Goal: Task Accomplishment & Management: Complete application form

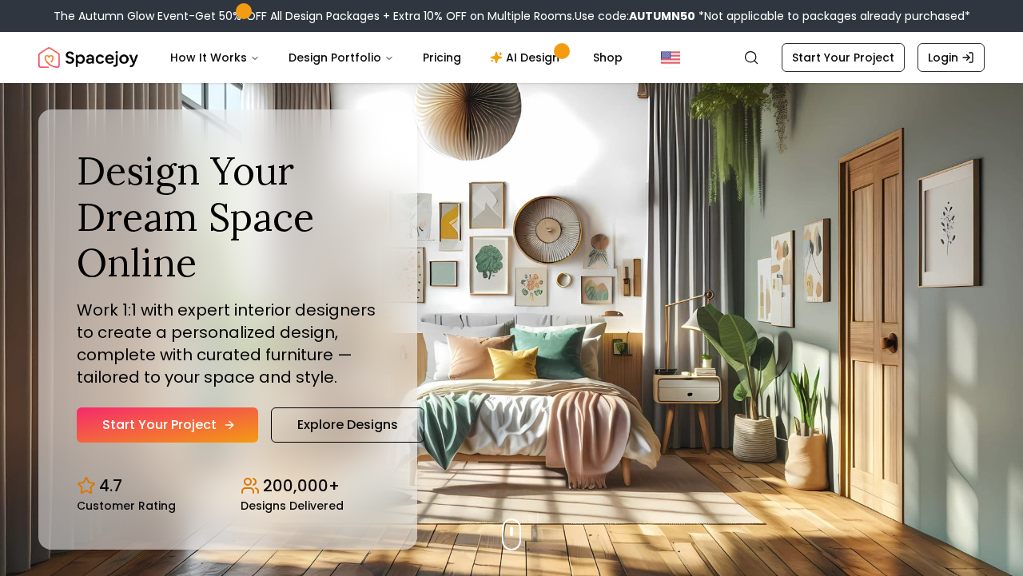
click at [189, 424] on link "Start Your Project" at bounding box center [167, 425] width 181 height 35
click at [232, 425] on icon "Hero section" at bounding box center [229, 425] width 13 height 13
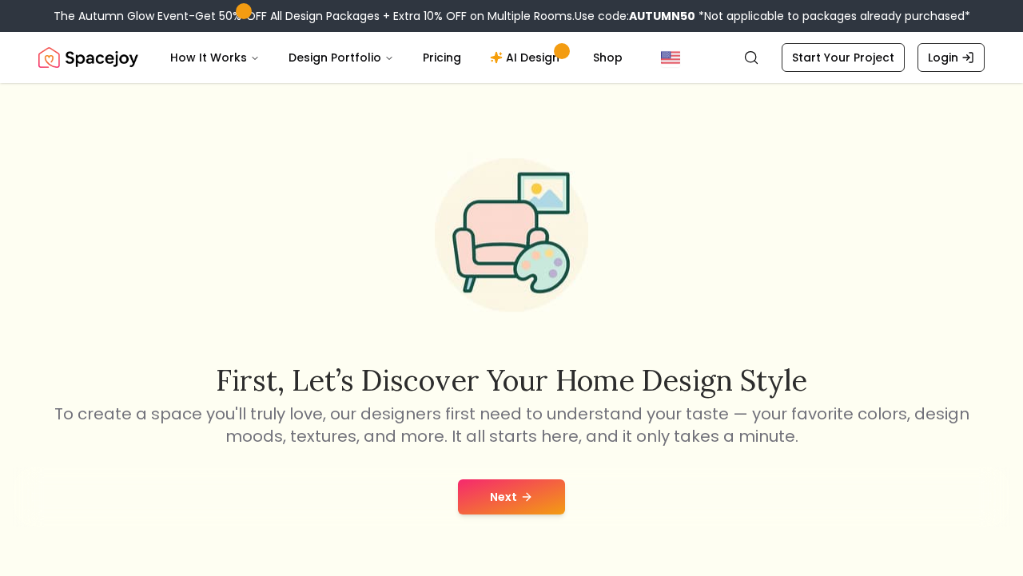
click at [488, 500] on button "Next" at bounding box center [511, 497] width 107 height 35
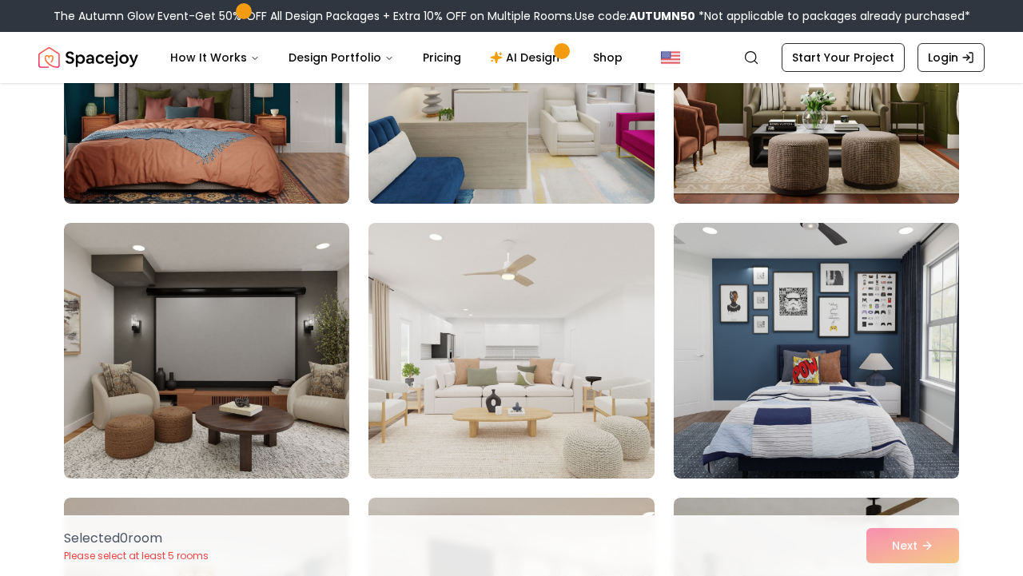
scroll to position [1062, 0]
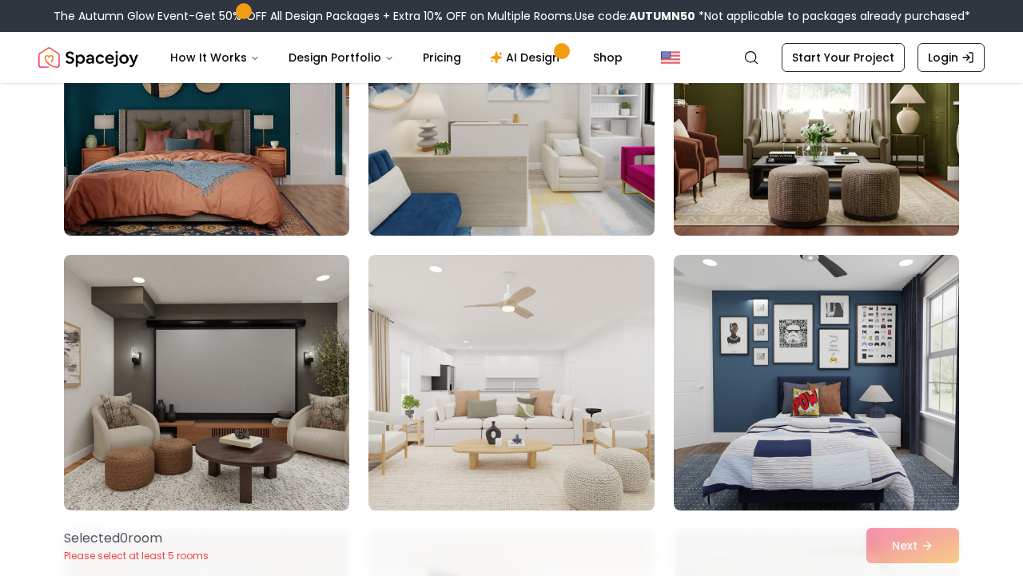
click at [558, 134] on img at bounding box center [511, 108] width 300 height 269
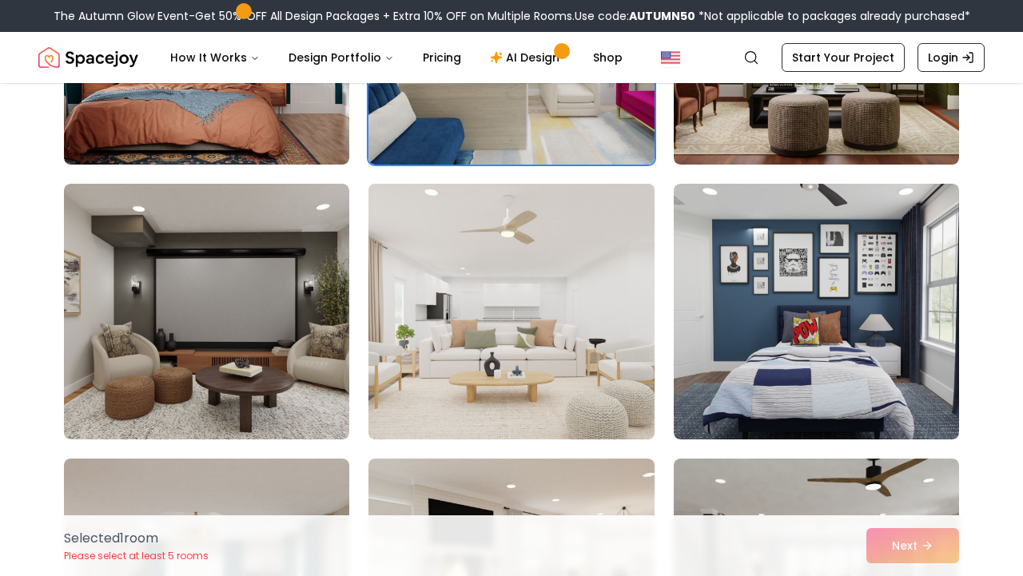
click at [479, 341] on img at bounding box center [511, 311] width 300 height 269
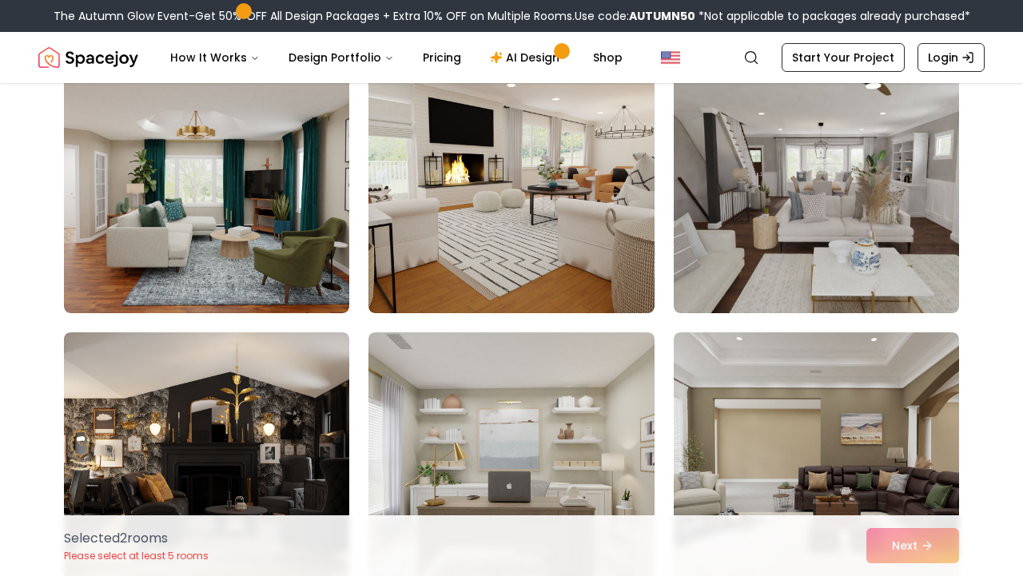
scroll to position [1538, 0]
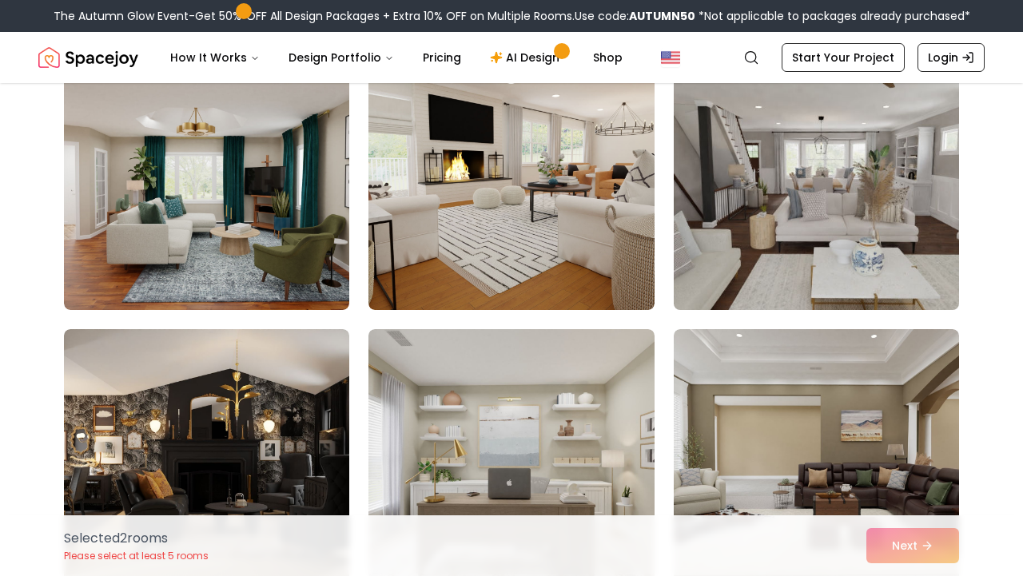
click at [723, 261] on img at bounding box center [817, 182] width 300 height 269
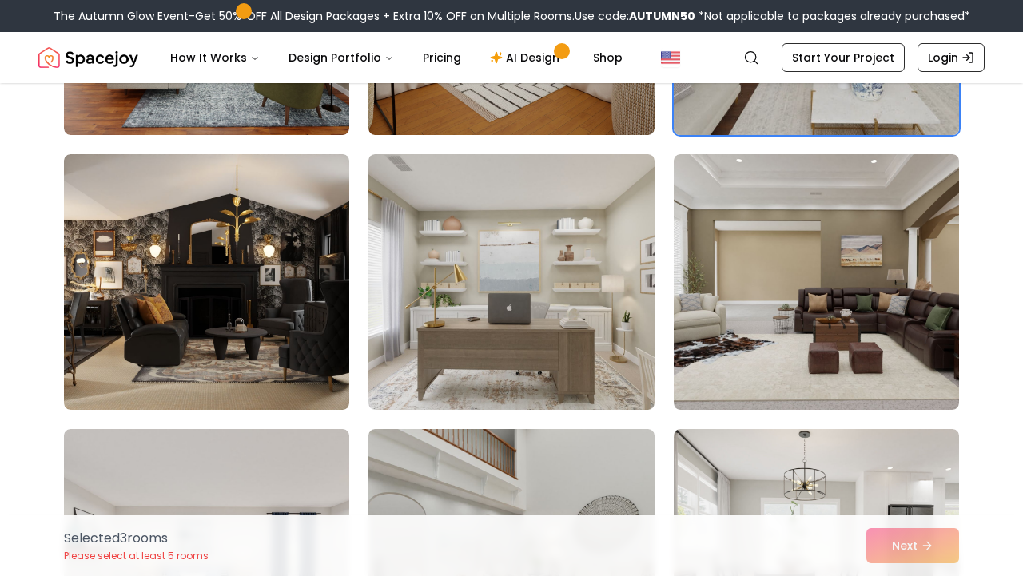
scroll to position [1719, 0]
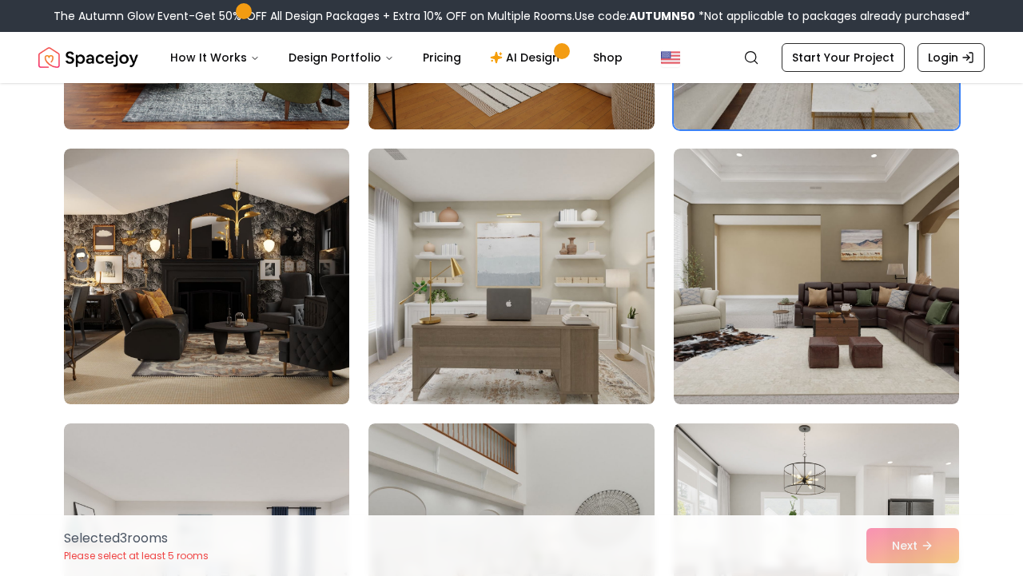
drag, startPoint x: 585, startPoint y: 285, endPoint x: 585, endPoint y: 313, distance: 28.0
click at [585, 285] on img at bounding box center [511, 276] width 300 height 269
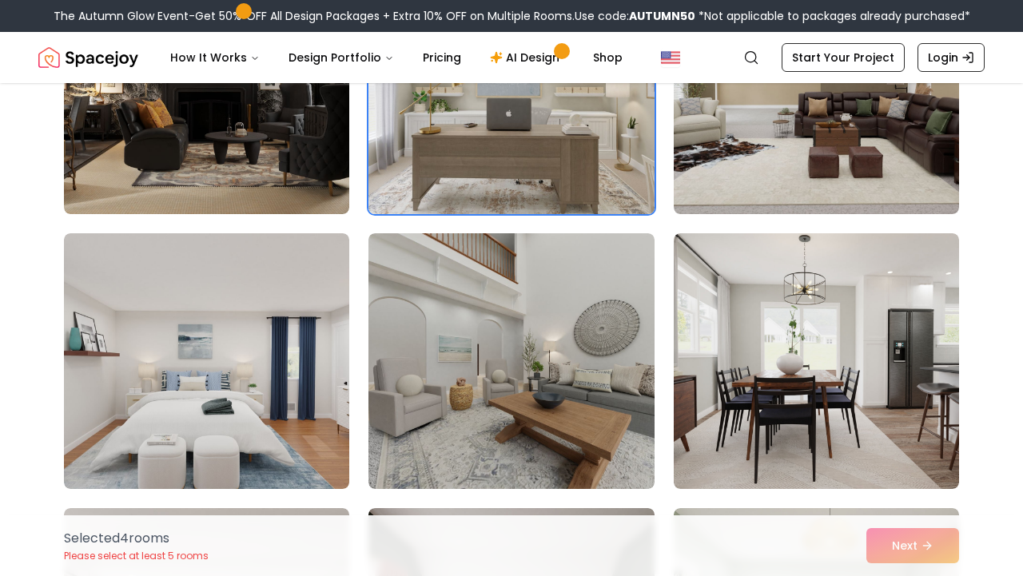
scroll to position [1920, 0]
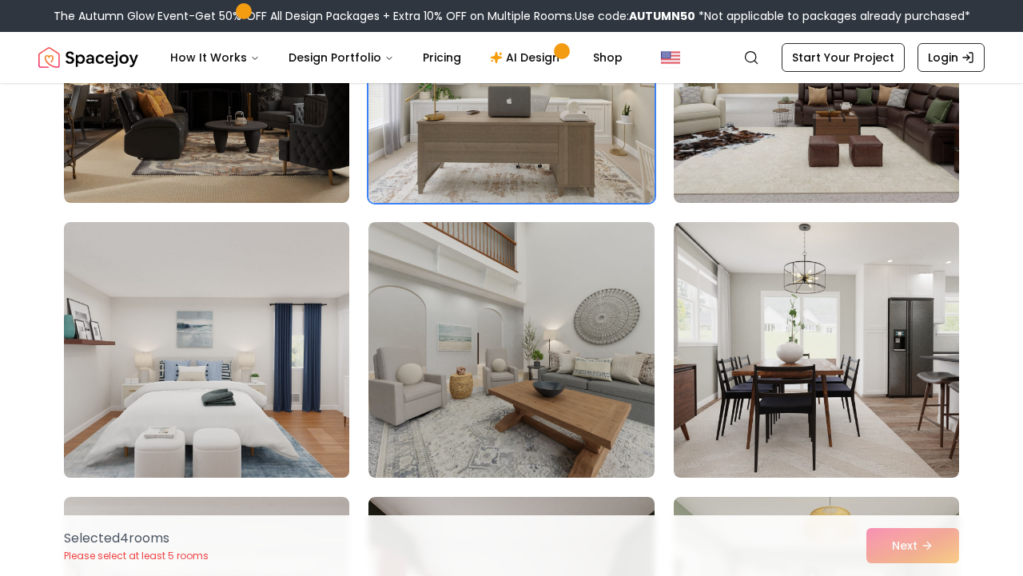
click at [241, 335] on img at bounding box center [207, 350] width 300 height 269
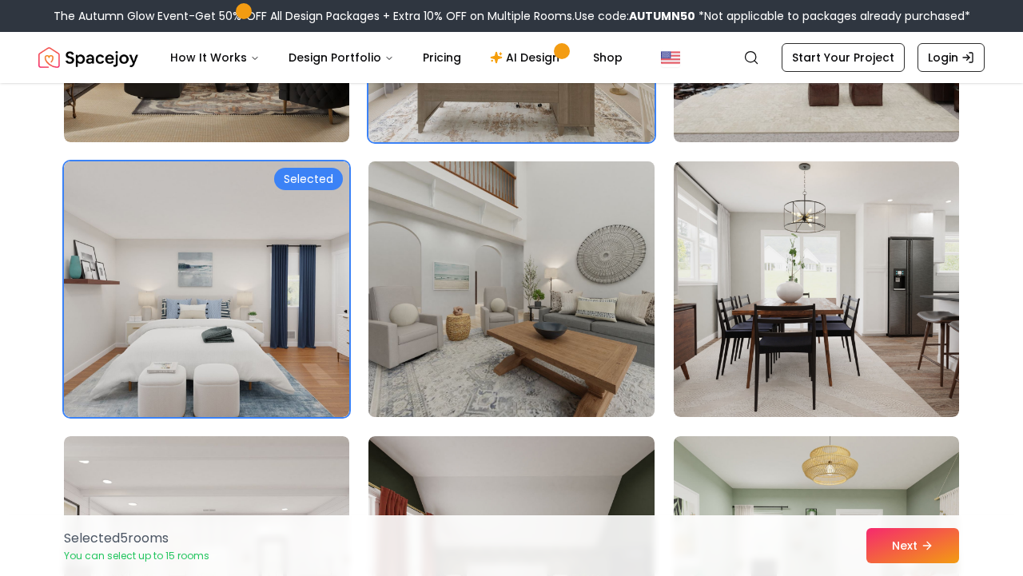
scroll to position [2011, 0]
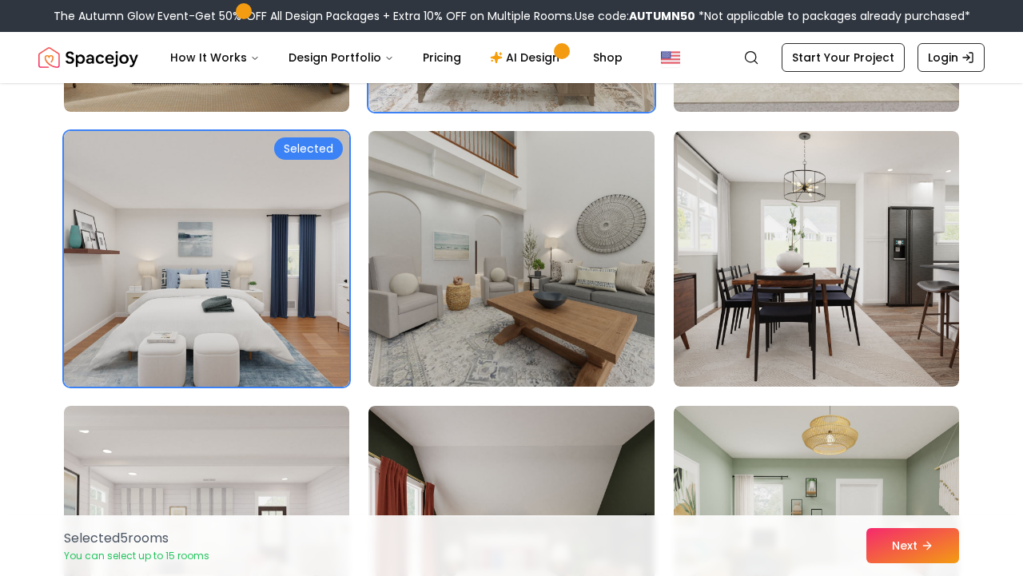
click at [417, 346] on img at bounding box center [511, 259] width 300 height 269
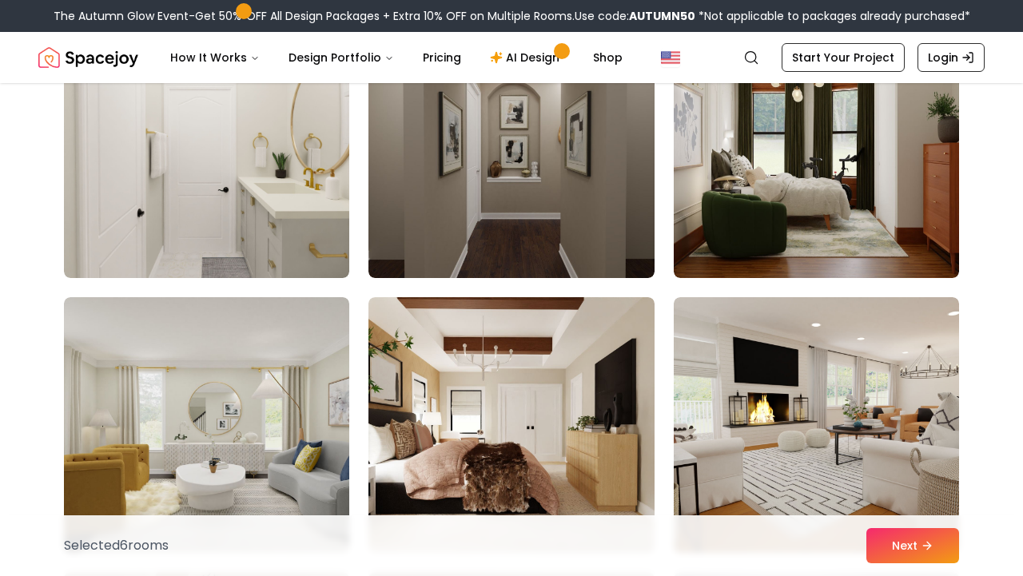
scroll to position [2964, 0]
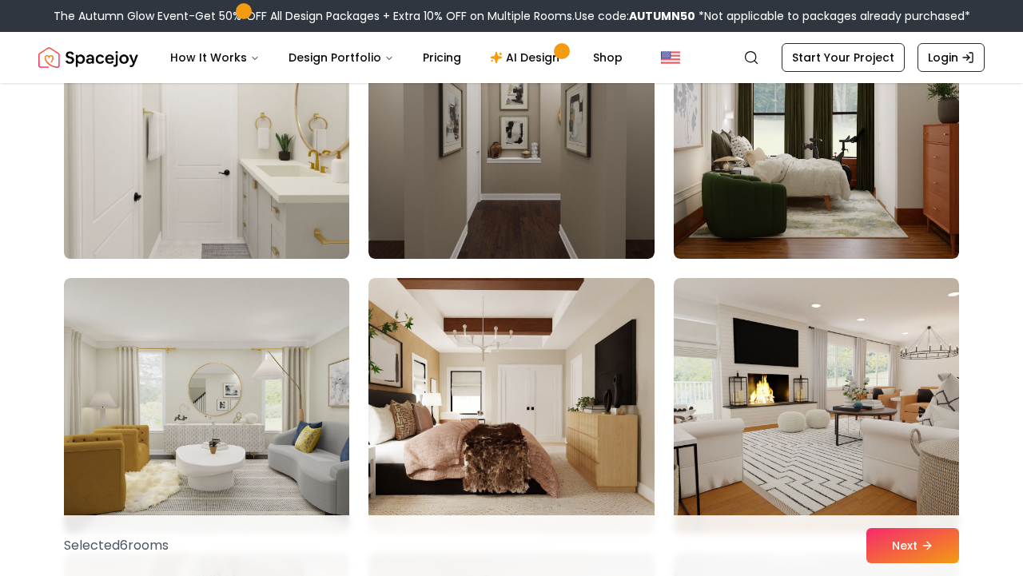
click at [292, 226] on img at bounding box center [207, 131] width 300 height 269
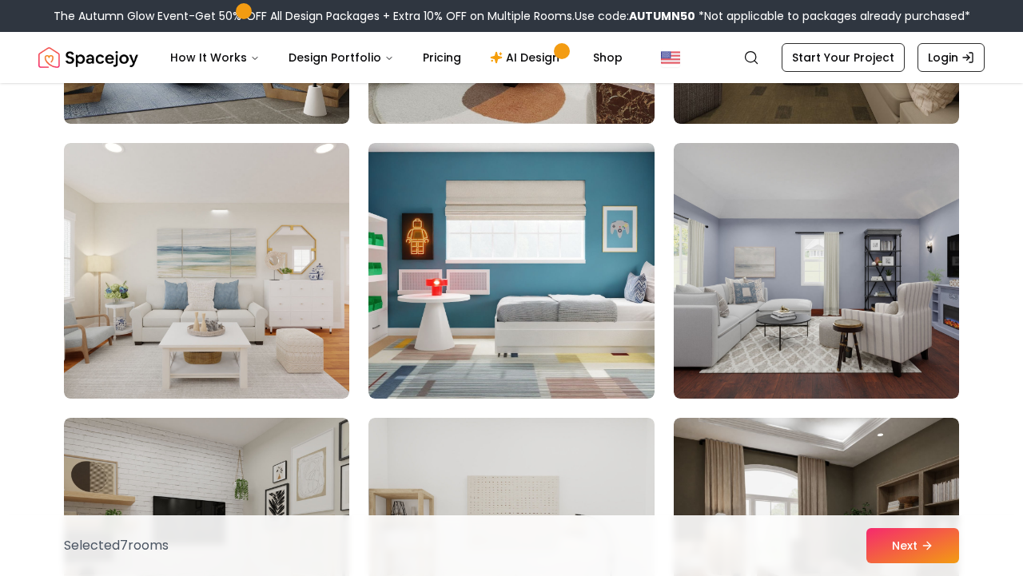
scroll to position [5609, 0]
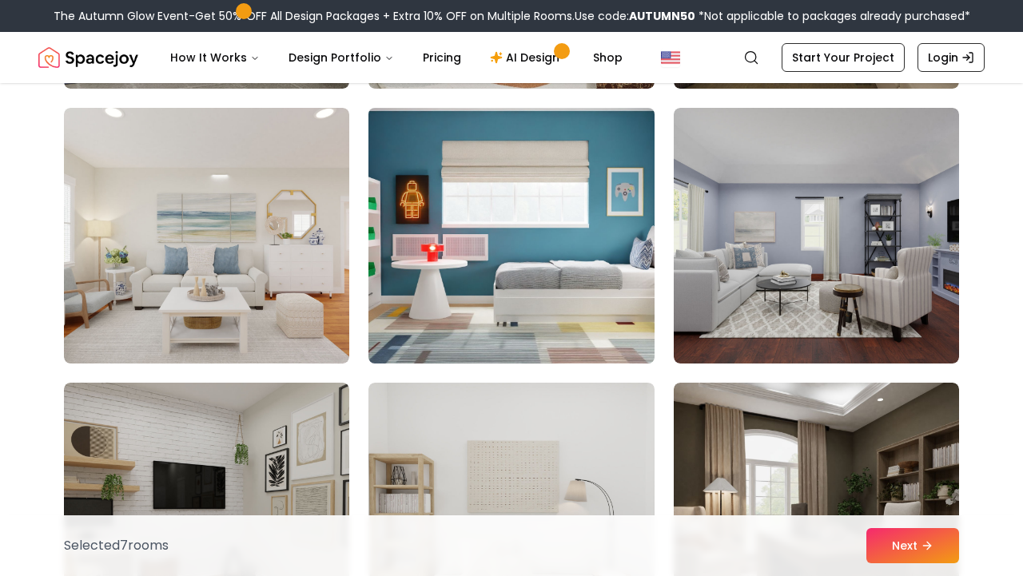
click at [491, 253] on img at bounding box center [511, 236] width 300 height 269
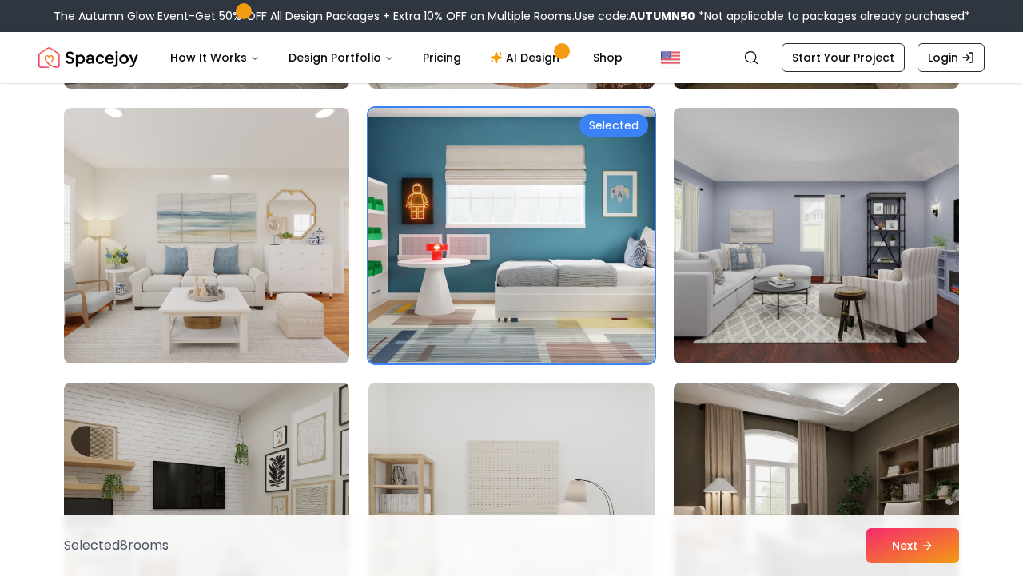
click at [727, 221] on img at bounding box center [817, 236] width 300 height 269
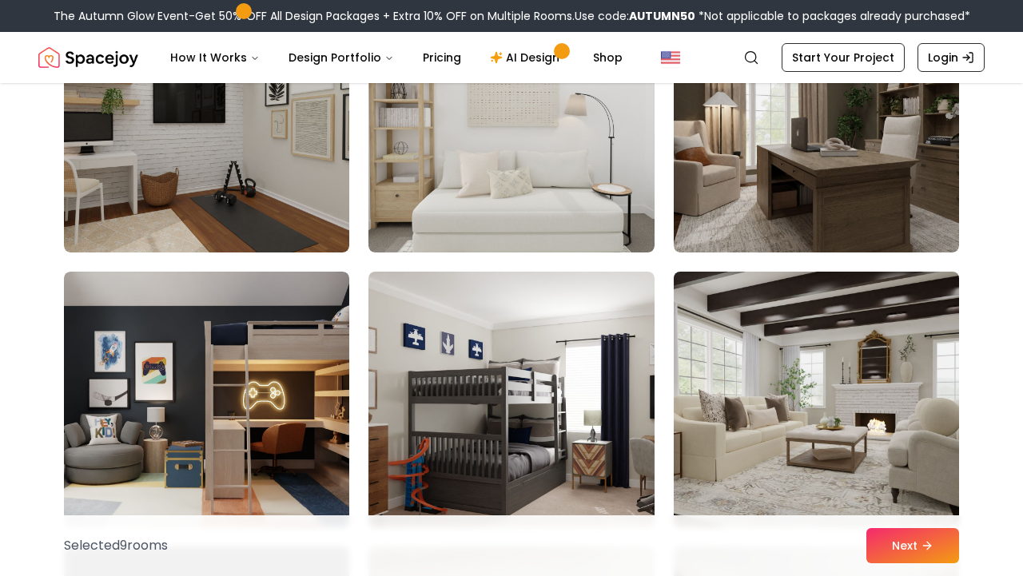
scroll to position [6121, 0]
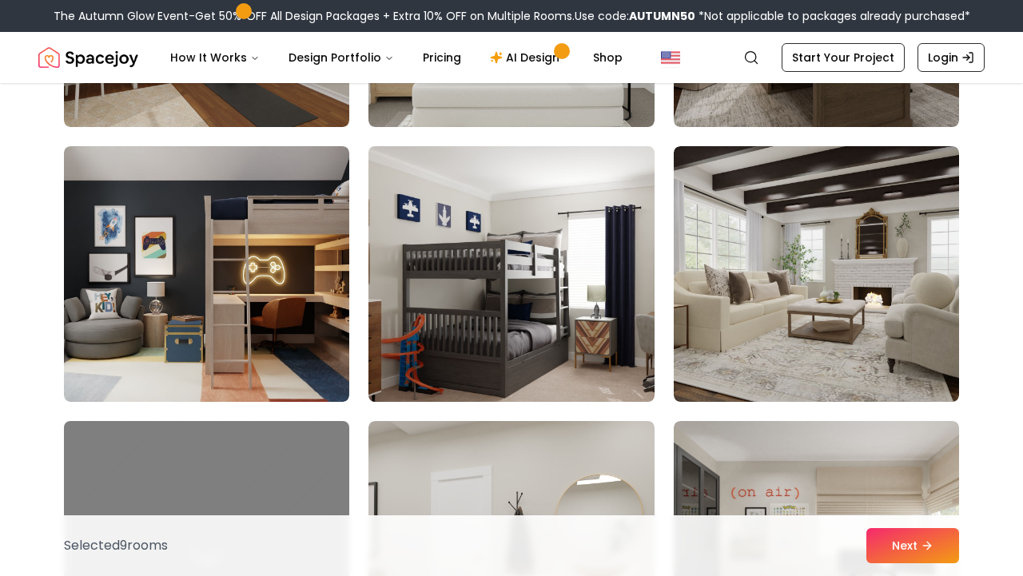
click at [534, 266] on img at bounding box center [511, 274] width 300 height 269
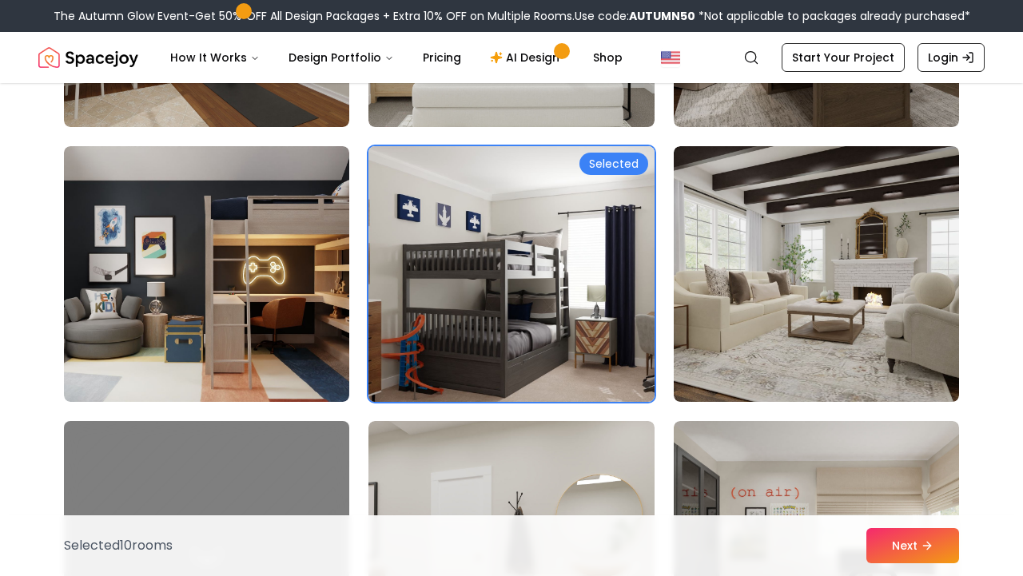
click at [509, 249] on img at bounding box center [511, 274] width 300 height 269
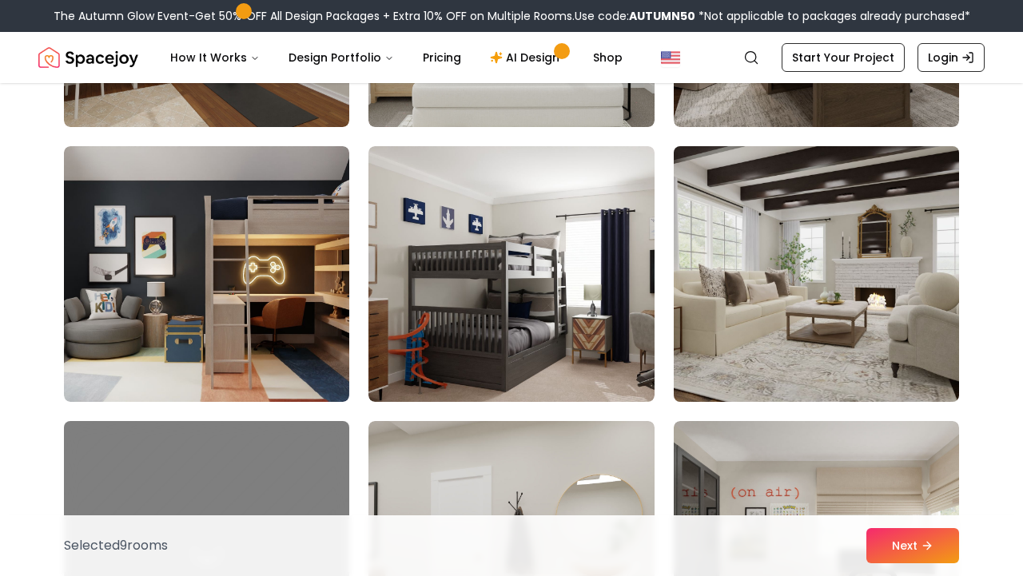
scroll to position [6281, 0]
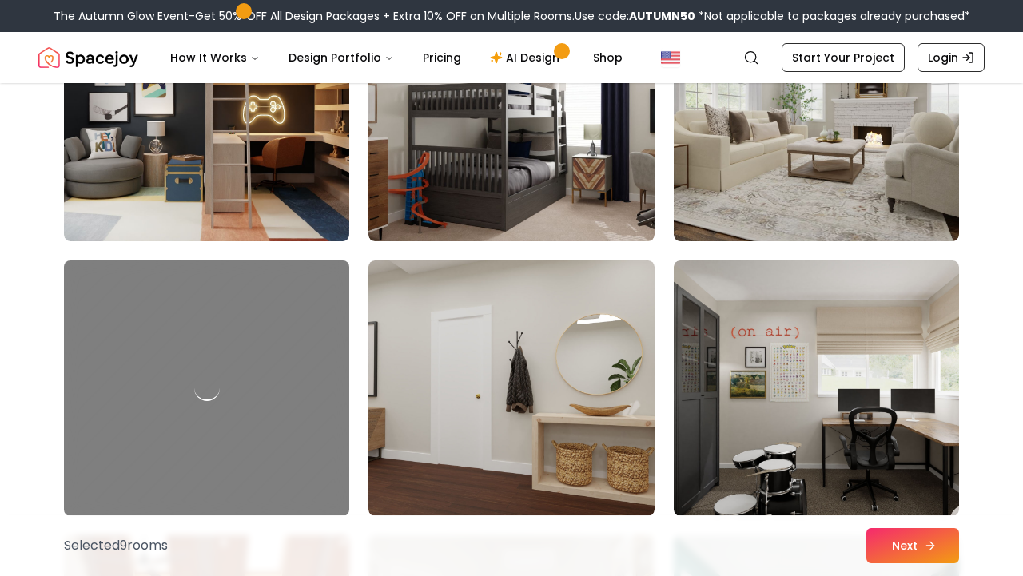
click at [910, 546] on button "Next" at bounding box center [913, 545] width 93 height 35
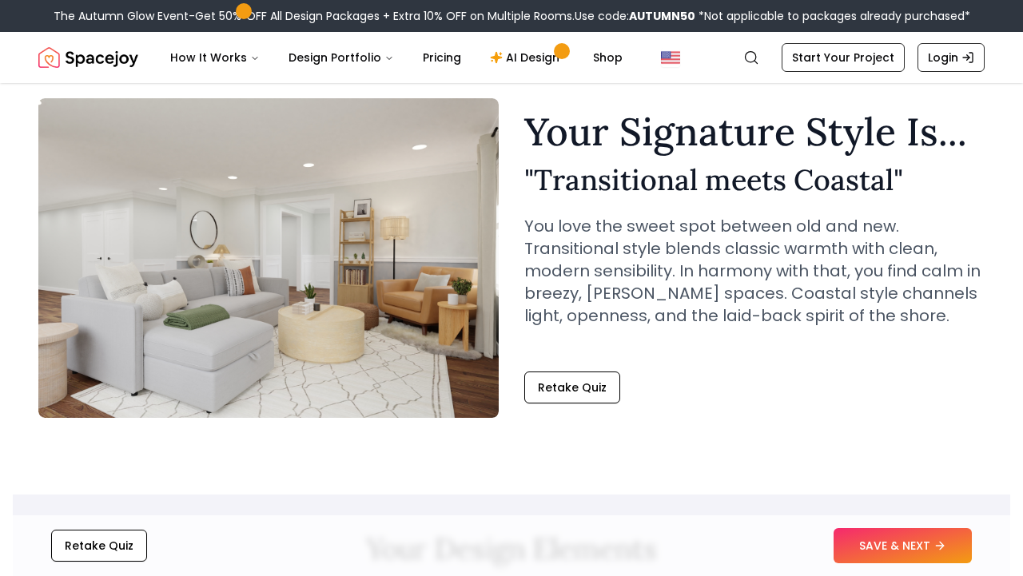
scroll to position [56, 0]
click at [869, 543] on button "SAVE & NEXT" at bounding box center [903, 545] width 138 height 35
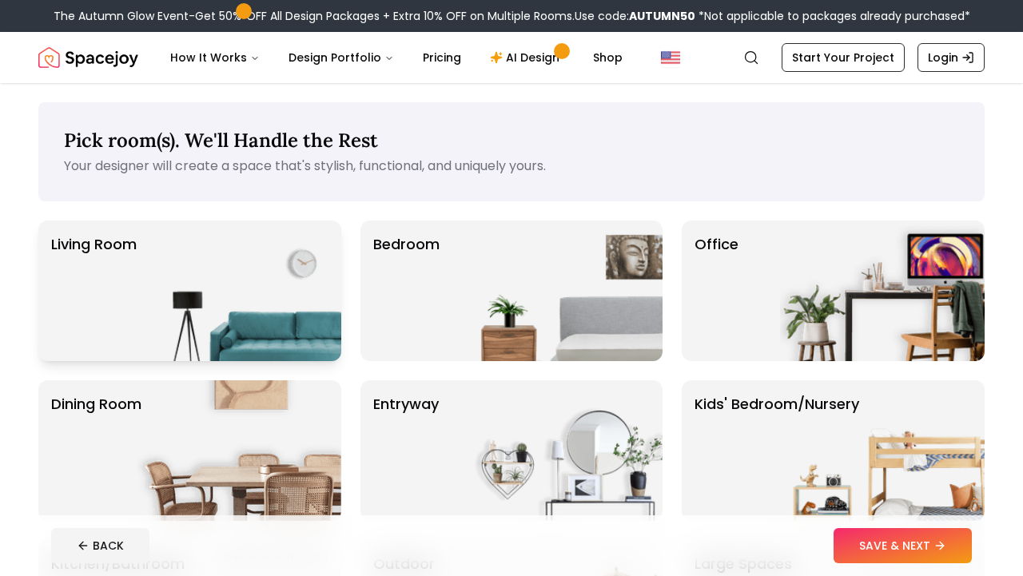
scroll to position [2, 0]
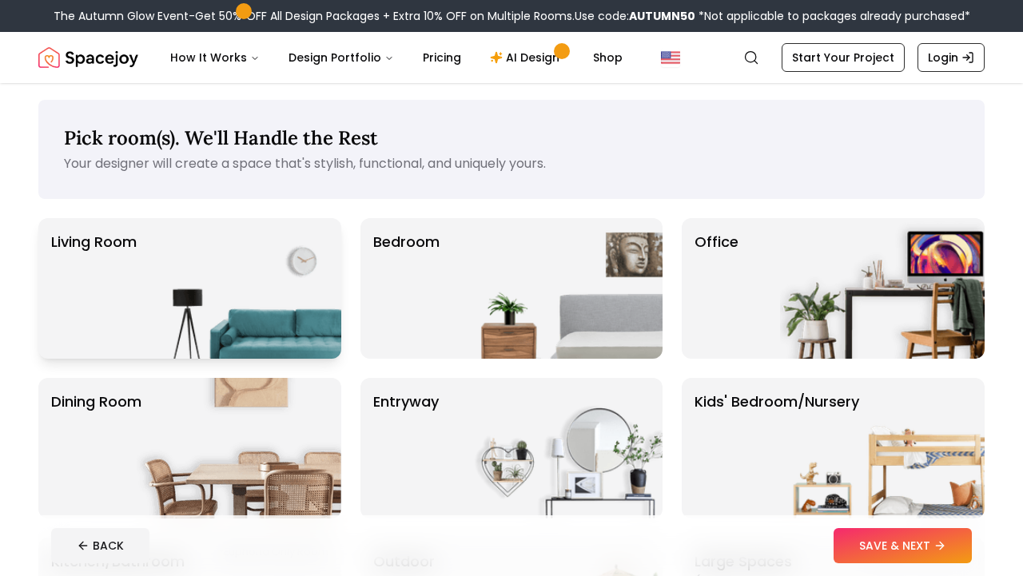
click at [253, 280] on img at bounding box center [239, 288] width 205 height 141
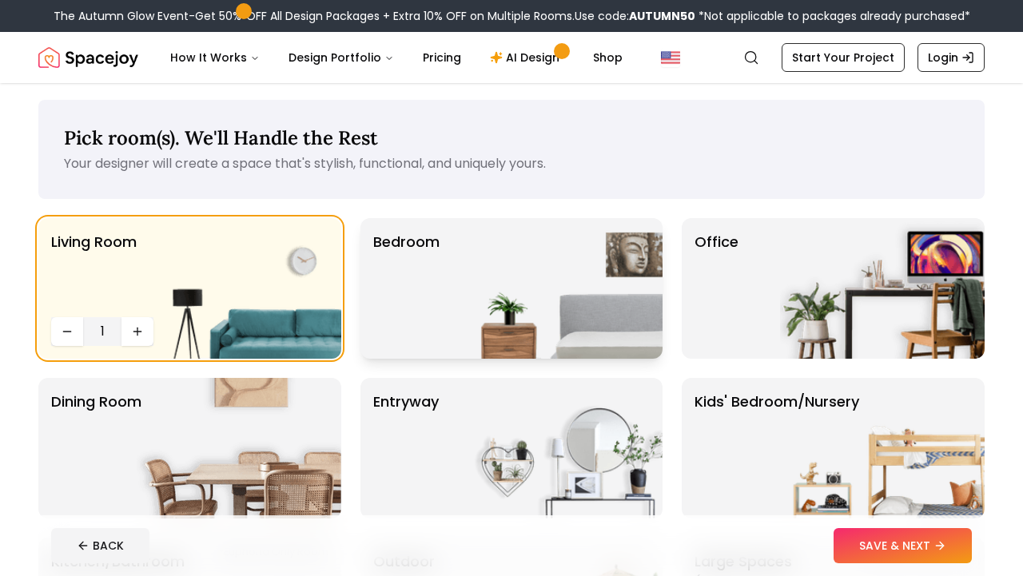
click at [440, 297] on div "Bedroom" at bounding box center [512, 288] width 303 height 141
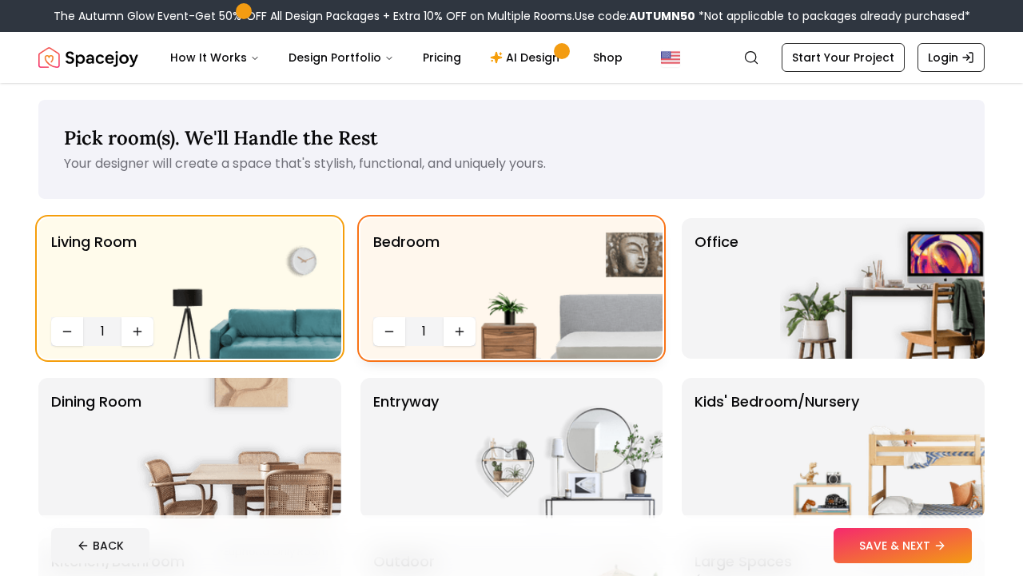
click at [467, 330] on img at bounding box center [560, 288] width 205 height 141
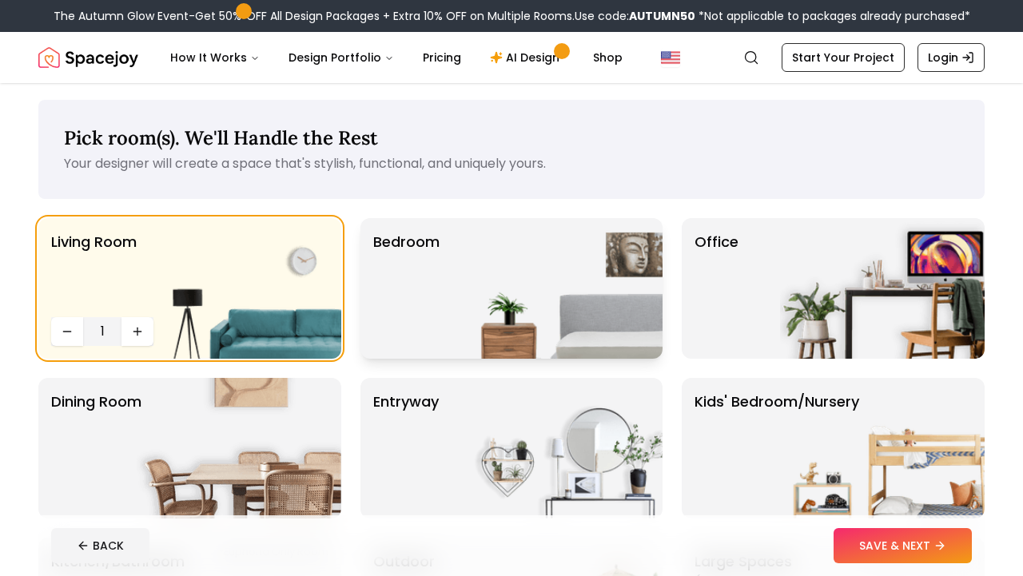
click at [467, 330] on img at bounding box center [560, 288] width 205 height 141
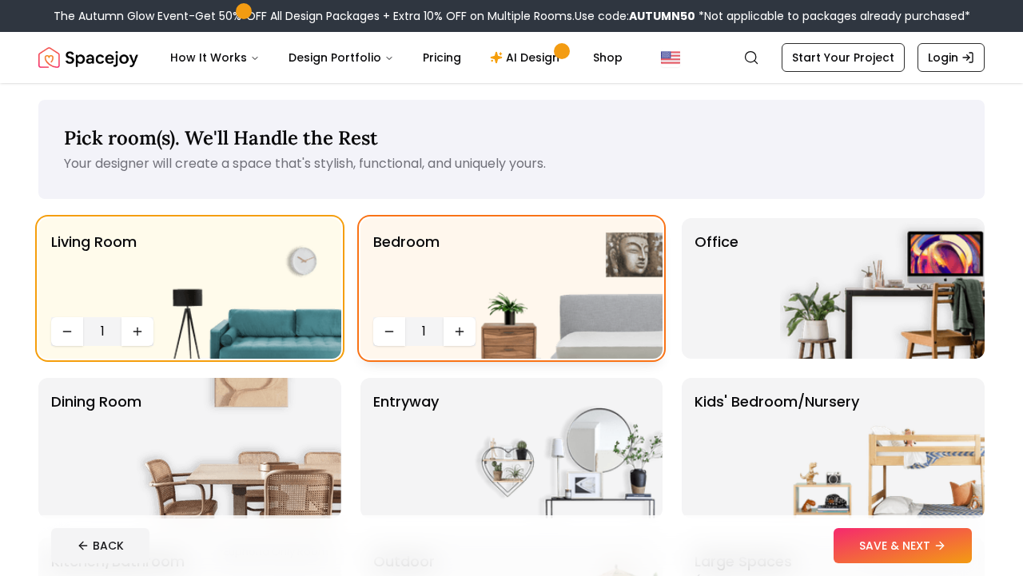
click at [467, 330] on img at bounding box center [560, 288] width 205 height 141
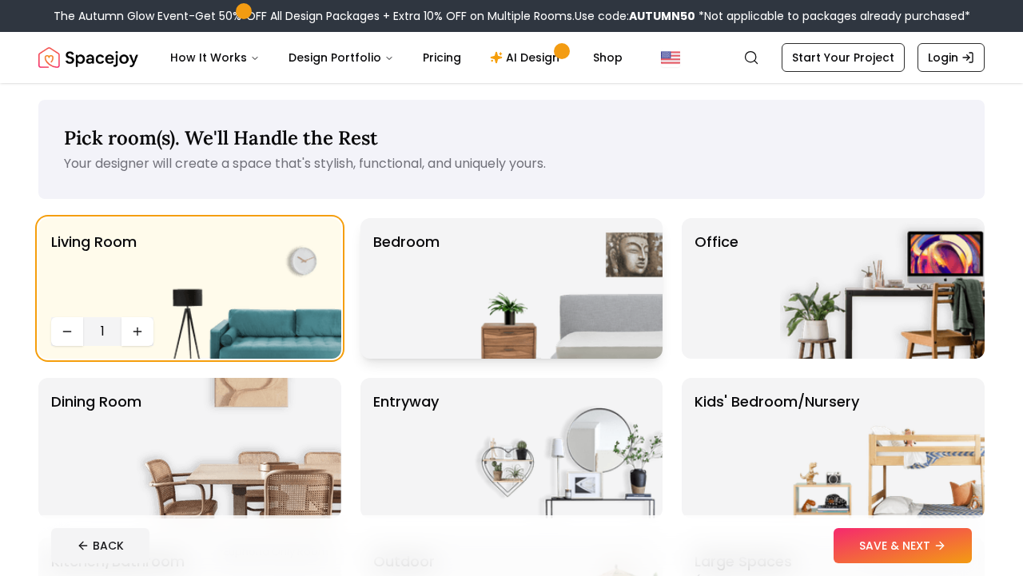
click at [448, 336] on div "Bedroom" at bounding box center [512, 288] width 303 height 141
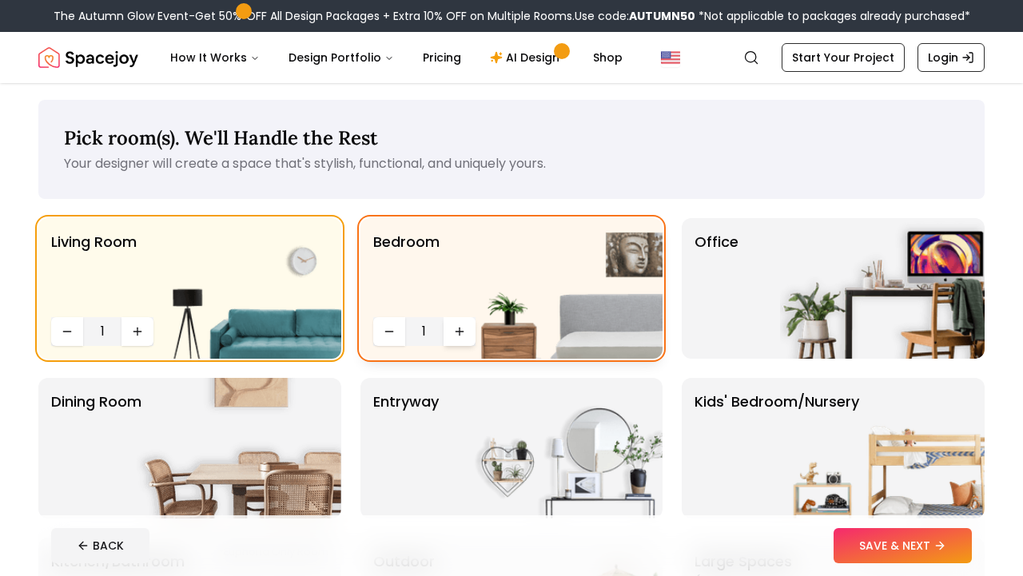
click at [454, 334] on icon "Increase quantity" at bounding box center [459, 331] width 13 height 13
click at [454, 335] on icon "Increase quantity" at bounding box center [459, 331] width 13 height 13
click at [455, 337] on icon "Increase quantity" at bounding box center [459, 331] width 13 height 13
click at [460, 333] on img at bounding box center [560, 288] width 205 height 141
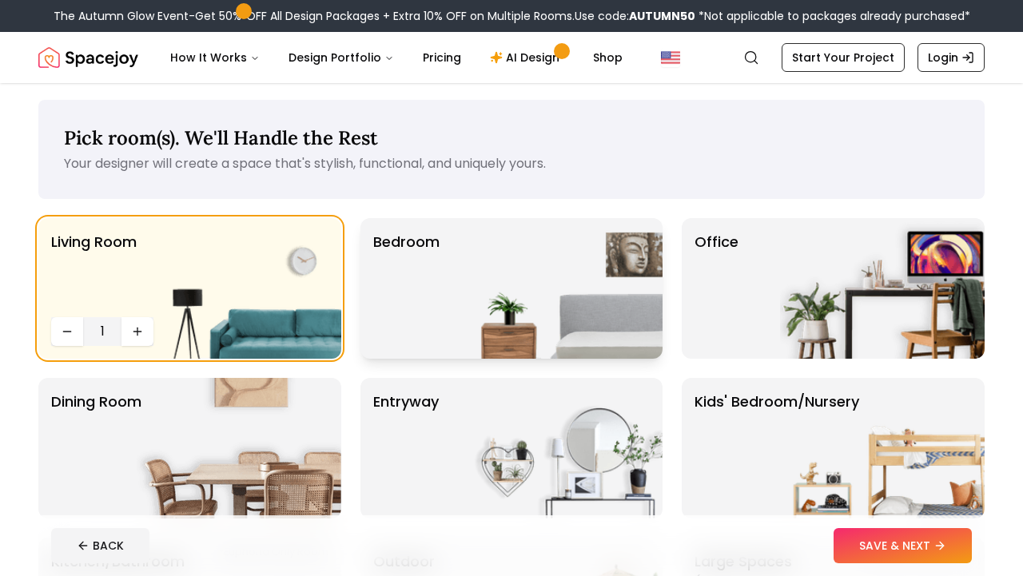
click at [434, 341] on p "Bedroom" at bounding box center [406, 288] width 66 height 115
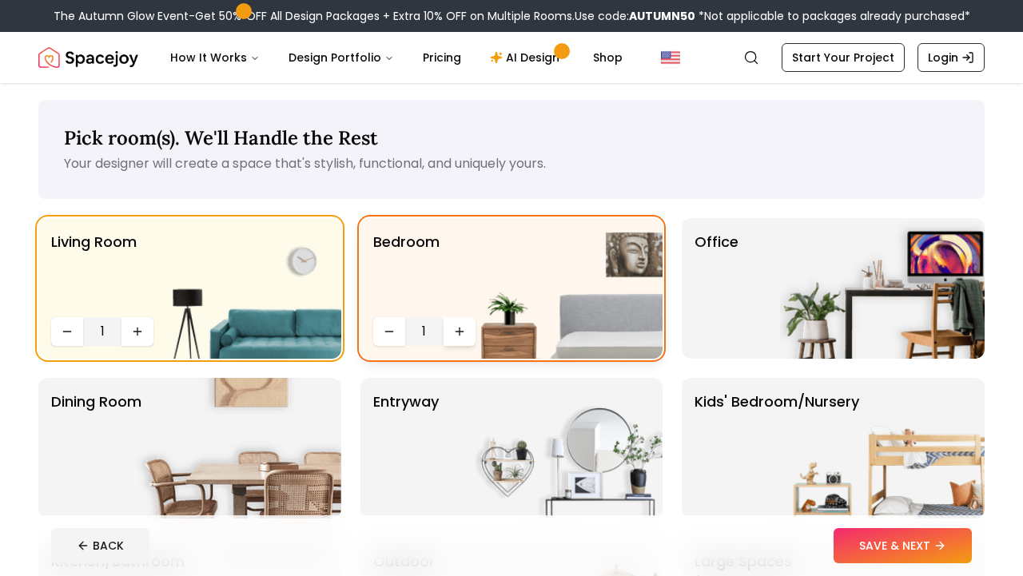
click at [449, 333] on button "Increase quantity" at bounding box center [460, 331] width 32 height 29
click at [463, 333] on img at bounding box center [560, 288] width 205 height 141
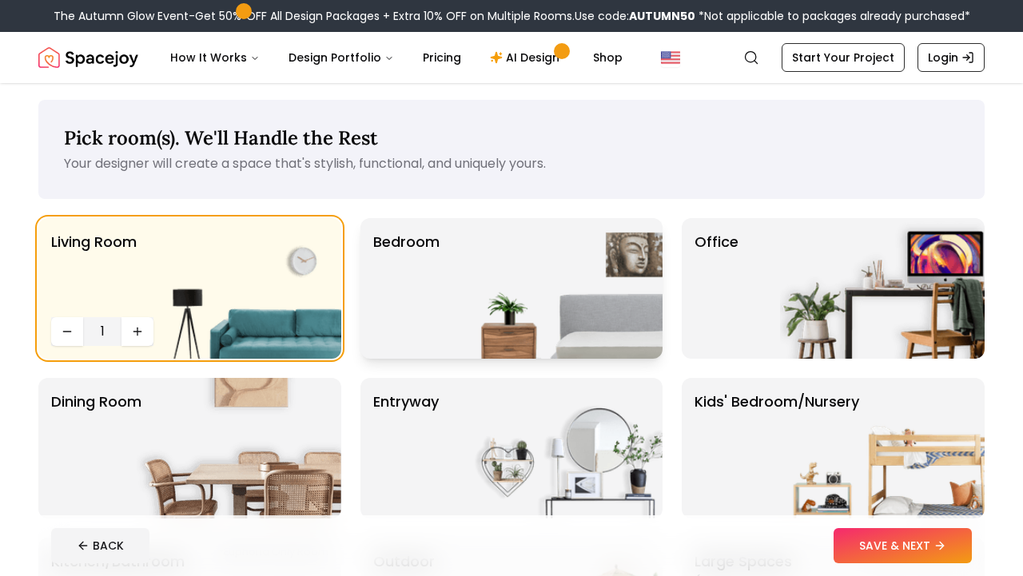
click at [451, 333] on div "Bedroom" at bounding box center [512, 288] width 303 height 141
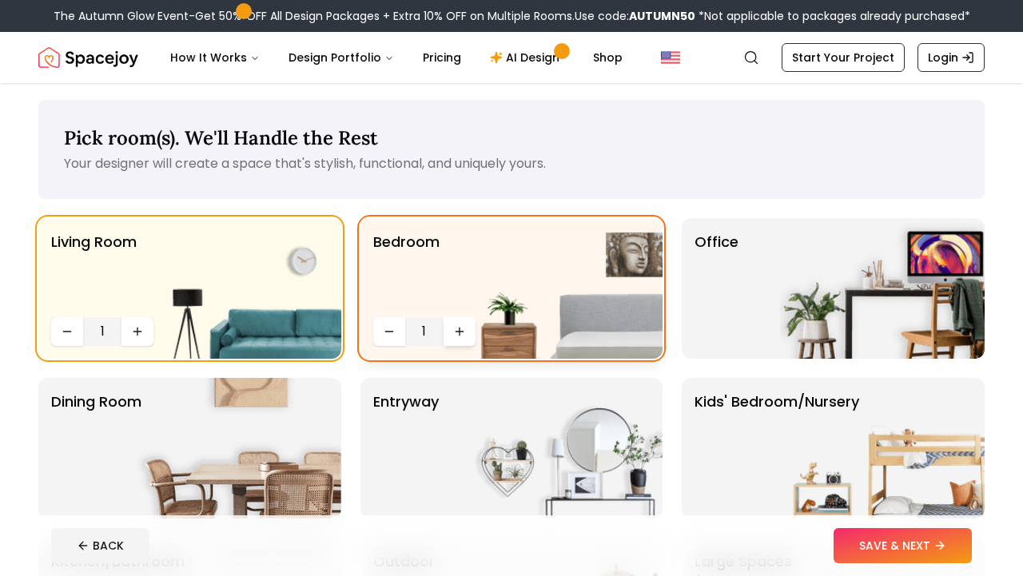
click at [454, 333] on icon "Increase quantity" at bounding box center [459, 331] width 13 height 13
click at [455, 333] on icon "Increase quantity" at bounding box center [459, 331] width 13 height 13
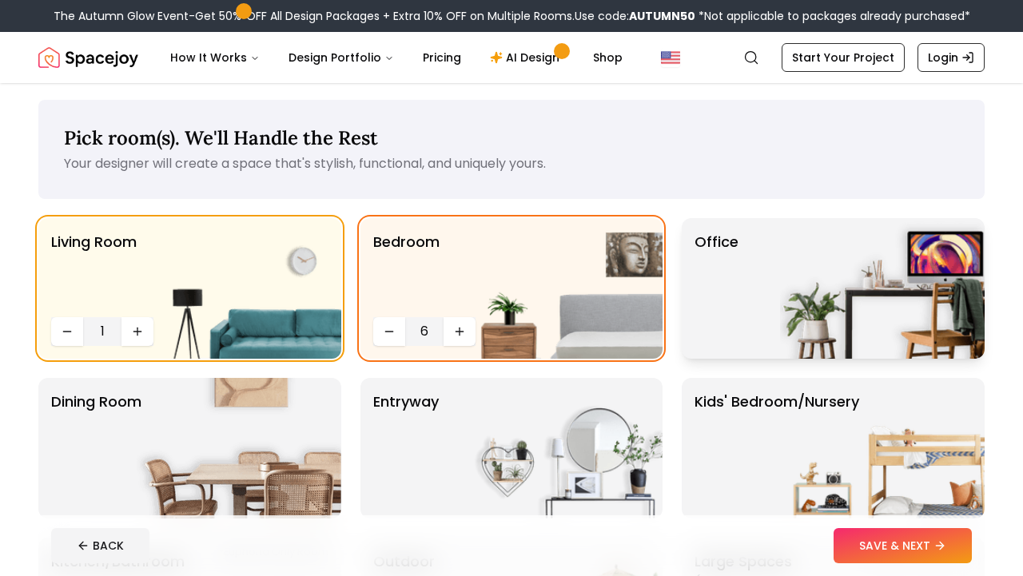
click at [784, 337] on img at bounding box center [882, 288] width 205 height 141
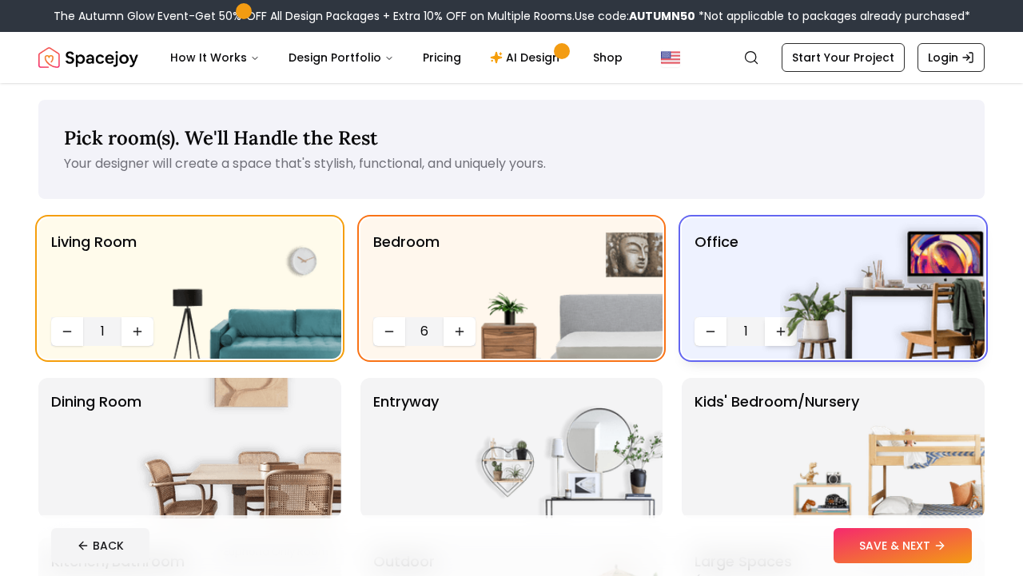
click at [777, 340] on button "Increase quantity" at bounding box center [781, 331] width 32 height 29
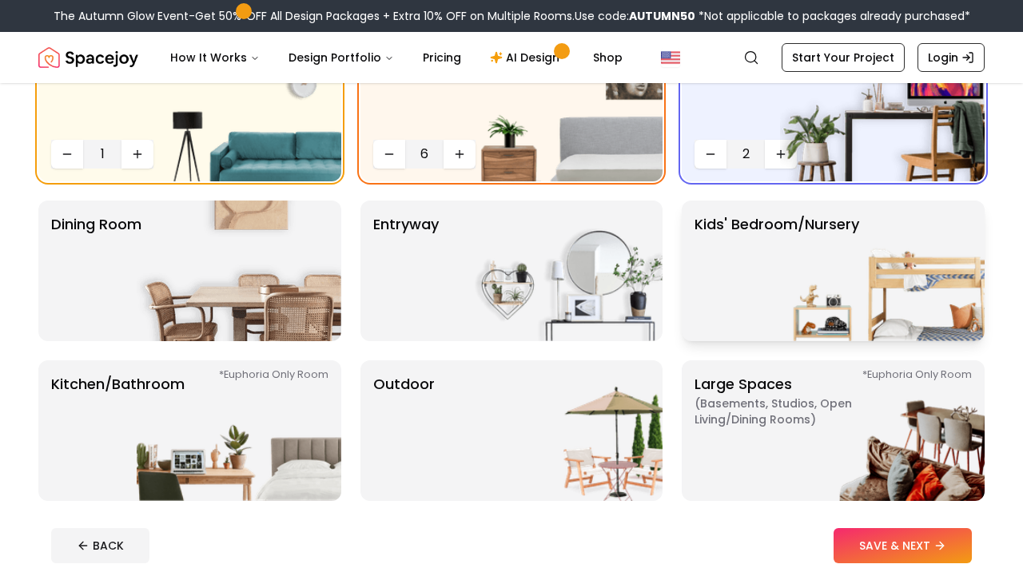
scroll to position [192, 0]
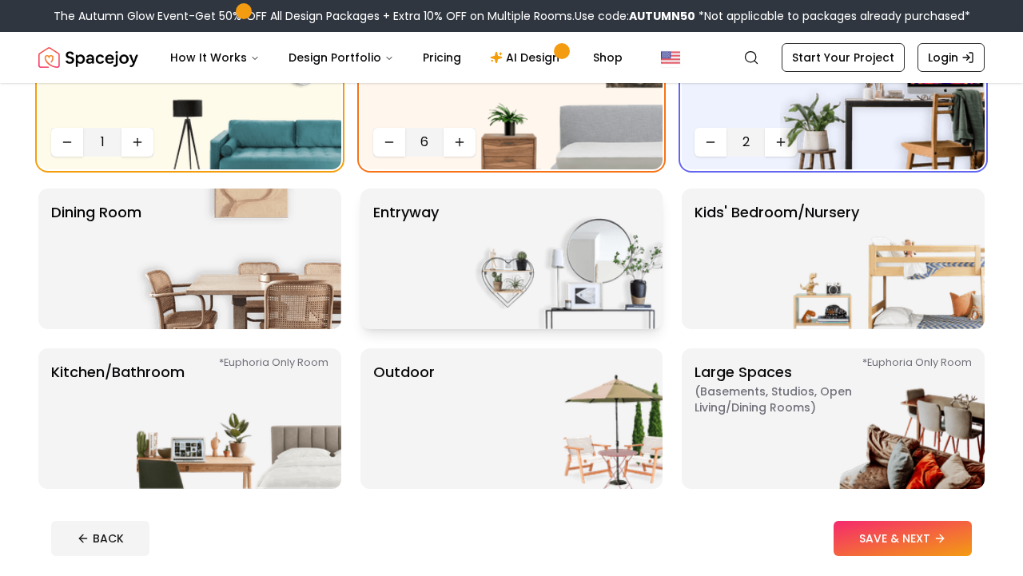
click at [548, 287] on img at bounding box center [560, 259] width 205 height 141
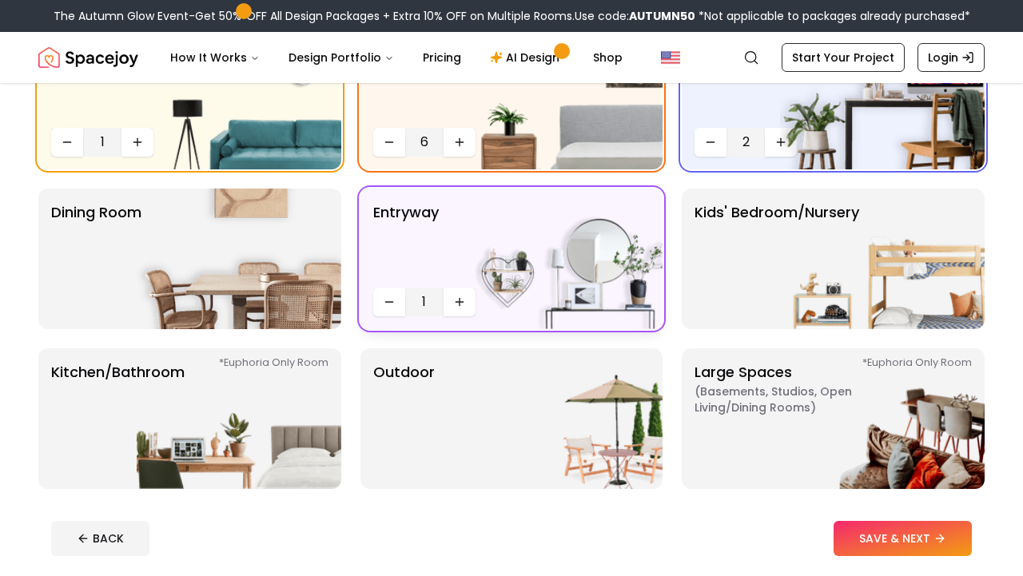
click at [460, 299] on img at bounding box center [560, 259] width 205 height 141
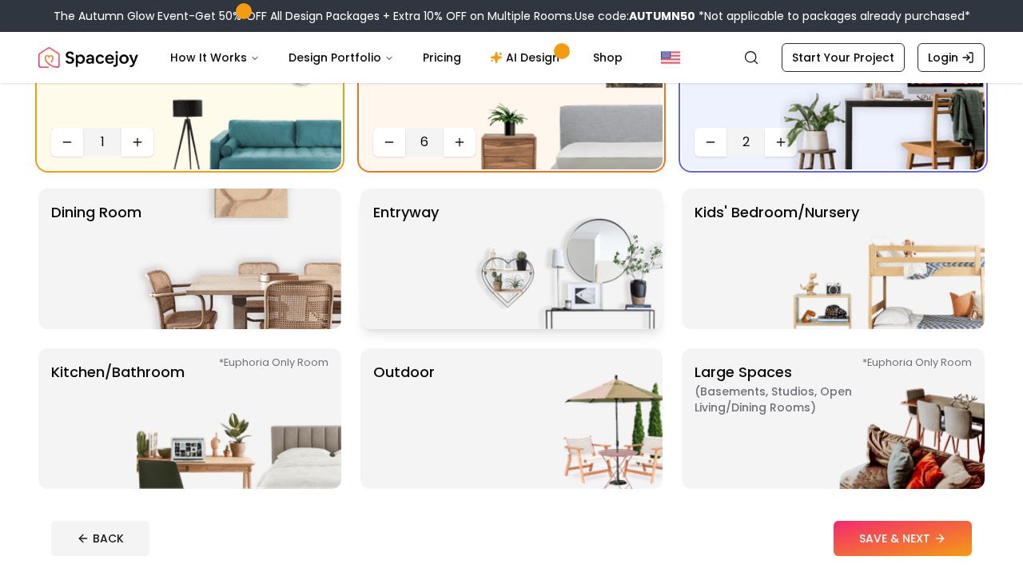
click at [460, 299] on img at bounding box center [560, 259] width 205 height 141
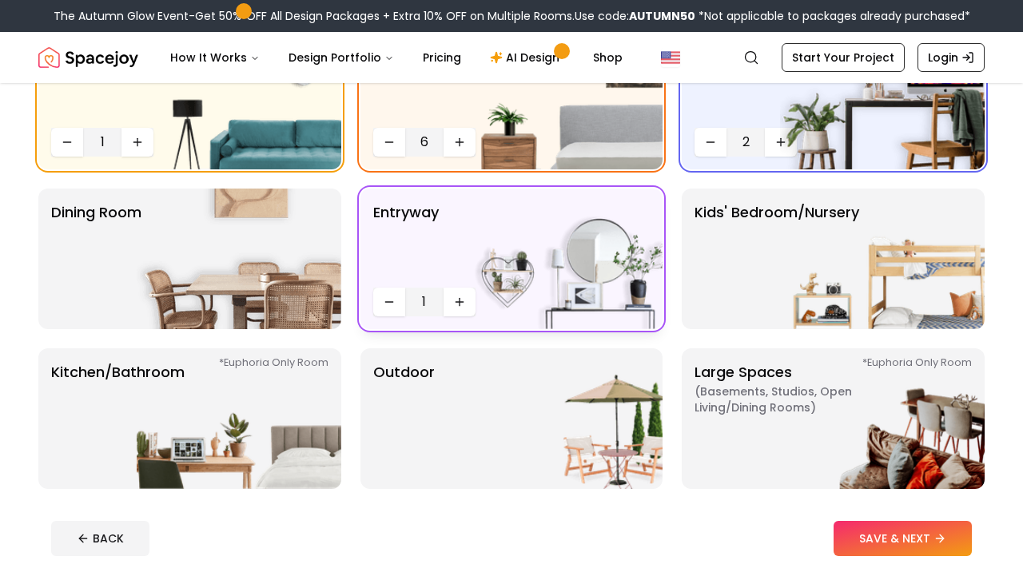
click at [460, 299] on img at bounding box center [560, 259] width 205 height 141
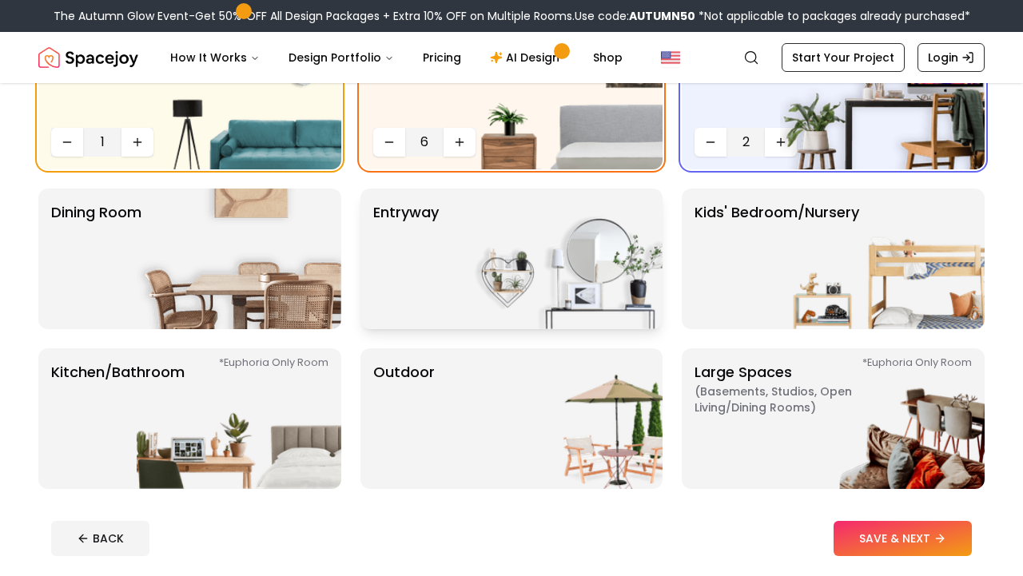
click at [460, 299] on img at bounding box center [560, 259] width 205 height 141
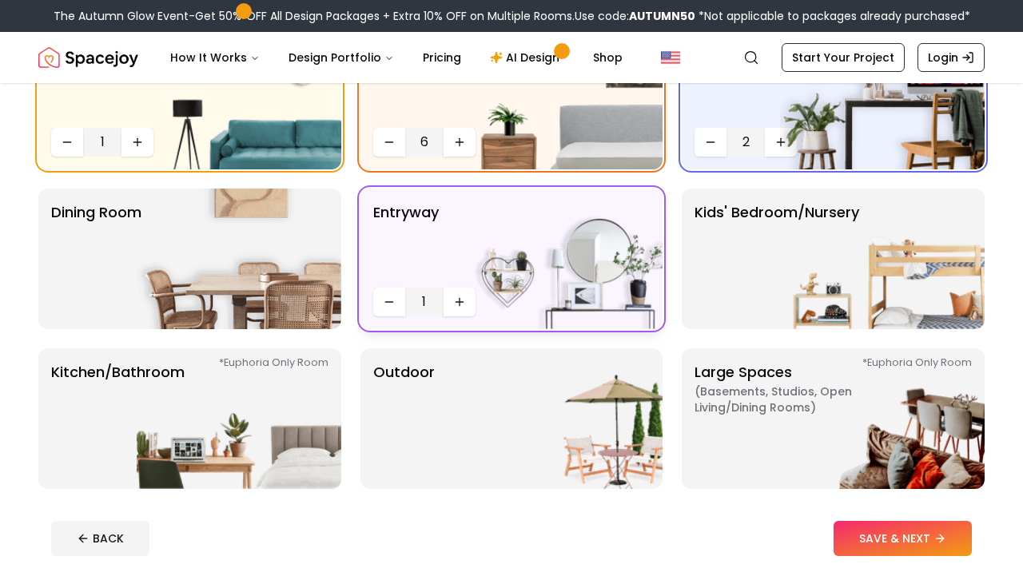
click at [460, 300] on img at bounding box center [560, 259] width 205 height 141
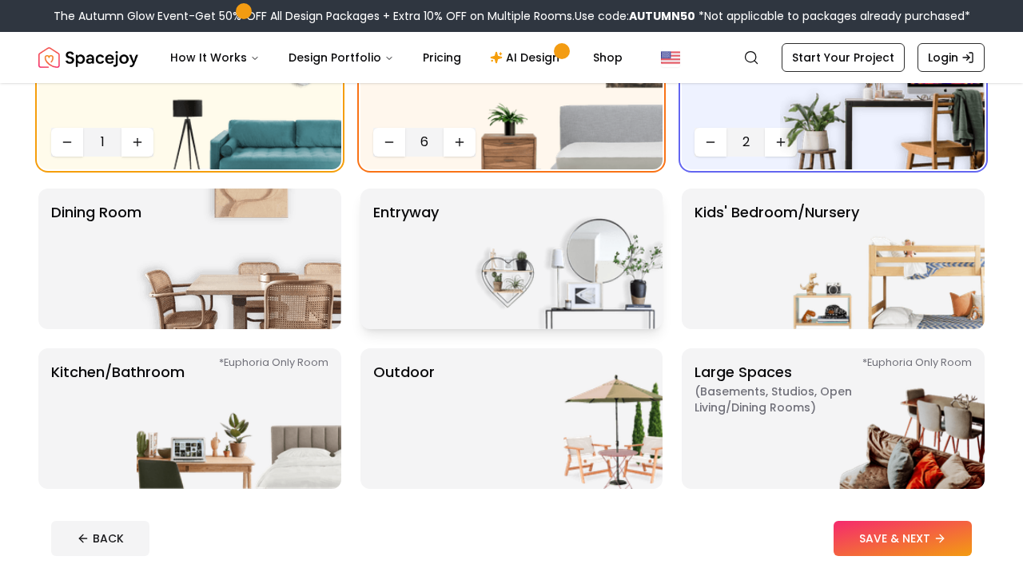
click at [433, 256] on p "entryway" at bounding box center [406, 258] width 66 height 115
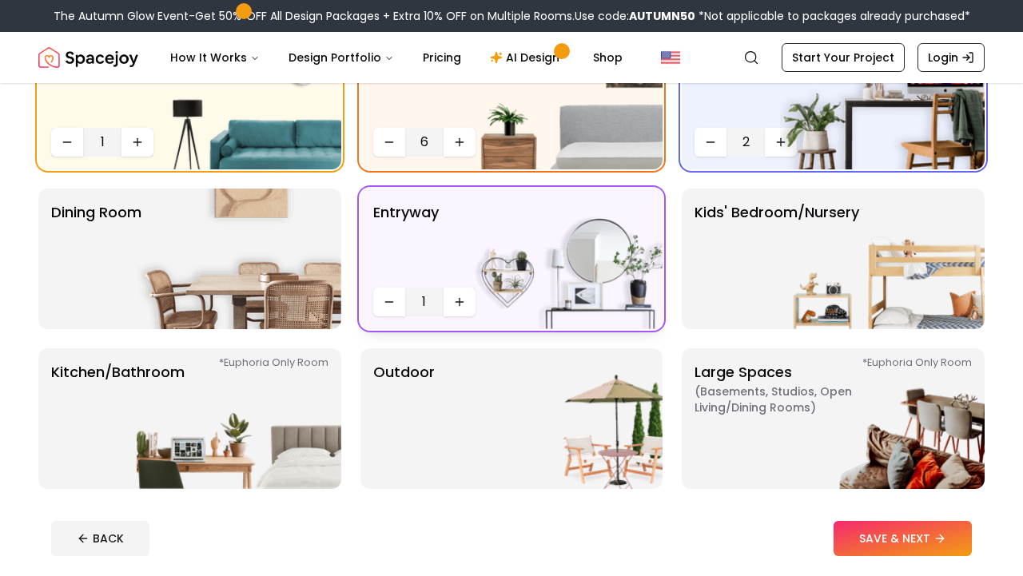
click at [463, 305] on img at bounding box center [560, 259] width 205 height 141
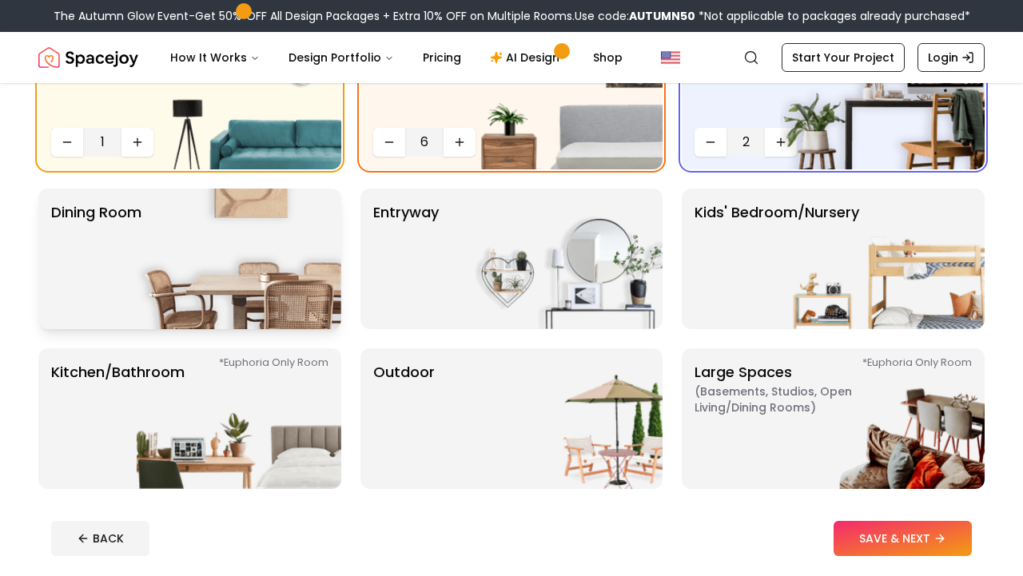
click at [229, 274] on img at bounding box center [239, 259] width 205 height 141
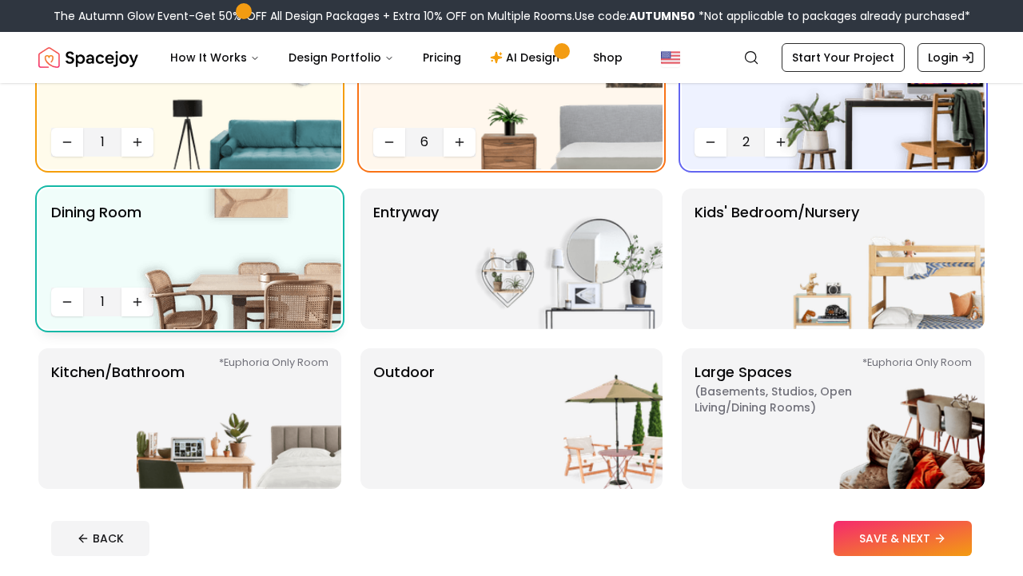
click at [144, 299] on img at bounding box center [239, 259] width 205 height 141
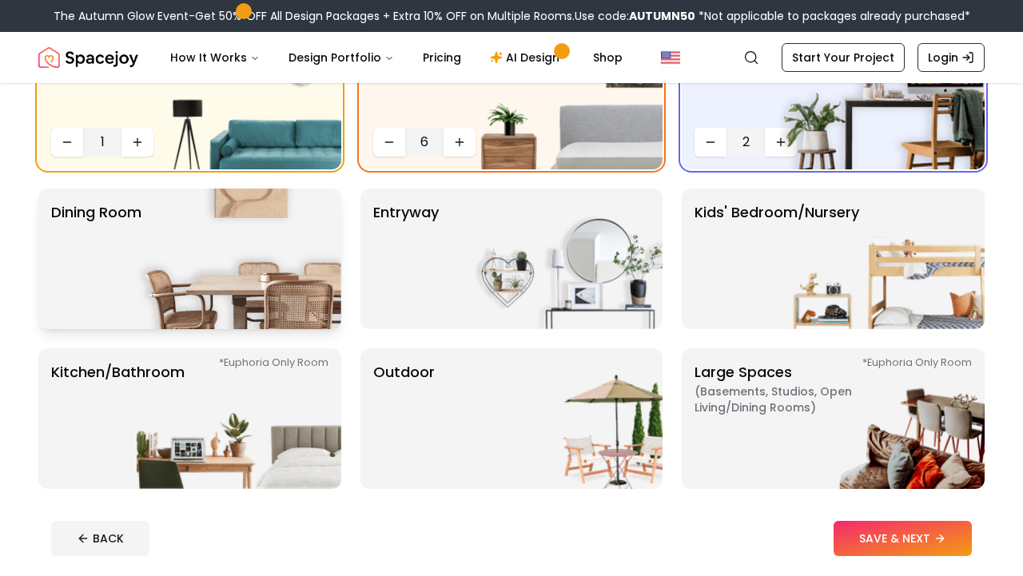
click at [142, 297] on img at bounding box center [239, 259] width 205 height 141
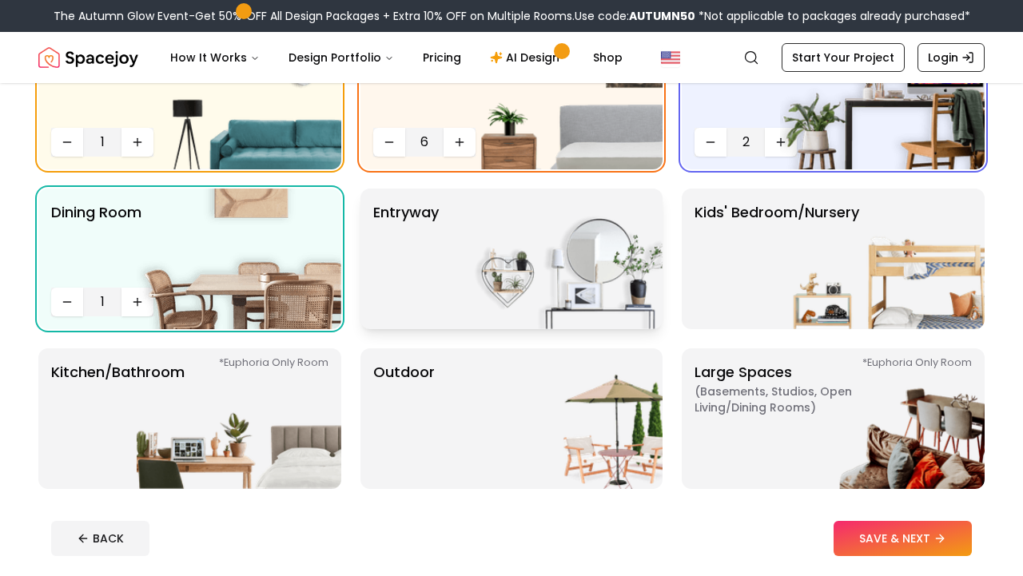
click at [402, 264] on p "entryway" at bounding box center [406, 258] width 66 height 115
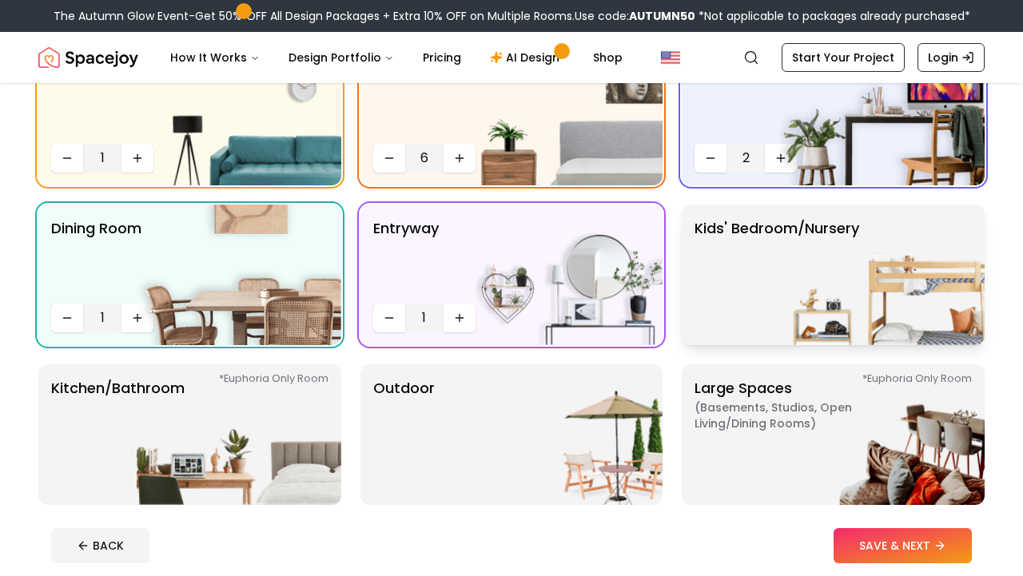
scroll to position [175, 0]
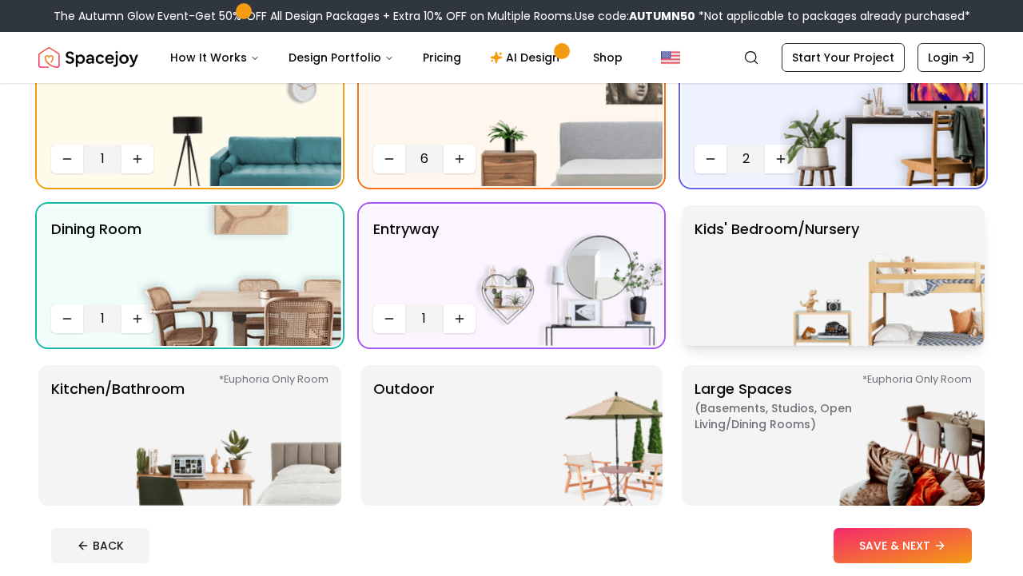
click at [811, 297] on img at bounding box center [882, 275] width 205 height 141
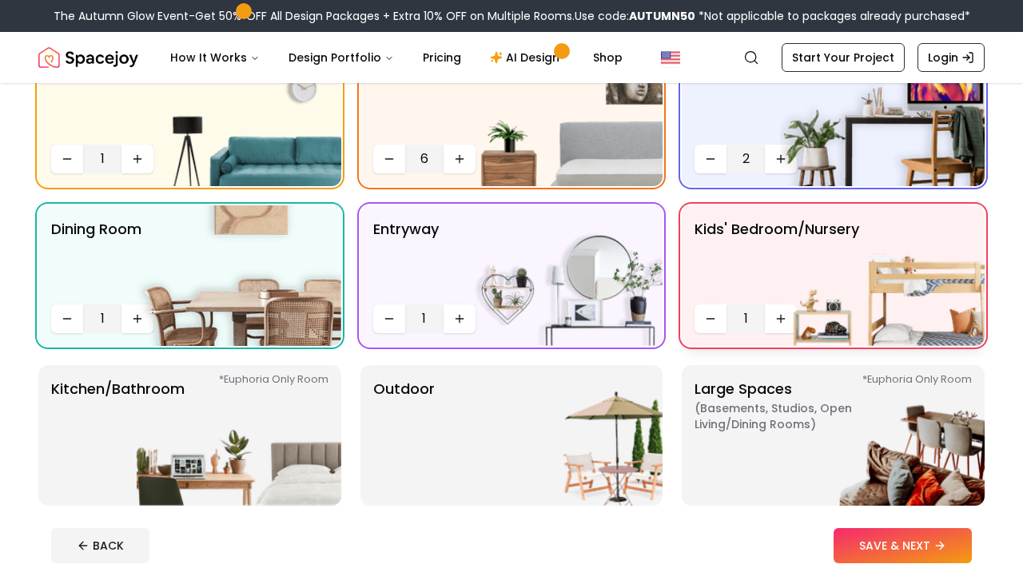
click at [780, 323] on img at bounding box center [882, 275] width 205 height 141
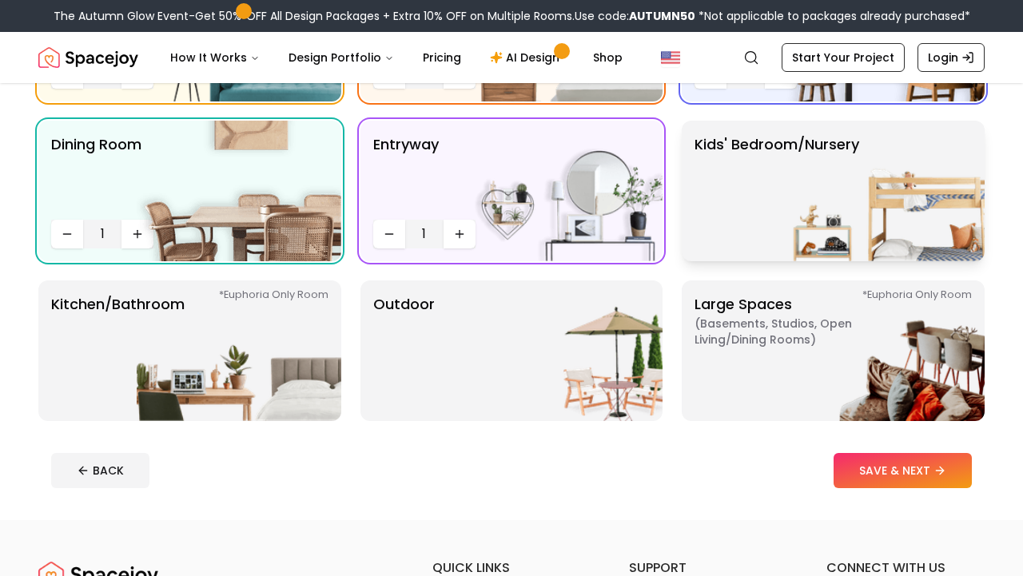
scroll to position [275, 0]
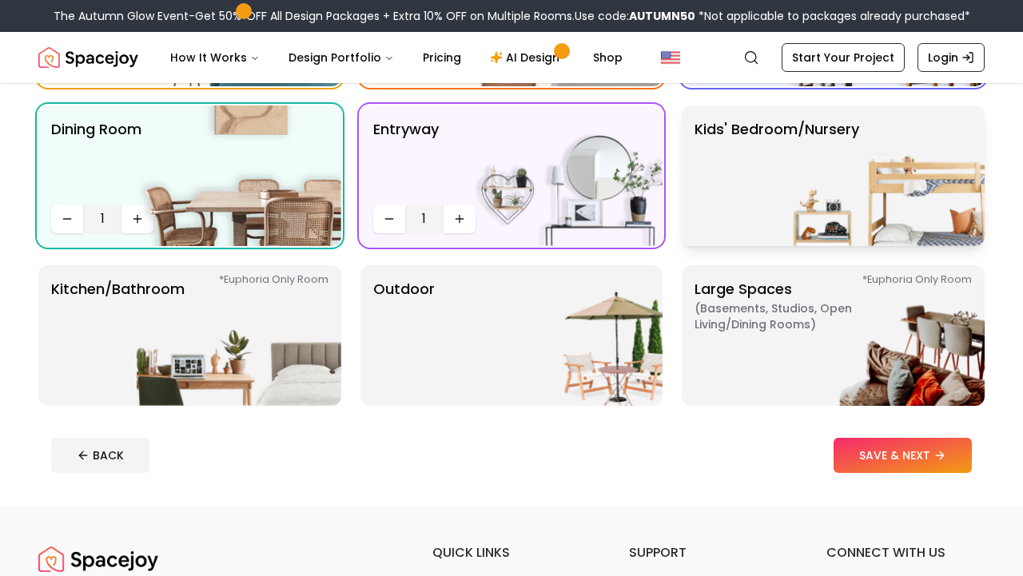
click at [776, 191] on p "Kids' Bedroom/Nursery" at bounding box center [777, 175] width 165 height 115
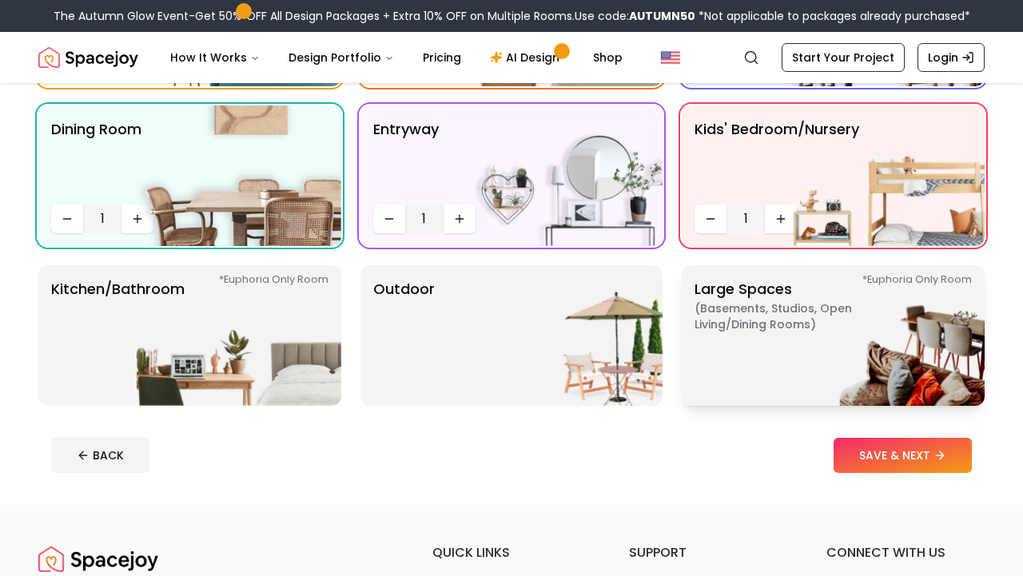
click at [793, 352] on img at bounding box center [882, 335] width 205 height 141
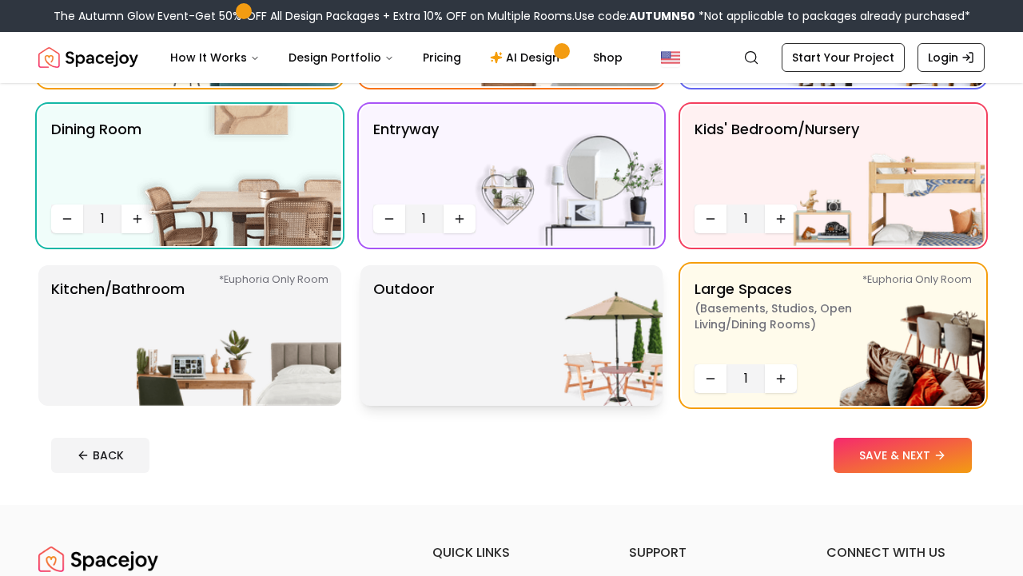
click at [536, 313] on img at bounding box center [560, 335] width 205 height 141
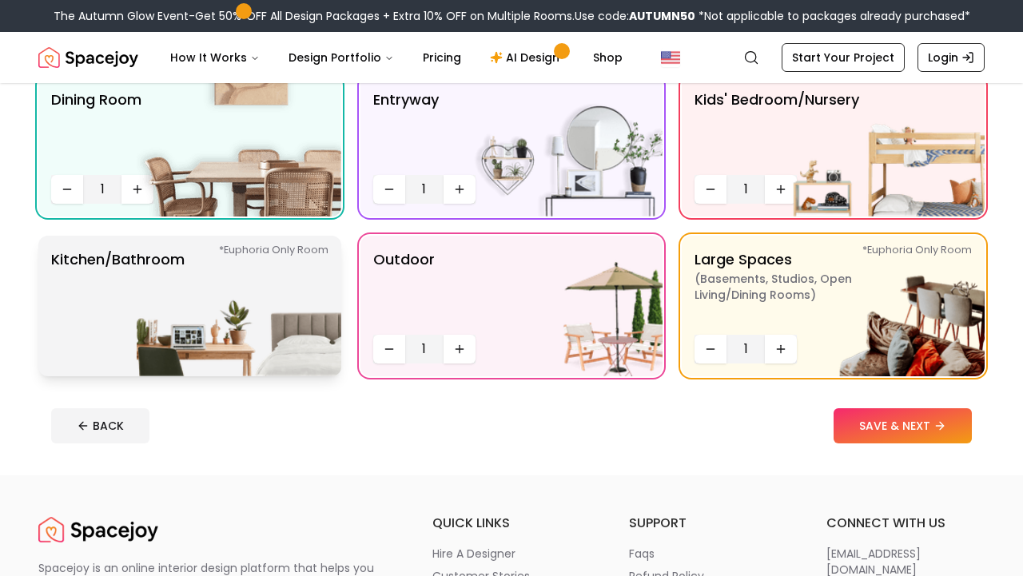
click at [255, 273] on img at bounding box center [239, 306] width 205 height 141
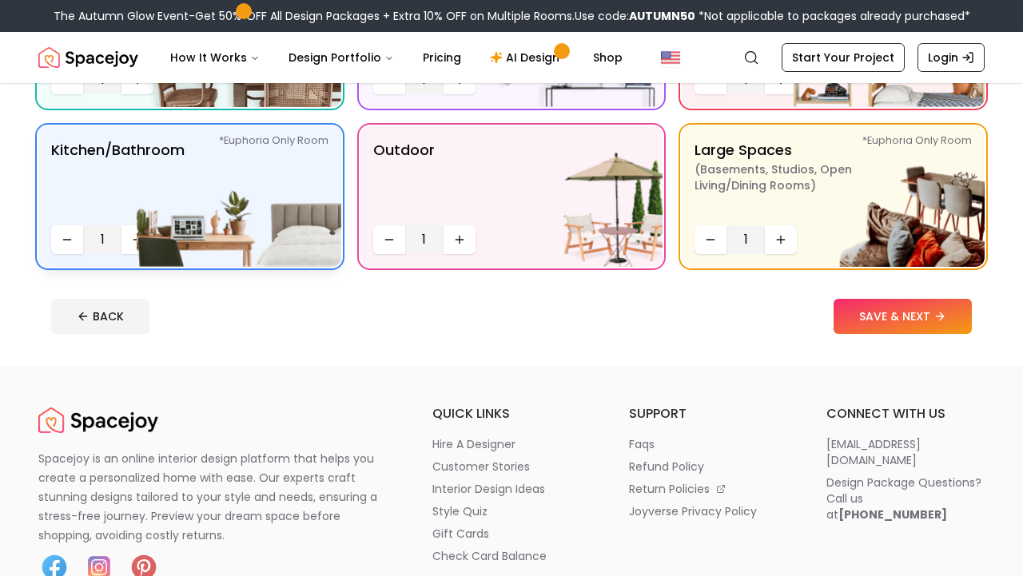
scroll to position [419, 0]
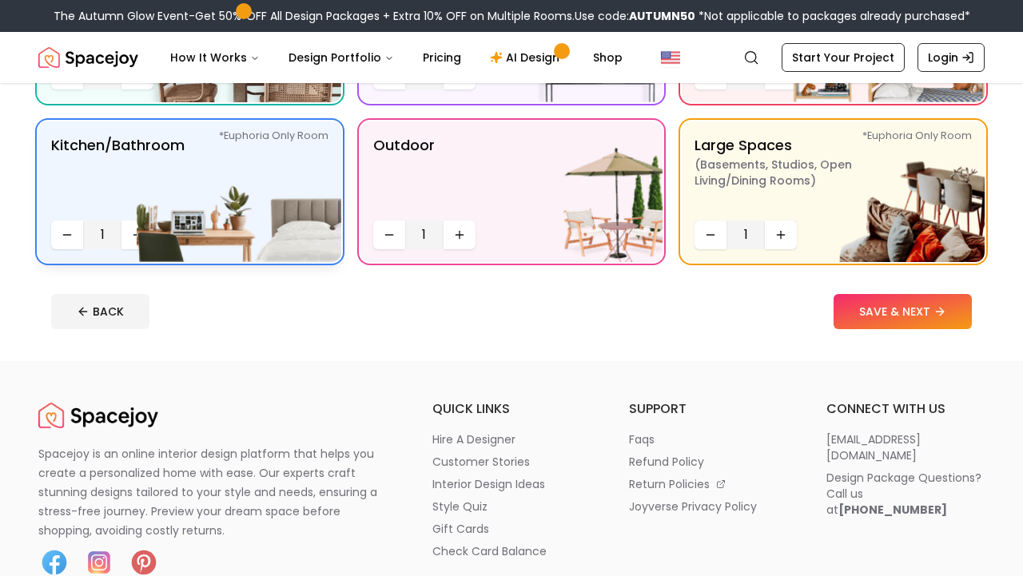
click at [137, 232] on img at bounding box center [239, 192] width 205 height 141
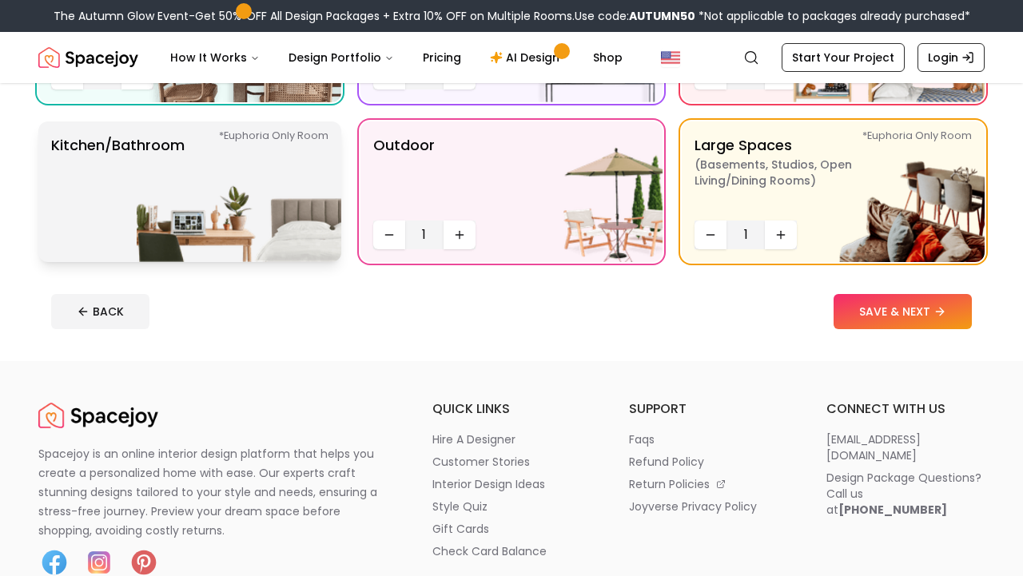
click at [137, 232] on img at bounding box center [239, 192] width 205 height 141
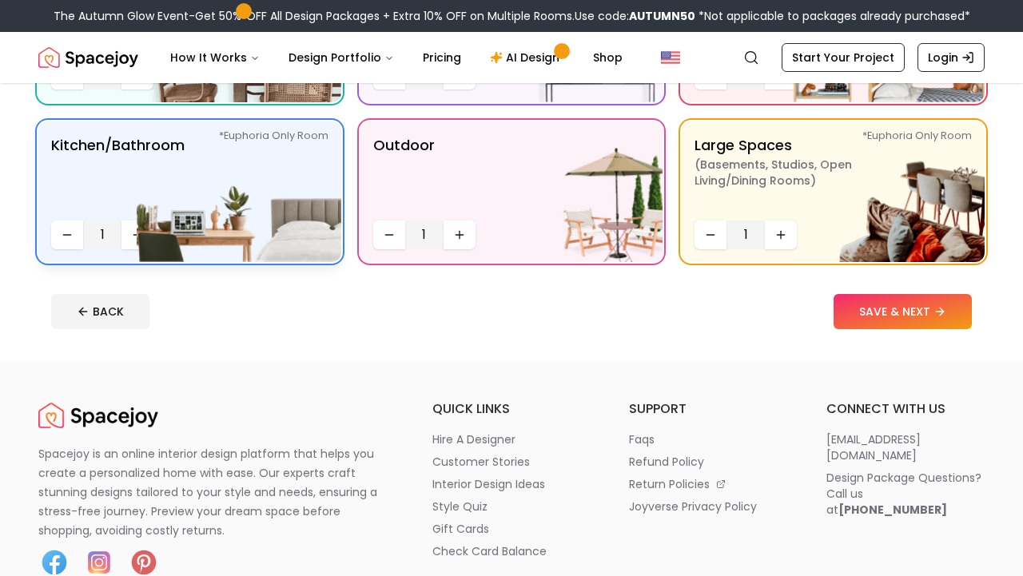
click at [137, 232] on img at bounding box center [239, 192] width 205 height 141
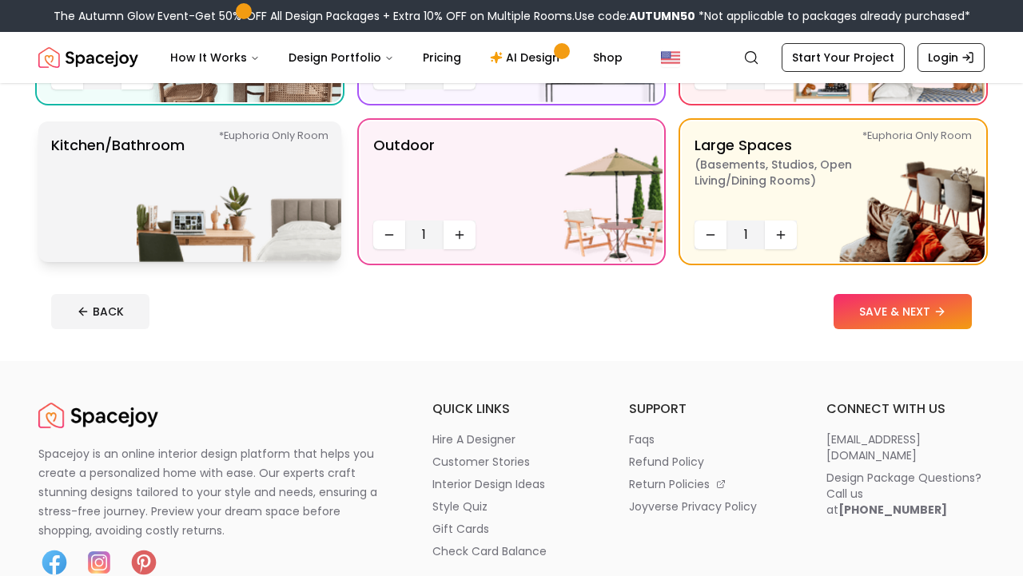
click at [137, 232] on img at bounding box center [239, 192] width 205 height 141
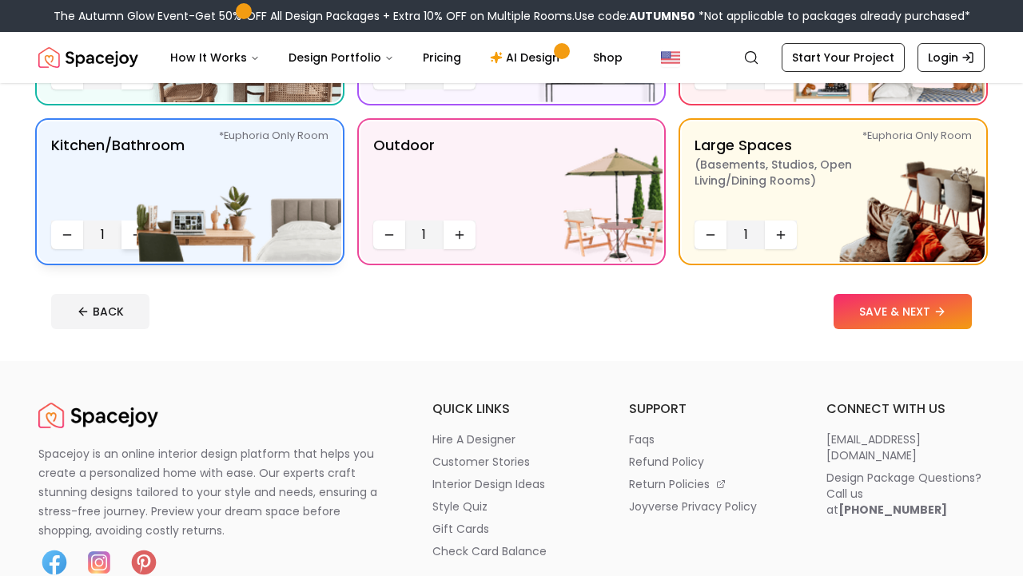
click at [132, 233] on icon "Increase quantity" at bounding box center [137, 235] width 13 height 13
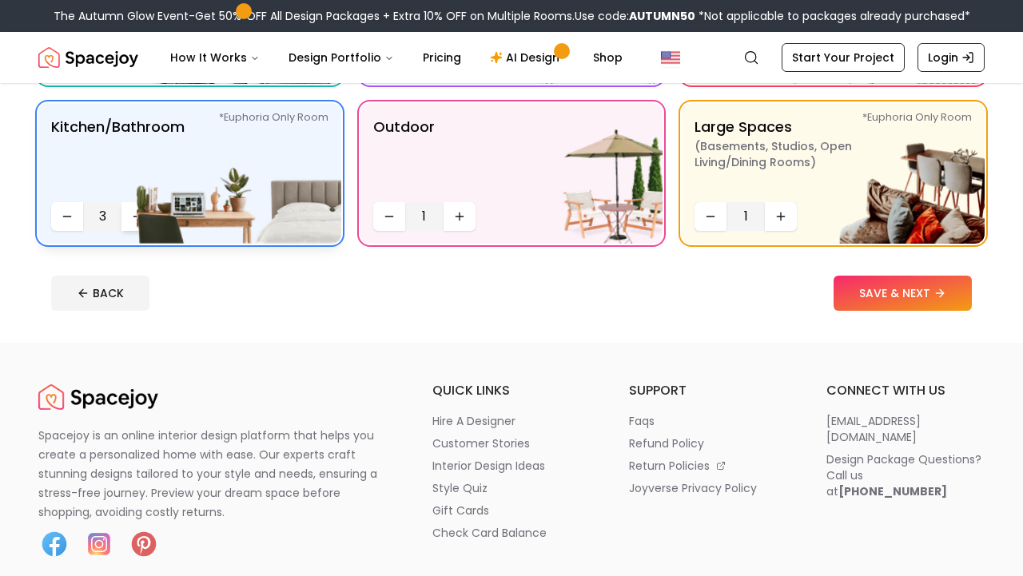
scroll to position [414, 0]
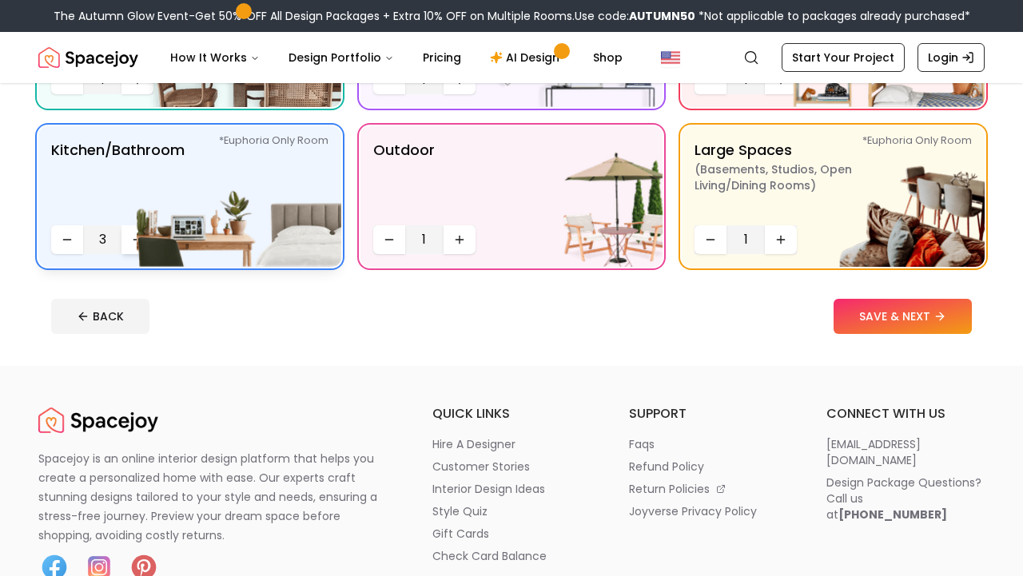
click at [132, 233] on icon "Increase quantity" at bounding box center [137, 239] width 13 height 13
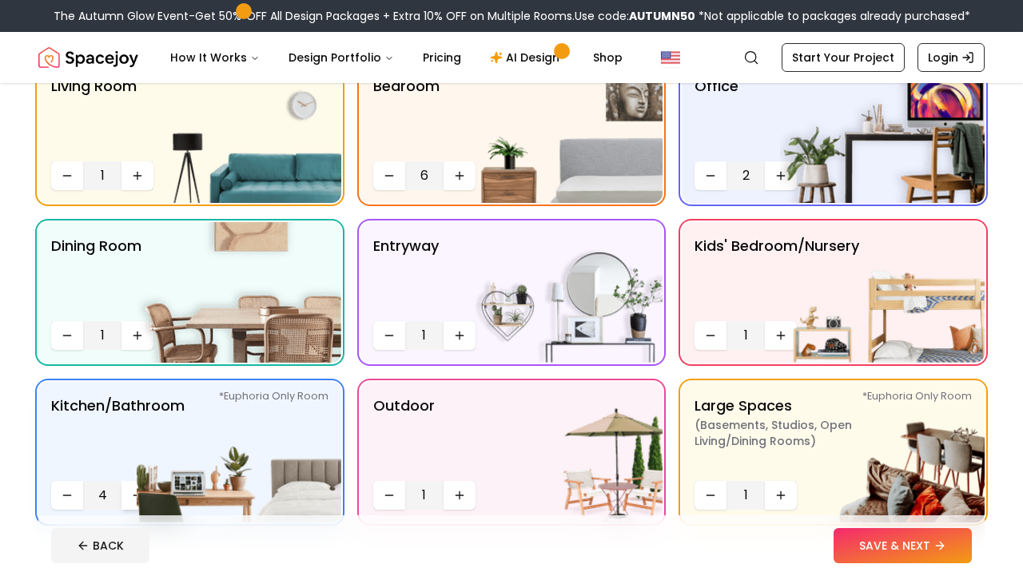
scroll to position [143, 0]
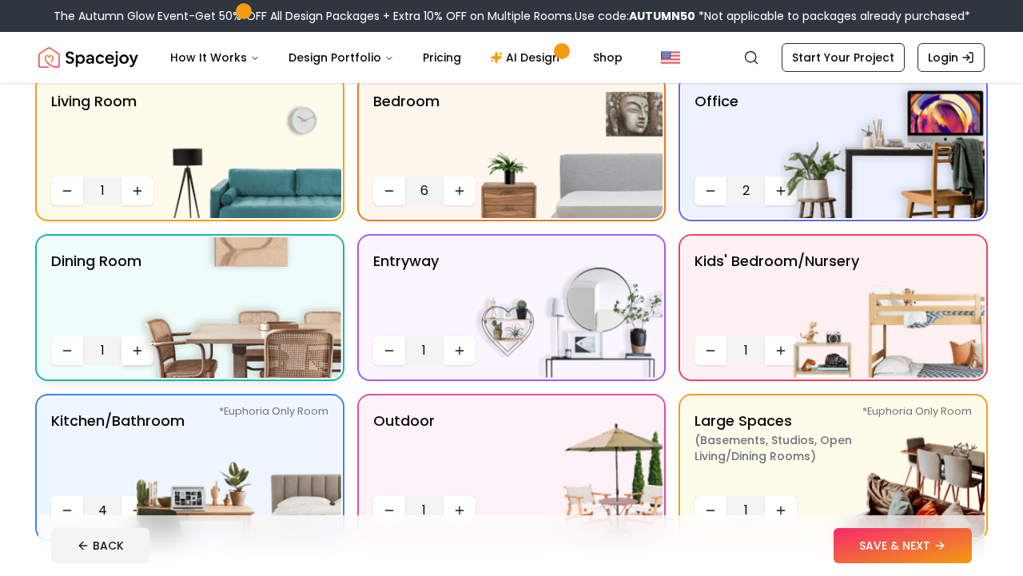
click at [134, 345] on icon "Increase quantity" at bounding box center [137, 351] width 13 height 13
click at [459, 350] on img at bounding box center [560, 307] width 205 height 141
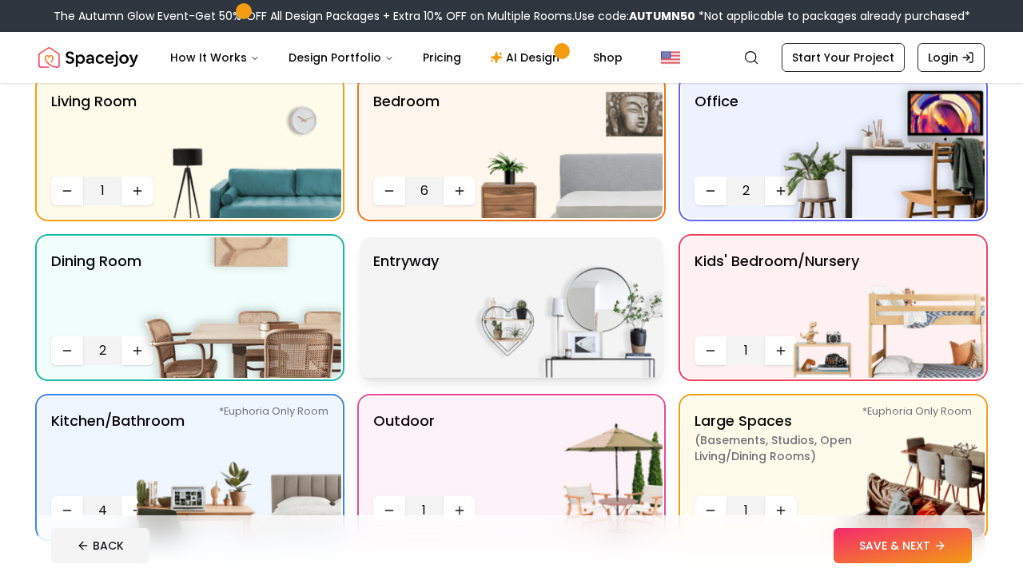
click at [452, 349] on div "entryway" at bounding box center [512, 307] width 303 height 141
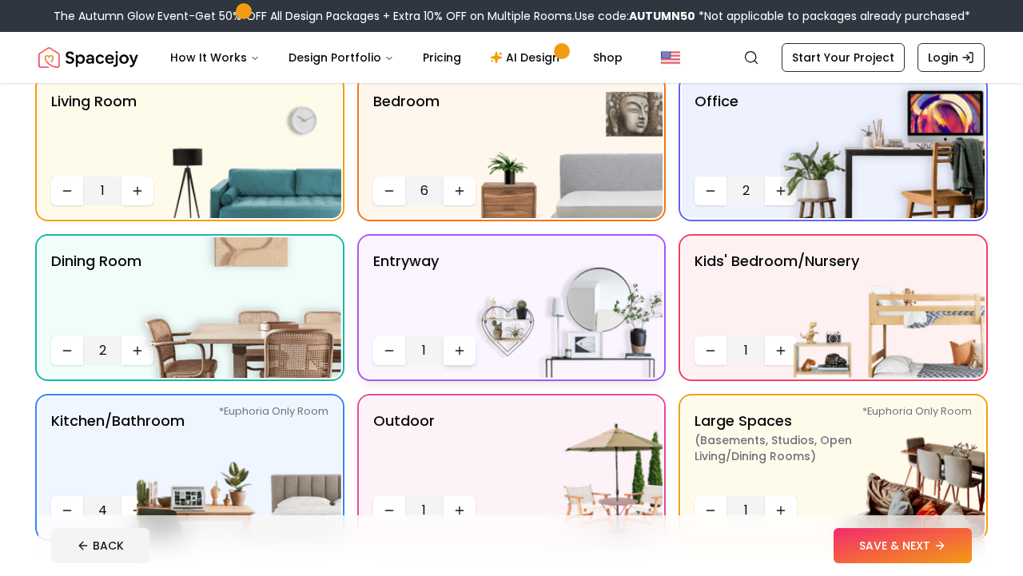
click at [453, 347] on icon "Increase quantity" at bounding box center [459, 351] width 13 height 13
click at [396, 349] on button "Decrease quantity" at bounding box center [389, 351] width 32 height 29
click at [874, 536] on button "SAVE & NEXT" at bounding box center [903, 545] width 138 height 35
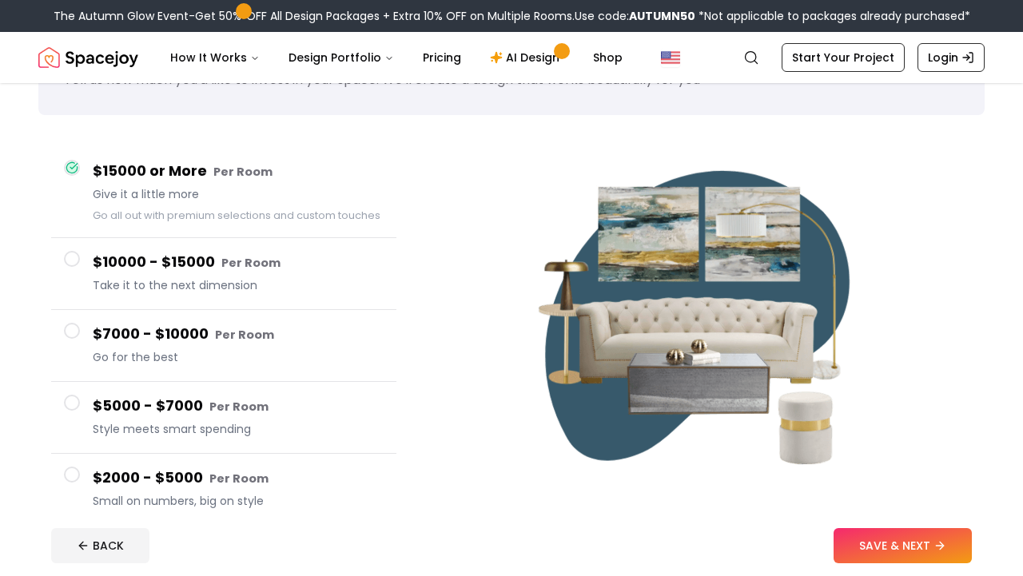
scroll to position [102, 0]
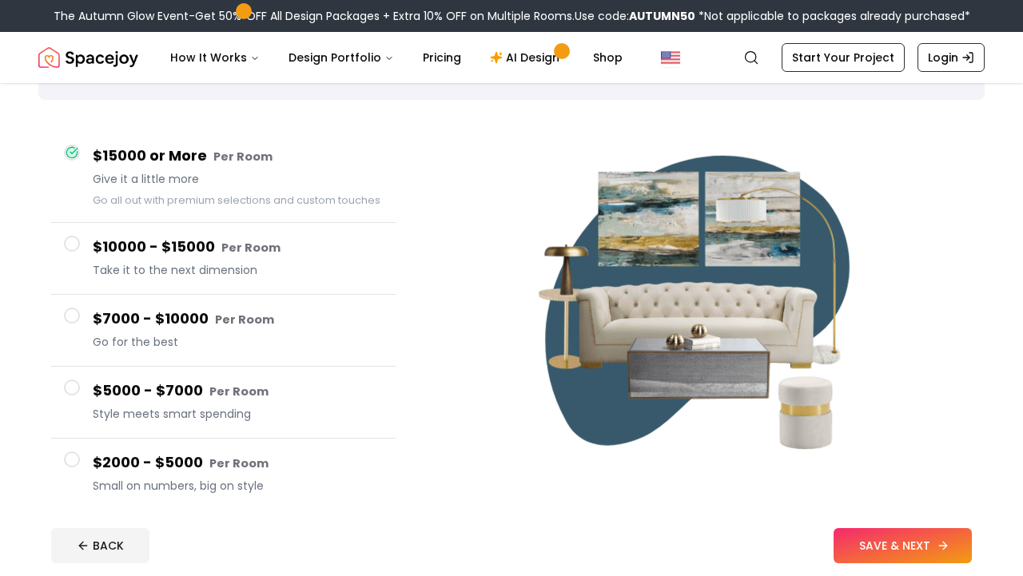
click at [894, 548] on button "SAVE & NEXT" at bounding box center [903, 545] width 138 height 35
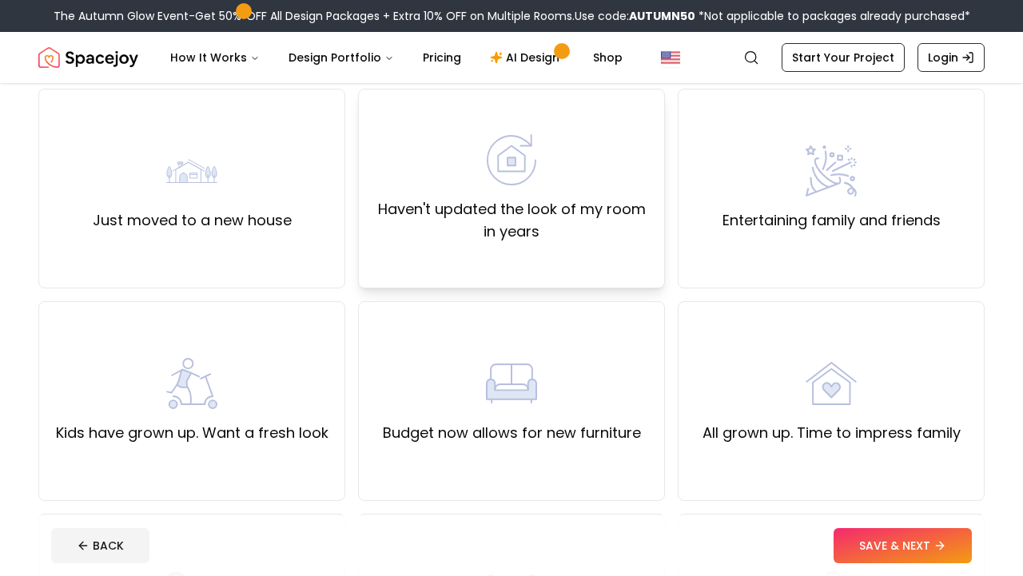
scroll to position [134, 0]
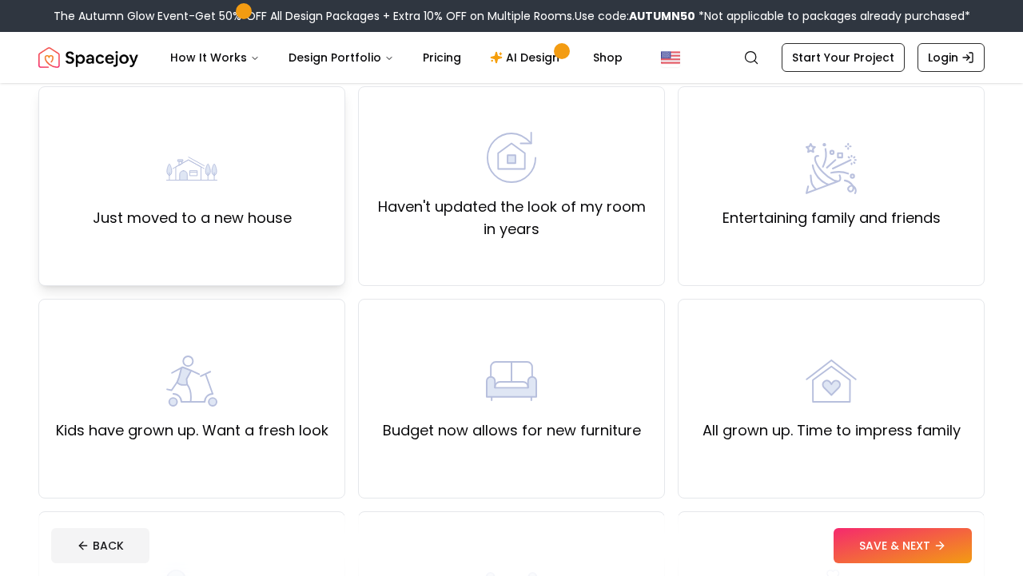
click at [233, 204] on div "Just moved to a new house" at bounding box center [192, 186] width 199 height 86
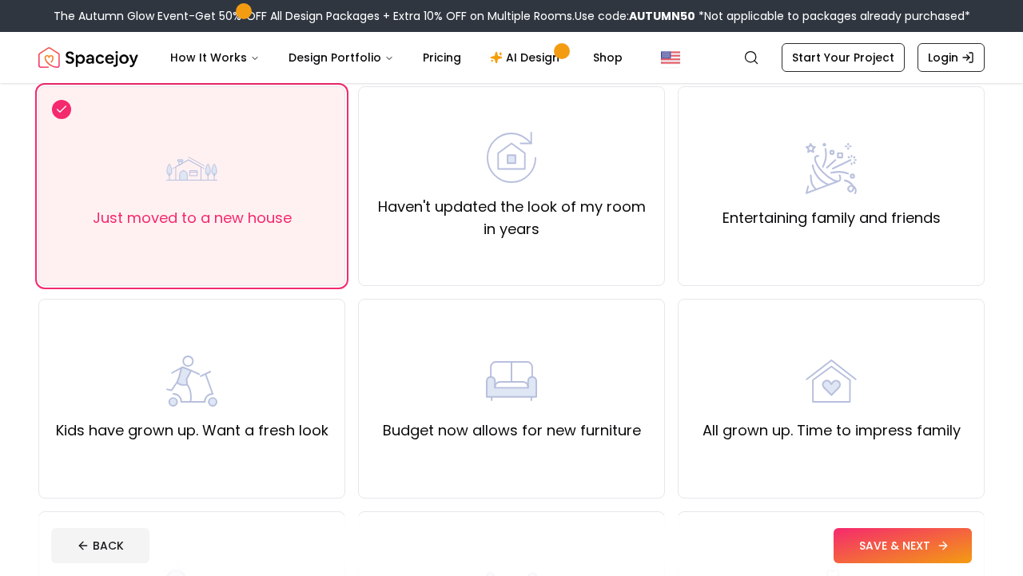
click at [866, 540] on button "SAVE & NEXT" at bounding box center [903, 545] width 138 height 35
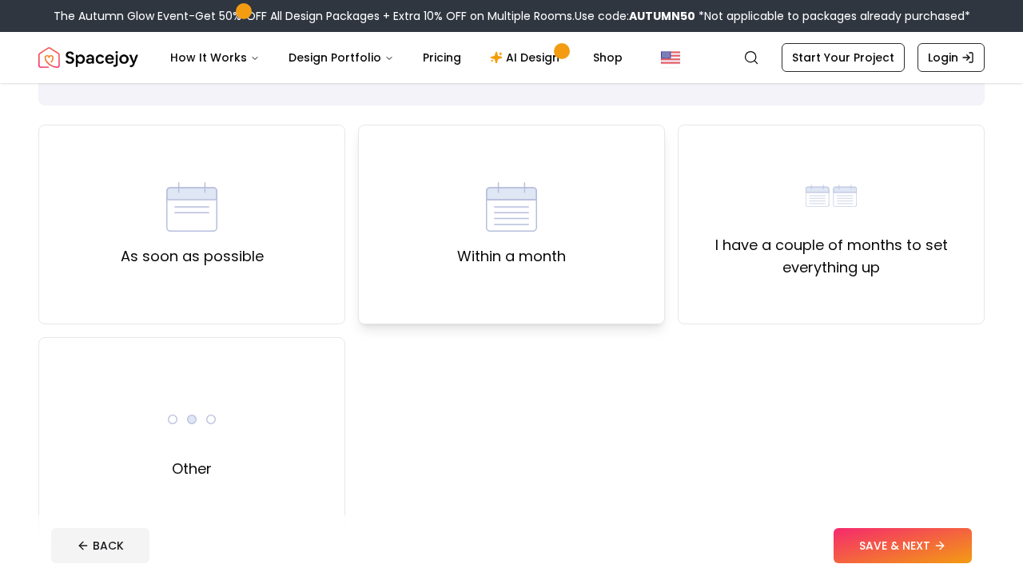
scroll to position [100, 0]
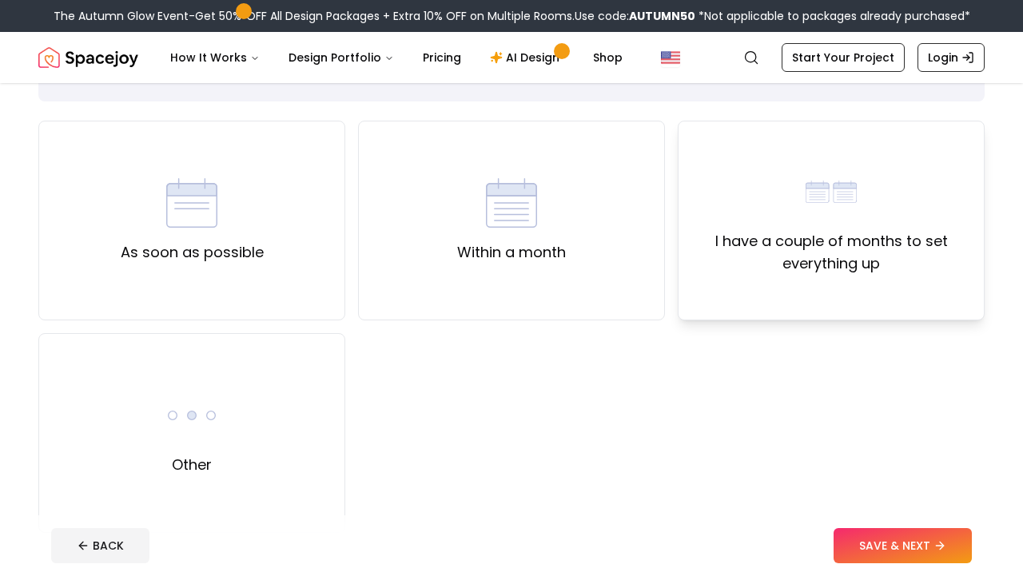
click at [783, 211] on div "I have a couple of months to set everything up" at bounding box center [831, 220] width 280 height 109
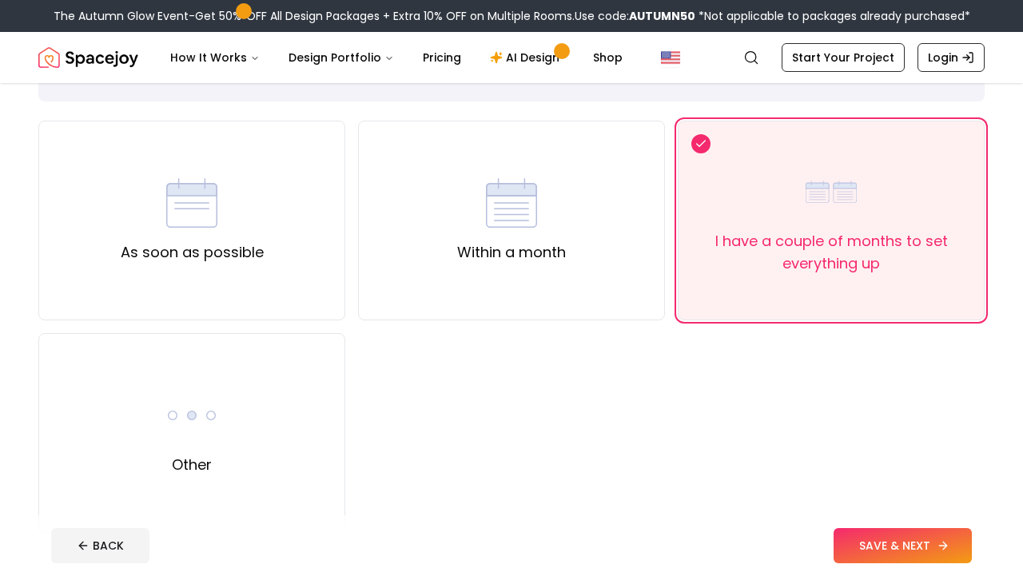
click at [902, 547] on button "SAVE & NEXT" at bounding box center [903, 545] width 138 height 35
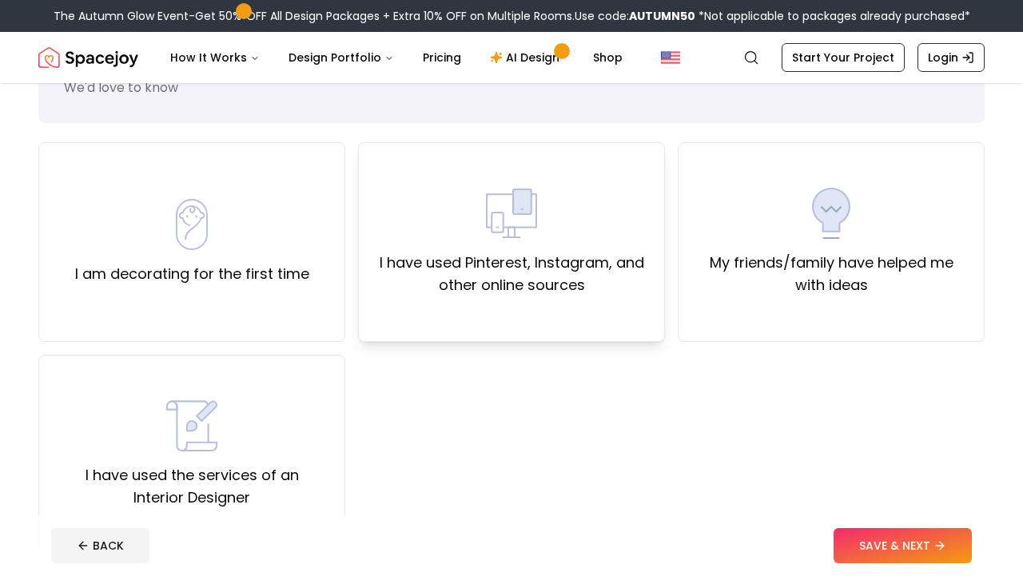
scroll to position [97, 0]
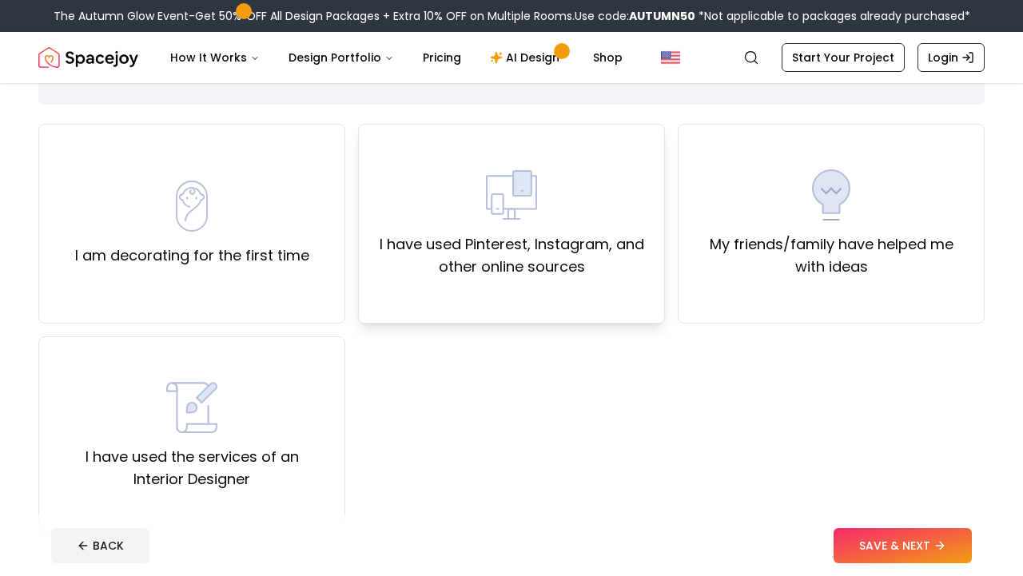
click at [525, 296] on div "I have used Pinterest, Instagram, and other online sources" at bounding box center [511, 224] width 307 height 200
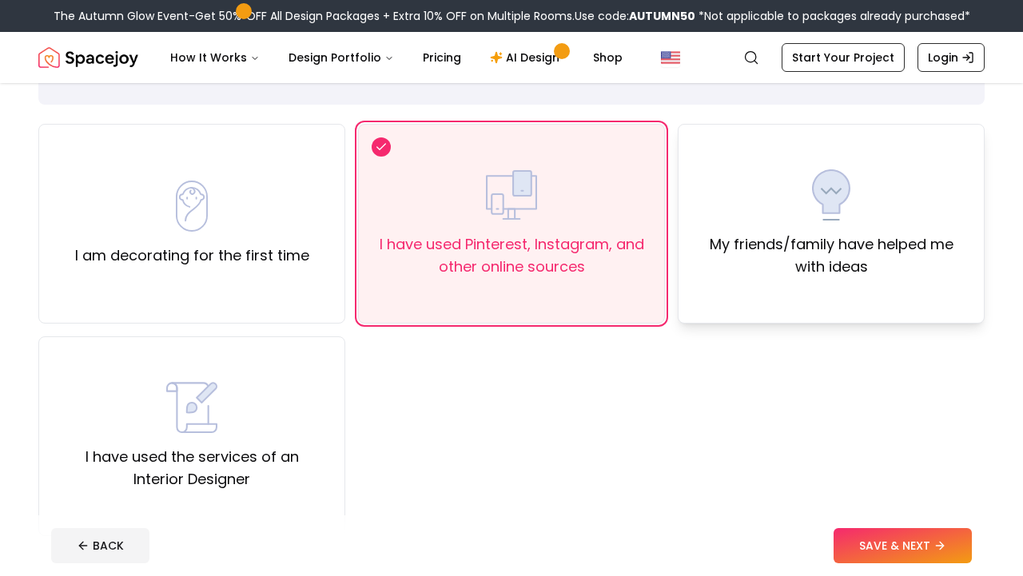
click at [687, 257] on div "My friends/family have helped me with ideas" at bounding box center [831, 224] width 307 height 200
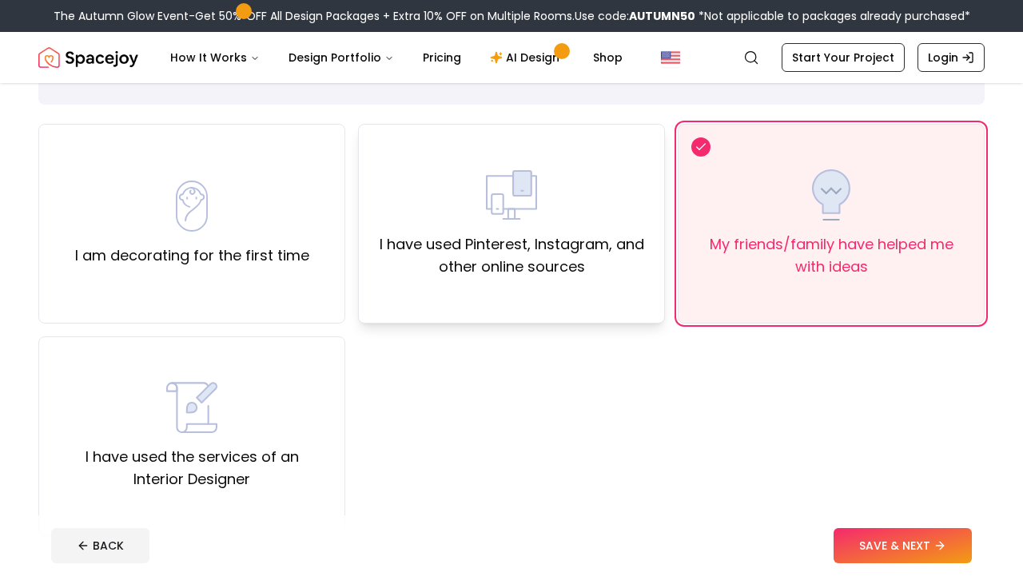
click at [559, 268] on label "I have used Pinterest, Instagram, and other online sources" at bounding box center [512, 255] width 280 height 45
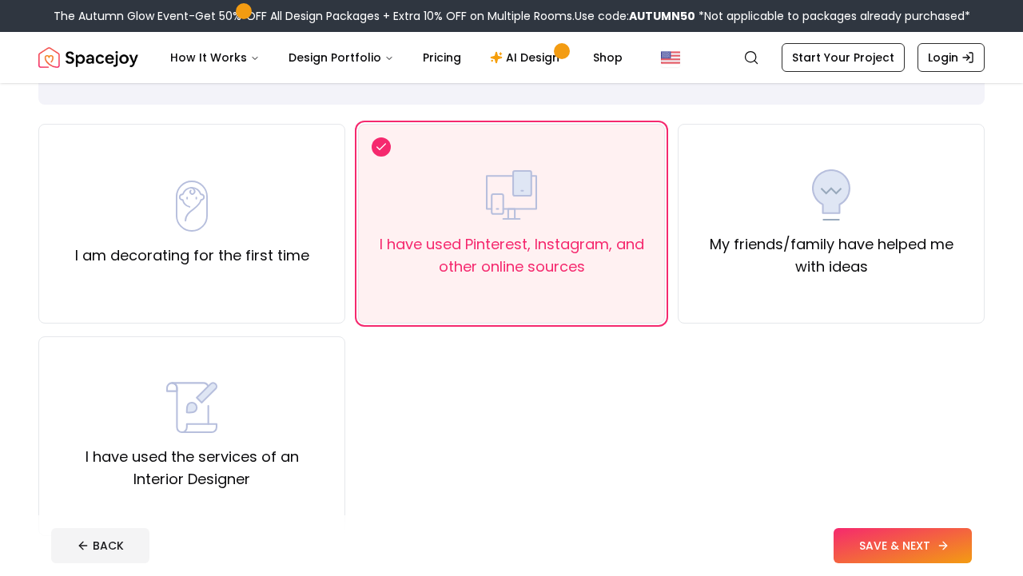
click at [866, 540] on button "SAVE & NEXT" at bounding box center [903, 545] width 138 height 35
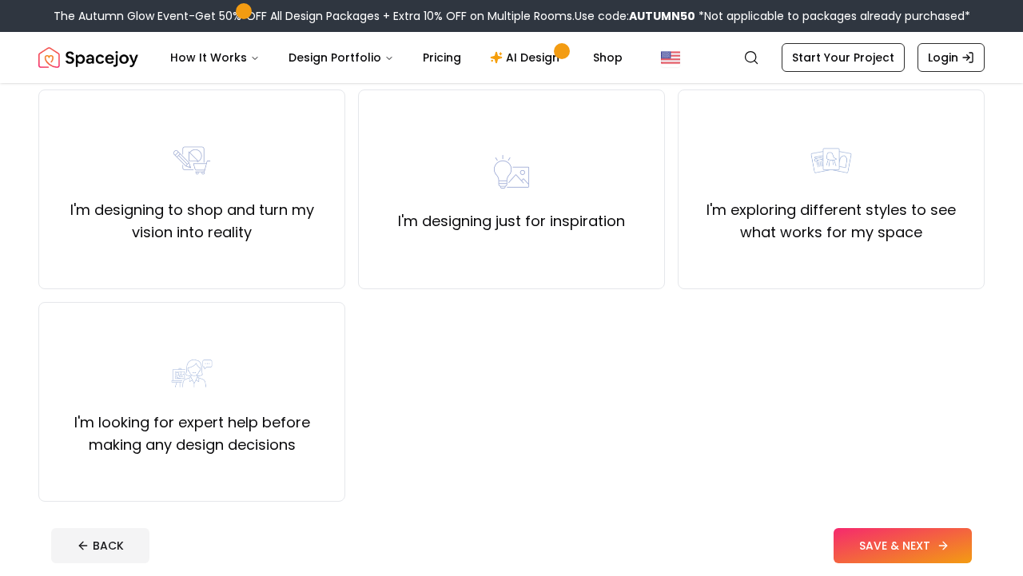
scroll to position [133, 0]
click at [214, 217] on label "I'm designing to shop and turn my vision into reality" at bounding box center [192, 219] width 280 height 45
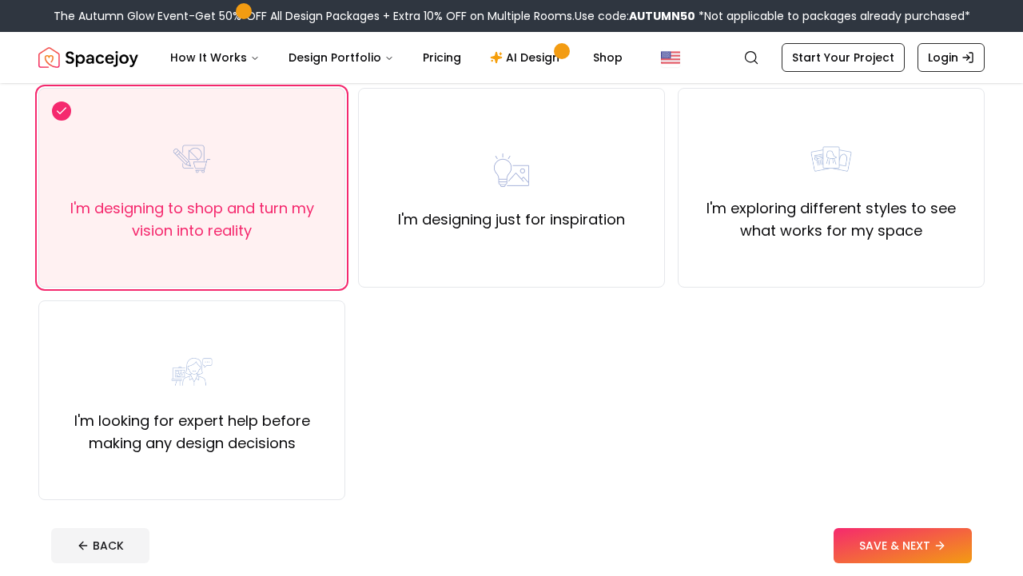
click at [868, 524] on footer "BACK SAVE & NEXT" at bounding box center [511, 546] width 946 height 61
click at [869, 528] on button "SAVE & NEXT" at bounding box center [903, 545] width 138 height 35
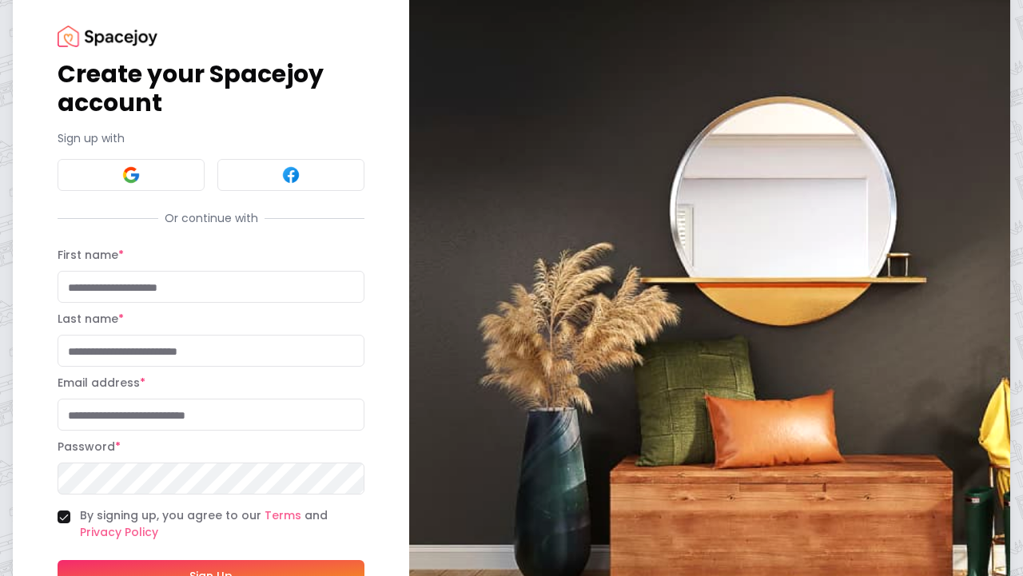
scroll to position [34, 0]
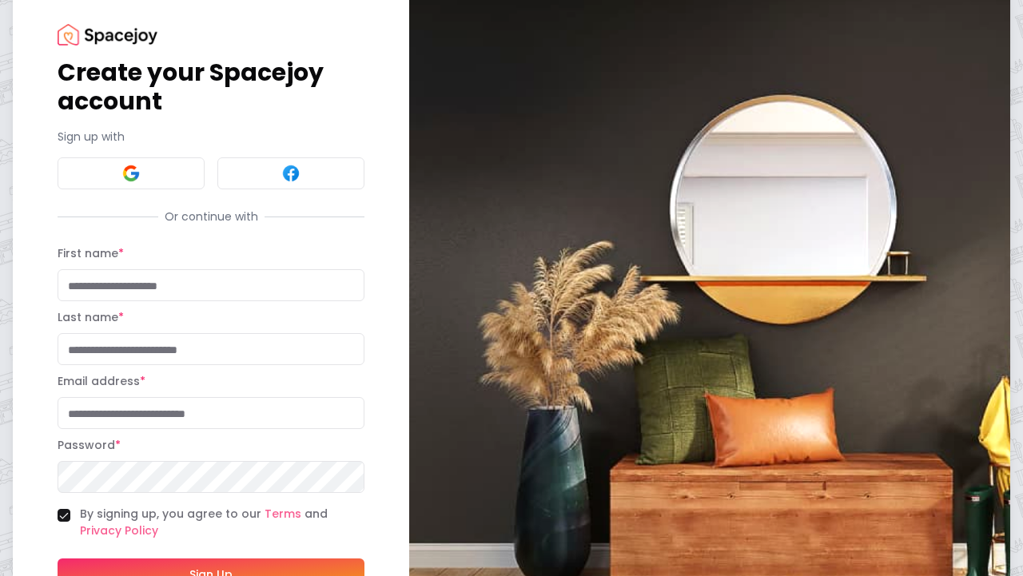
click at [240, 289] on input "First name *" at bounding box center [211, 285] width 307 height 32
type input "**"
click at [197, 353] on input "Last name *" at bounding box center [211, 349] width 307 height 32
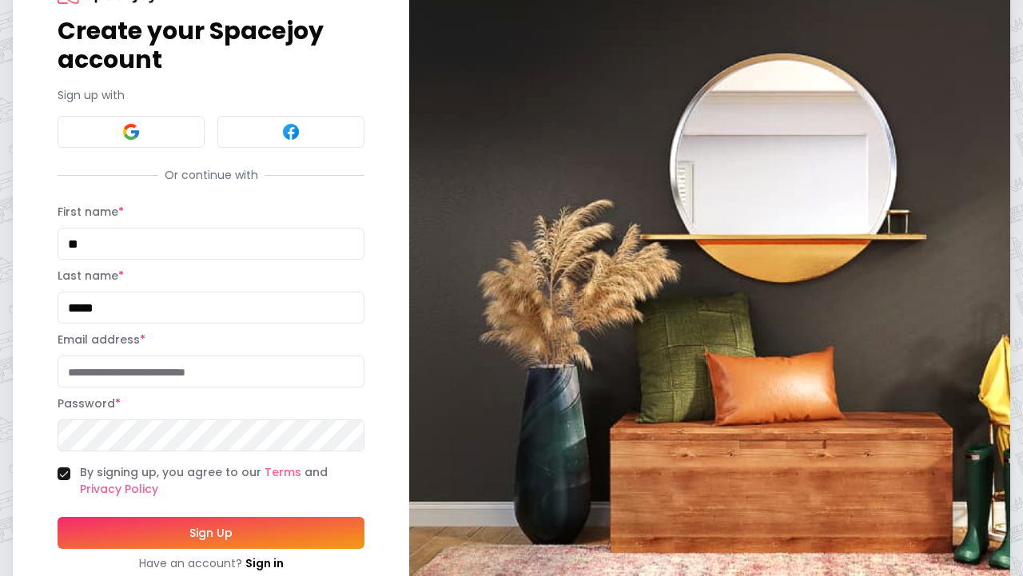
scroll to position [76, 0]
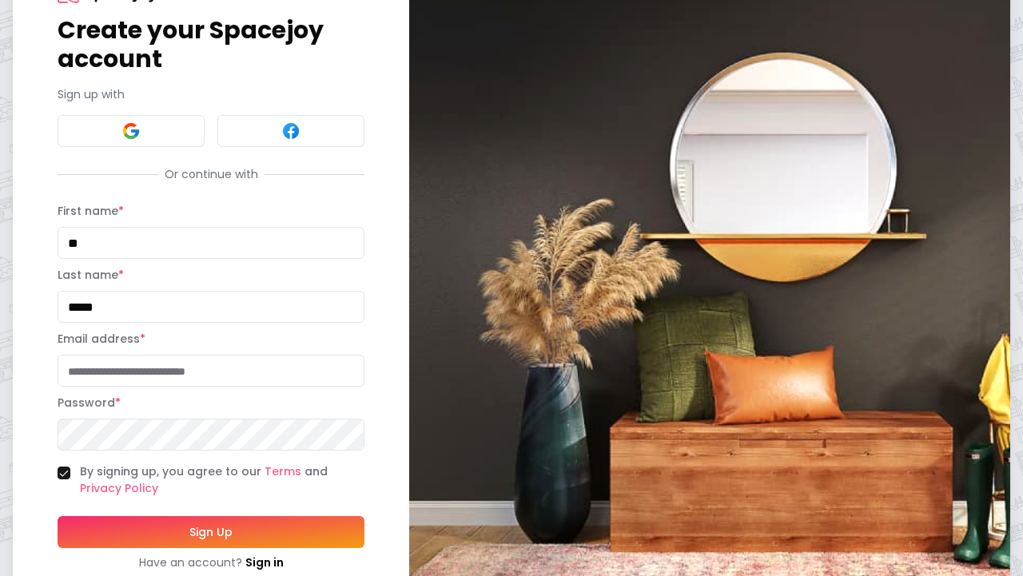
type input "*****"
click at [202, 520] on button "Sign Up" at bounding box center [211, 532] width 307 height 32
type input "**********"
click at [58, 516] on button "Sign Up" at bounding box center [211, 532] width 307 height 32
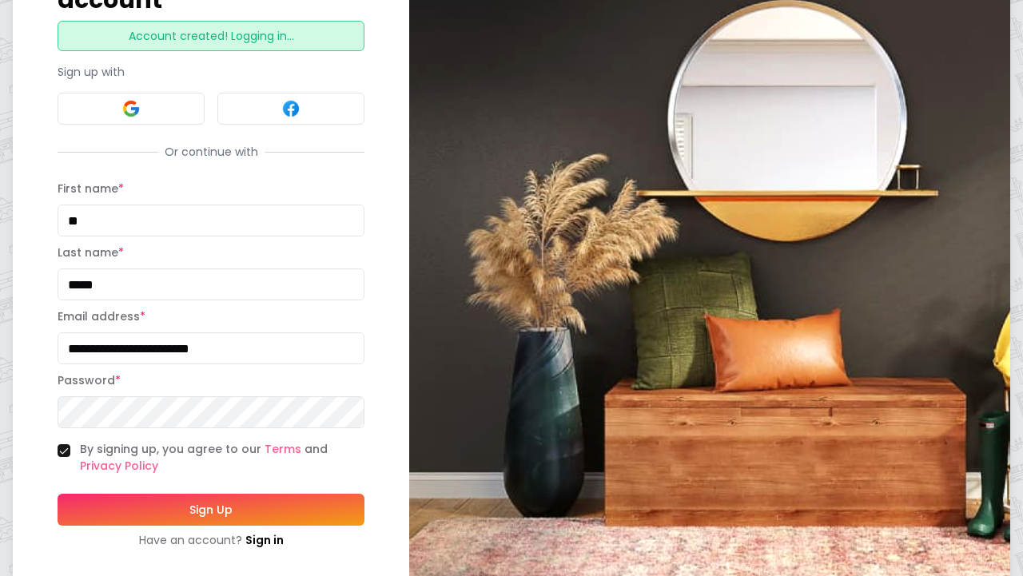
scroll to position [165, 0]
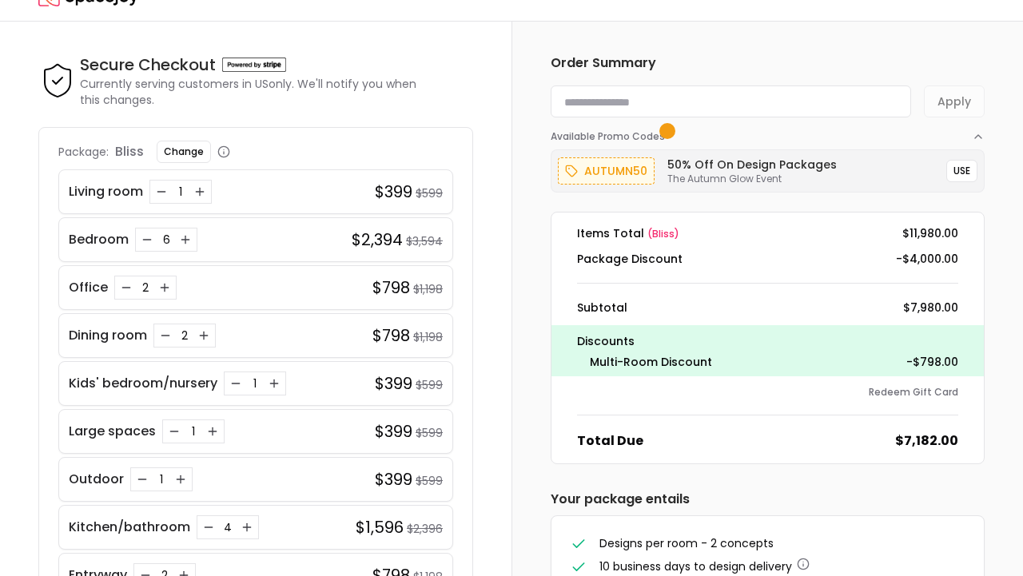
scroll to position [30, 0]
click at [201, 196] on icon "Increase quantity for Living room" at bounding box center [199, 191] width 13 height 13
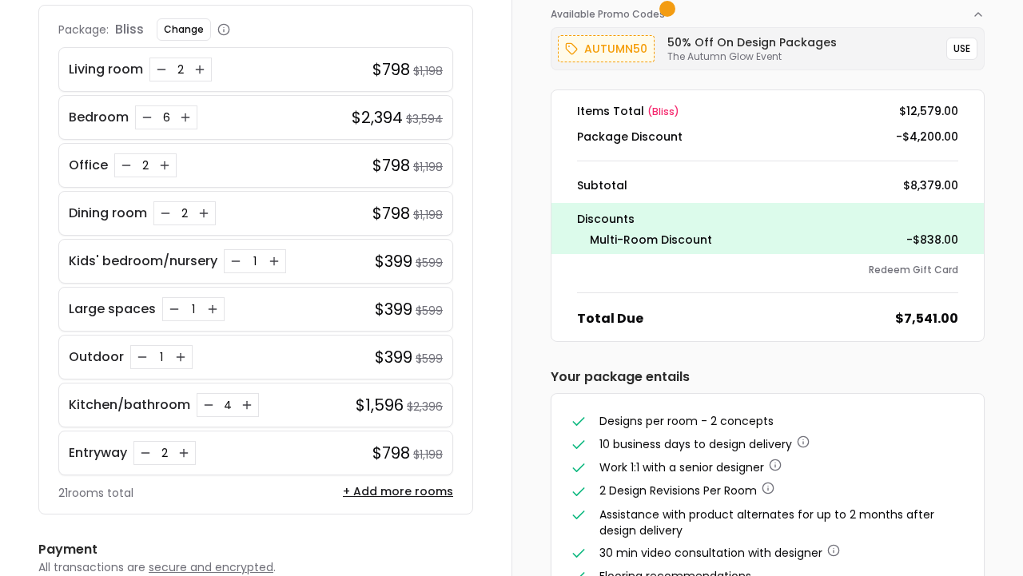
scroll to position [153, 0]
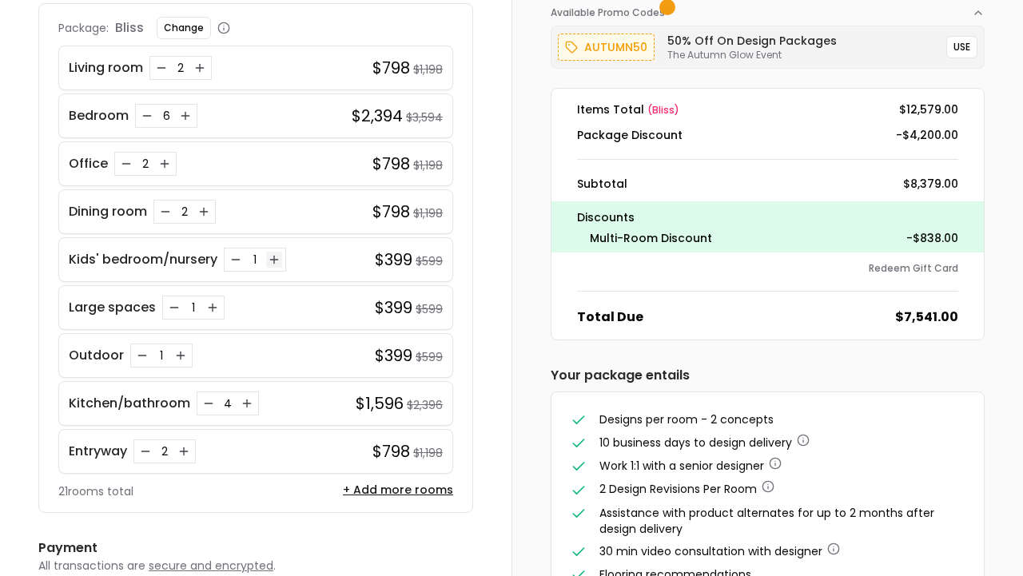
click at [272, 257] on icon "Increase quantity for Kids' bedroom/nursery" at bounding box center [274, 259] width 13 height 13
click at [231, 258] on icon "Decrease quantity for Kids' bedroom/nursery" at bounding box center [235, 259] width 13 height 13
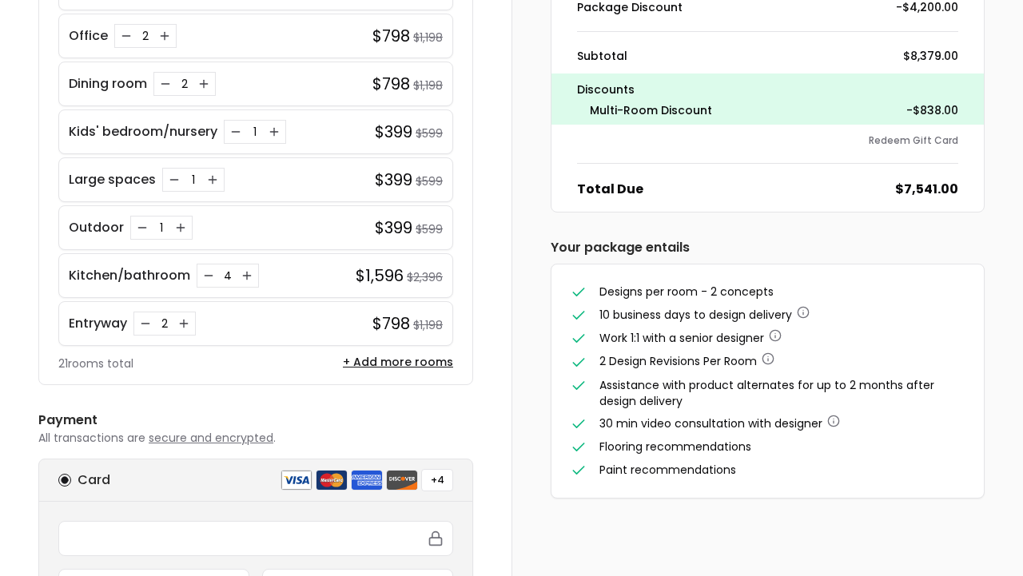
scroll to position [293, 0]
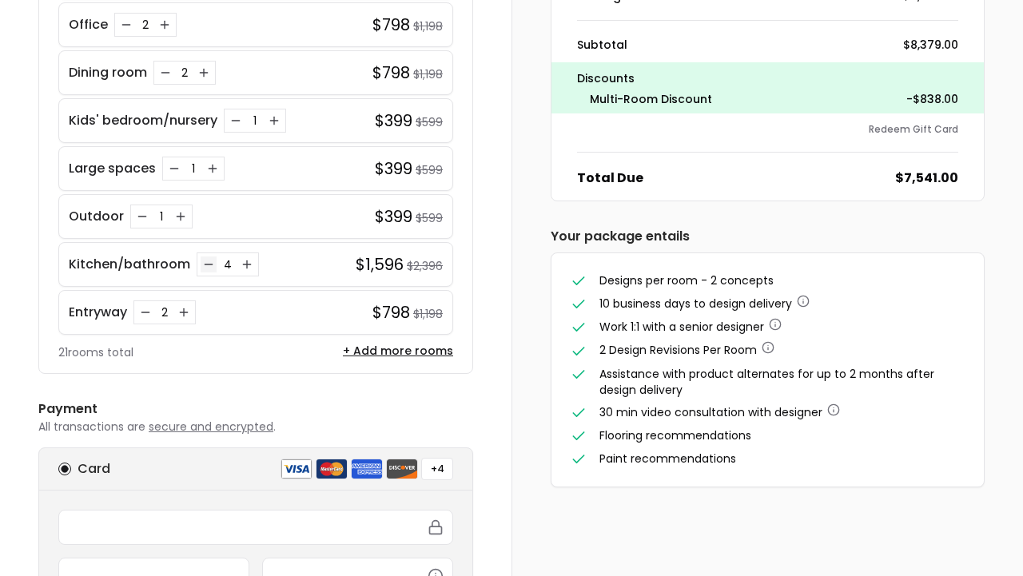
click at [207, 261] on icon "Decrease quantity for Kitchen/bathroom" at bounding box center [208, 264] width 13 height 13
click at [169, 267] on p "Kitchen/bathroom" at bounding box center [130, 264] width 122 height 19
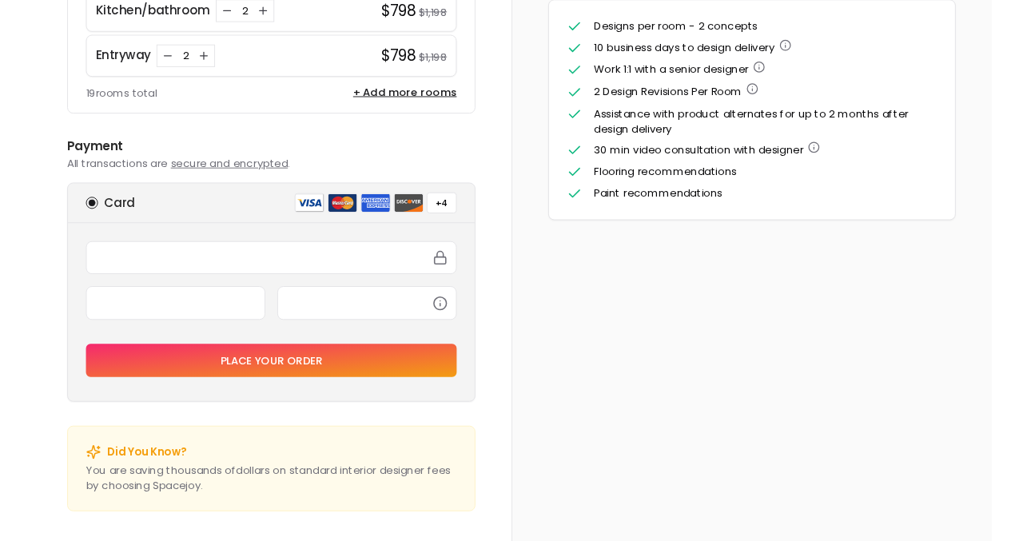
scroll to position [248, 0]
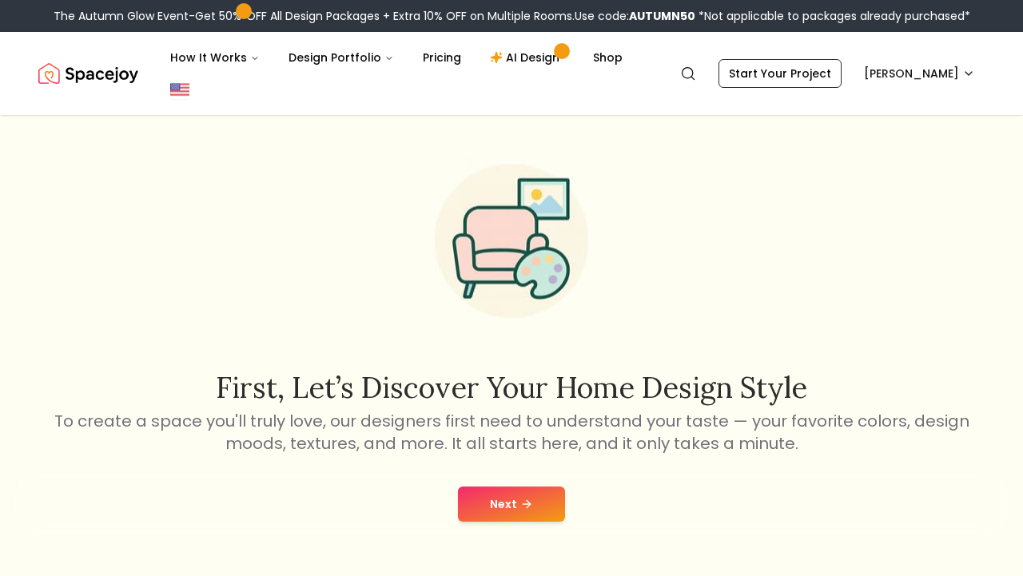
scroll to position [6, 0]
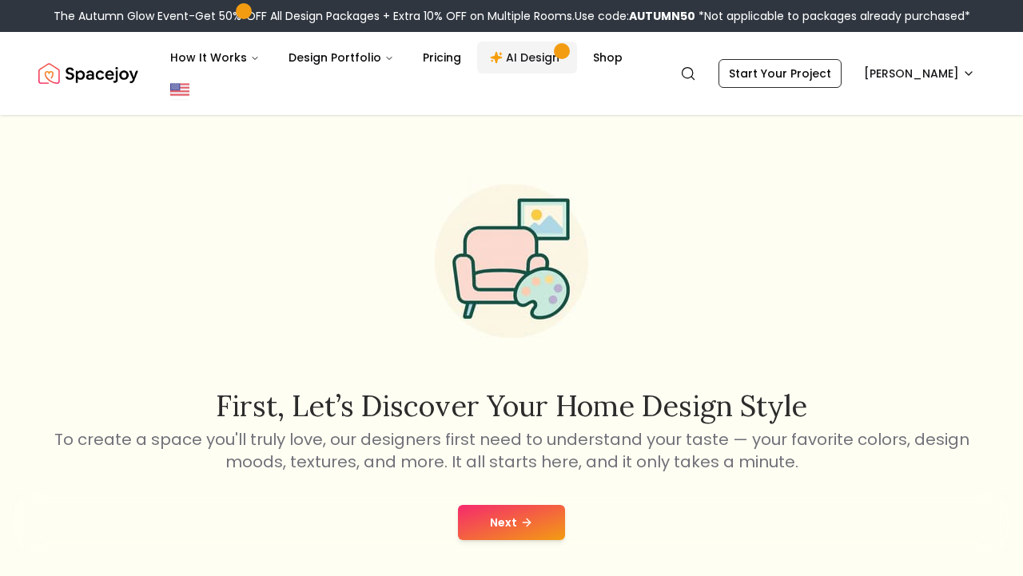
click at [532, 51] on link "AI Design" at bounding box center [527, 58] width 100 height 32
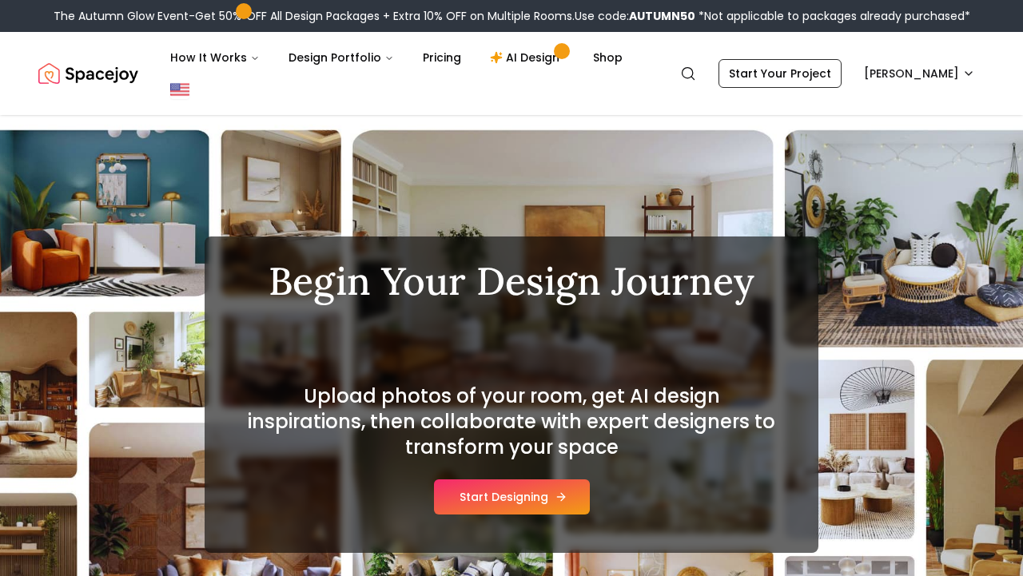
click at [477, 480] on button "Start Designing" at bounding box center [512, 497] width 156 height 35
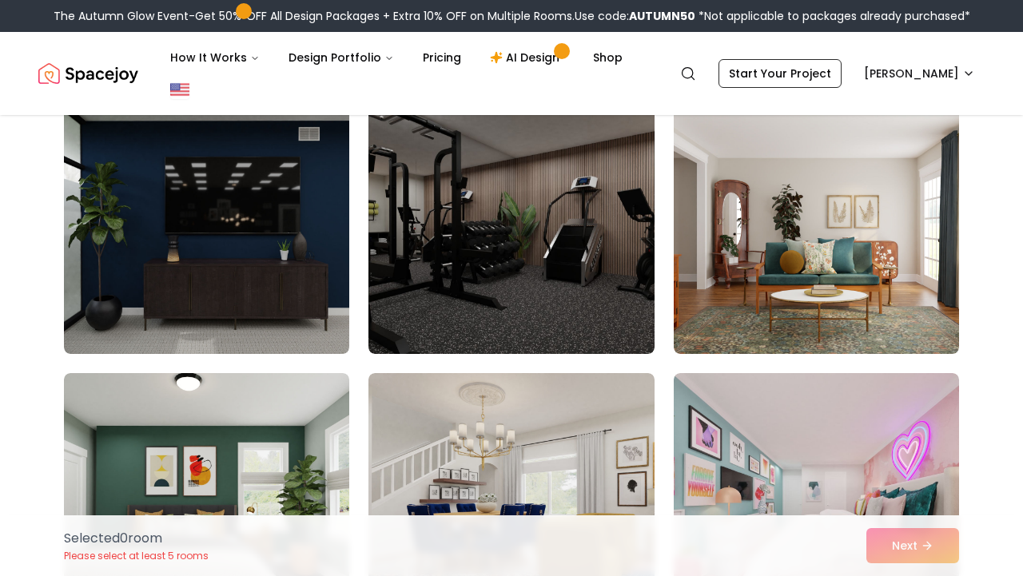
scroll to position [425, 0]
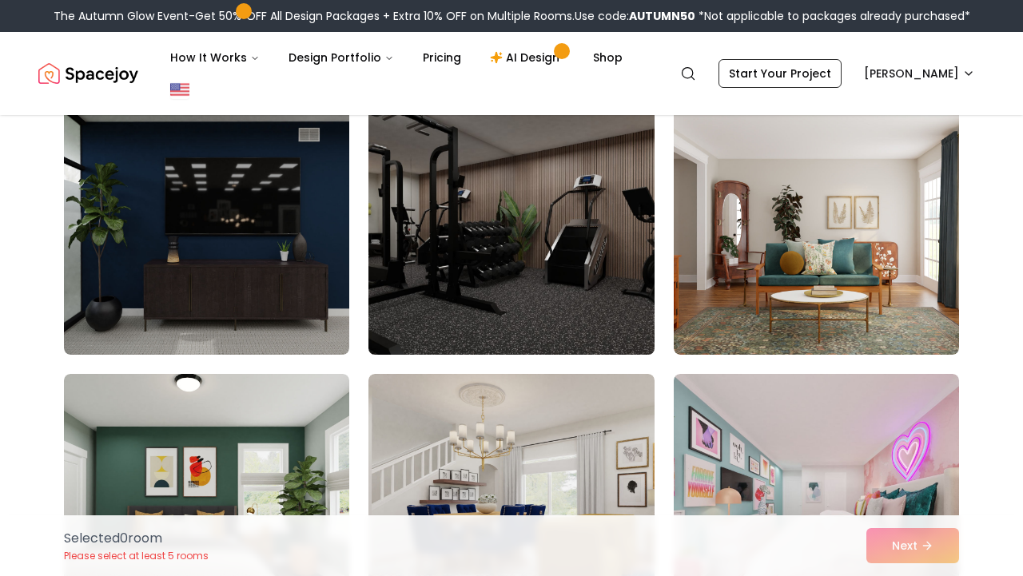
click at [488, 271] on img at bounding box center [511, 227] width 300 height 269
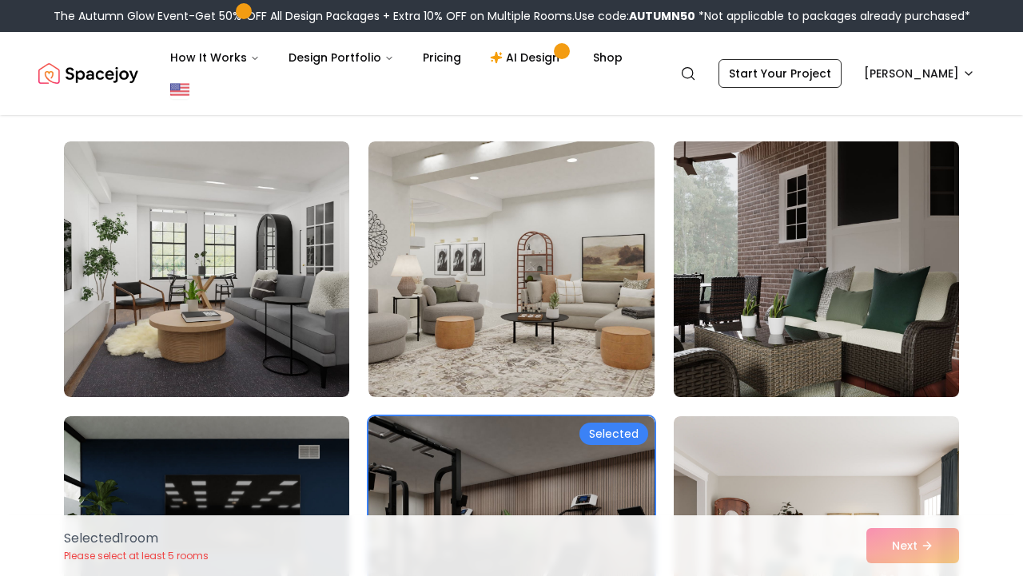
scroll to position [107, 0]
click at [735, 227] on img at bounding box center [817, 270] width 300 height 269
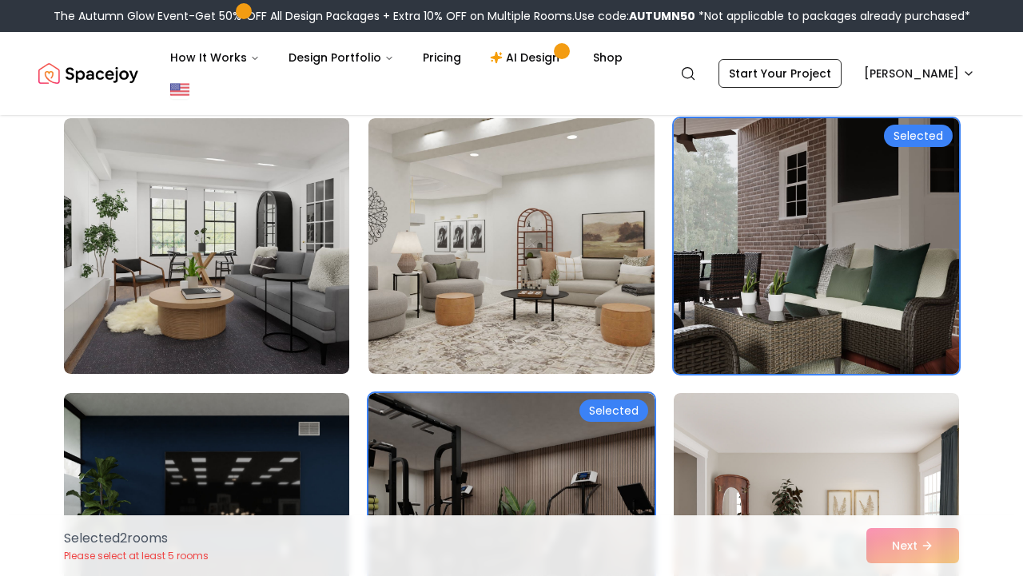
scroll to position [140, 0]
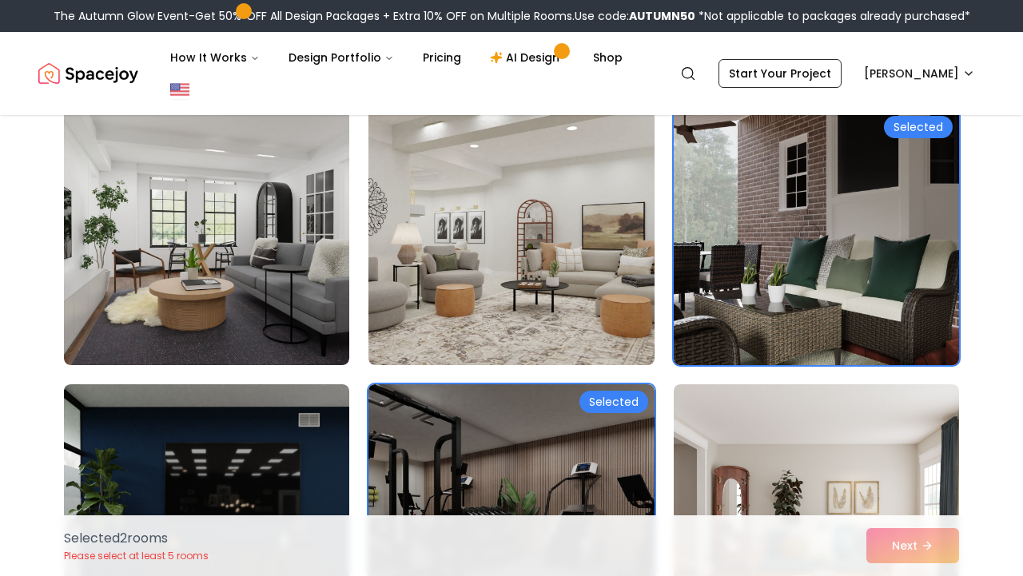
click at [791, 205] on img at bounding box center [817, 237] width 300 height 269
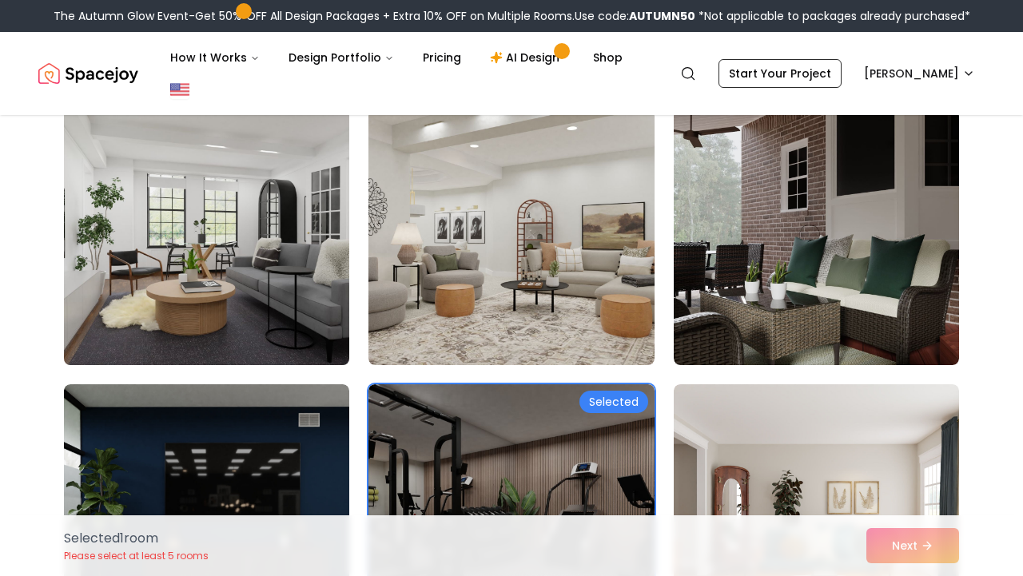
click at [285, 284] on img at bounding box center [207, 237] width 300 height 269
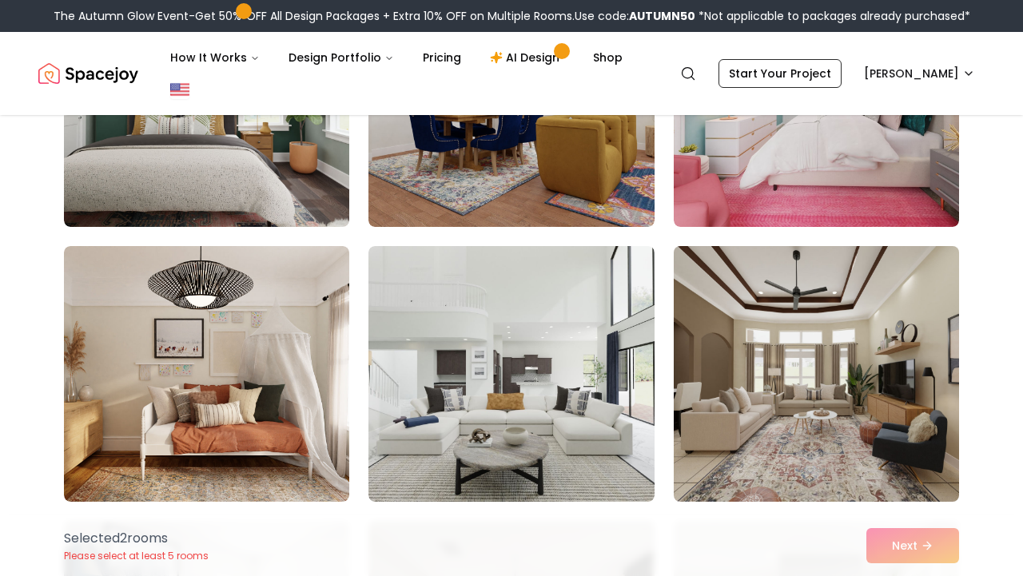
scroll to position [831, 0]
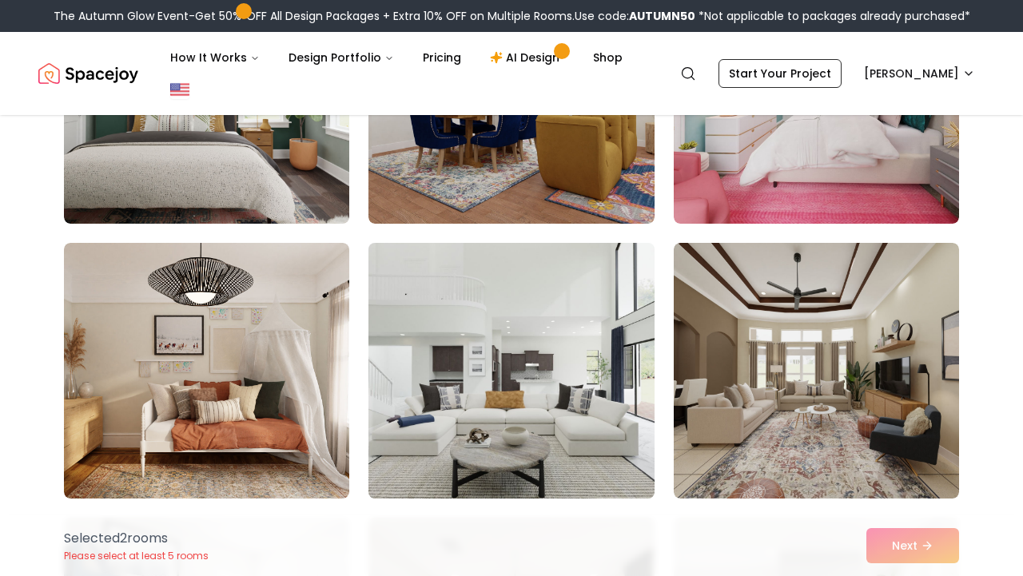
click at [468, 296] on img at bounding box center [511, 371] width 300 height 269
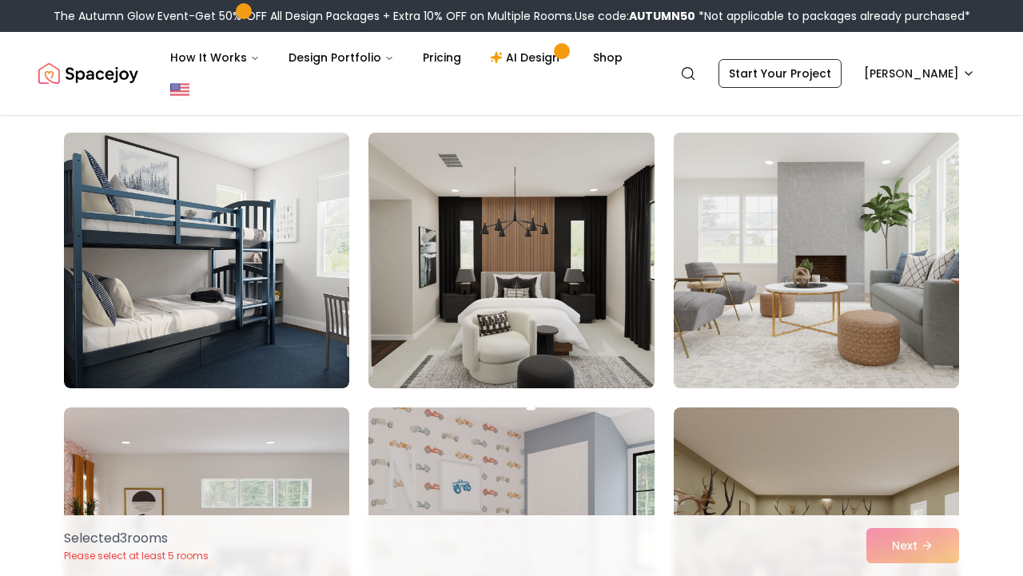
scroll to position [1221, 0]
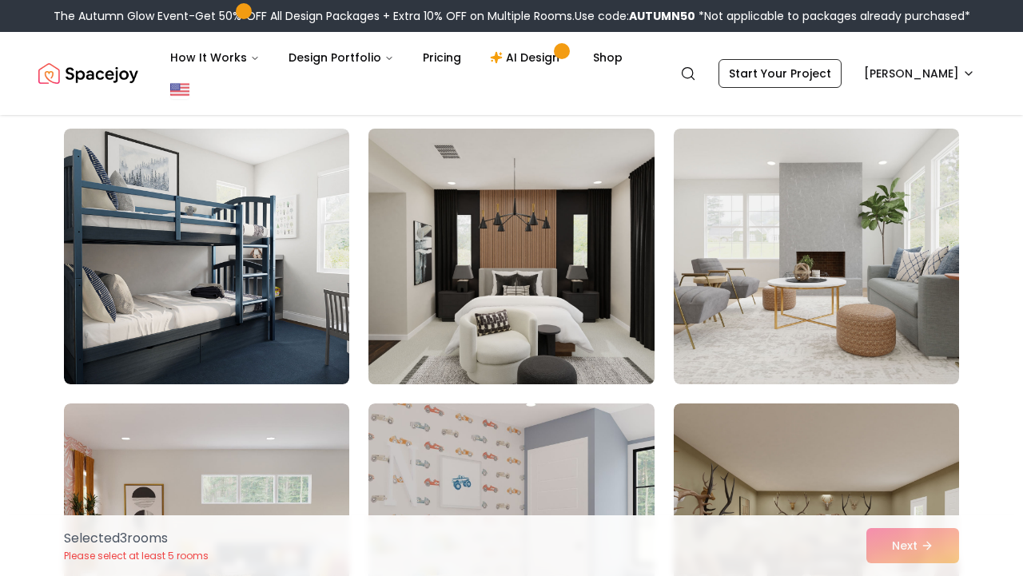
click at [614, 275] on img at bounding box center [511, 256] width 300 height 269
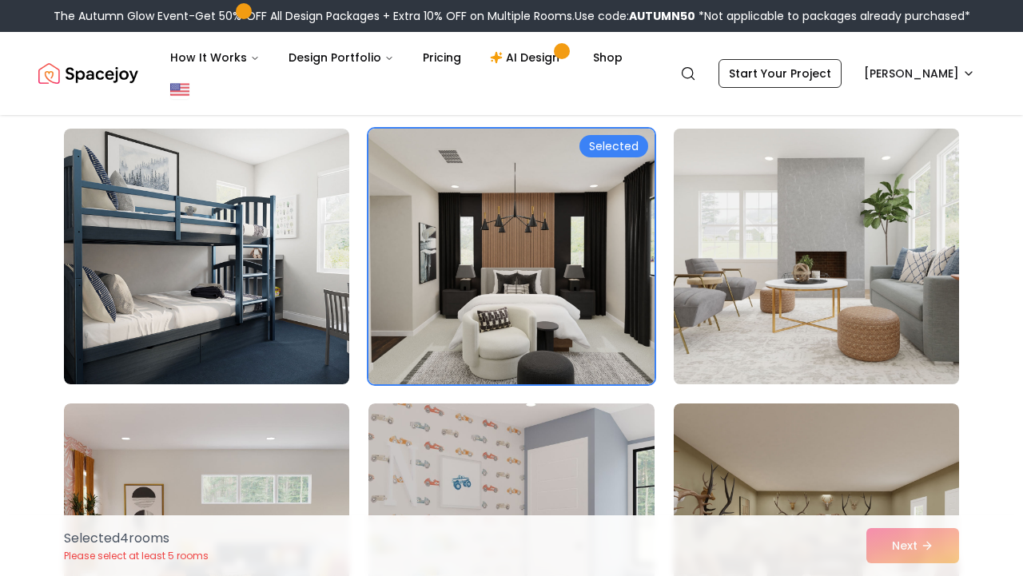
click at [761, 245] on img at bounding box center [817, 256] width 300 height 269
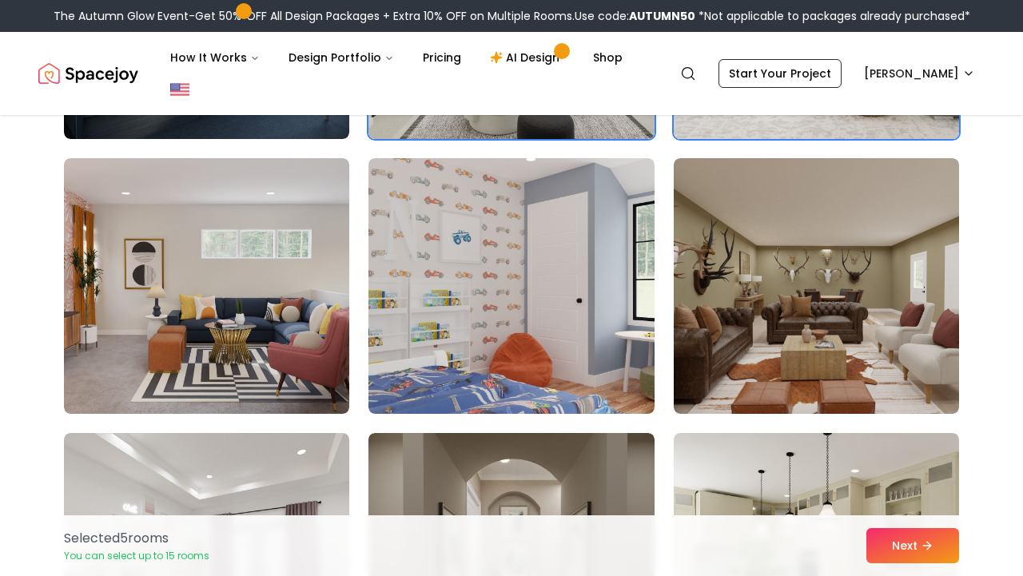
click at [761, 245] on img at bounding box center [816, 286] width 285 height 256
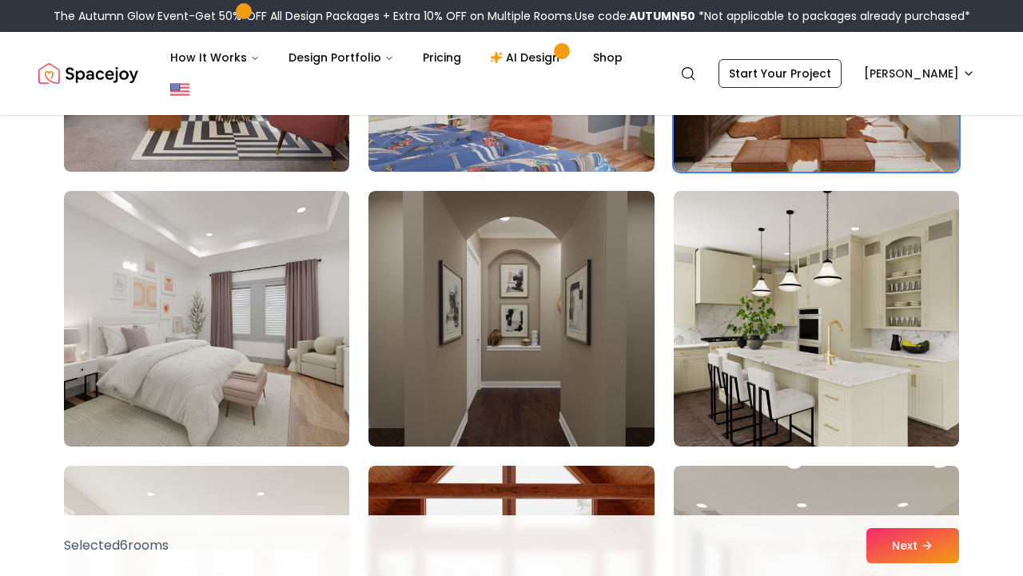
scroll to position [1711, 0]
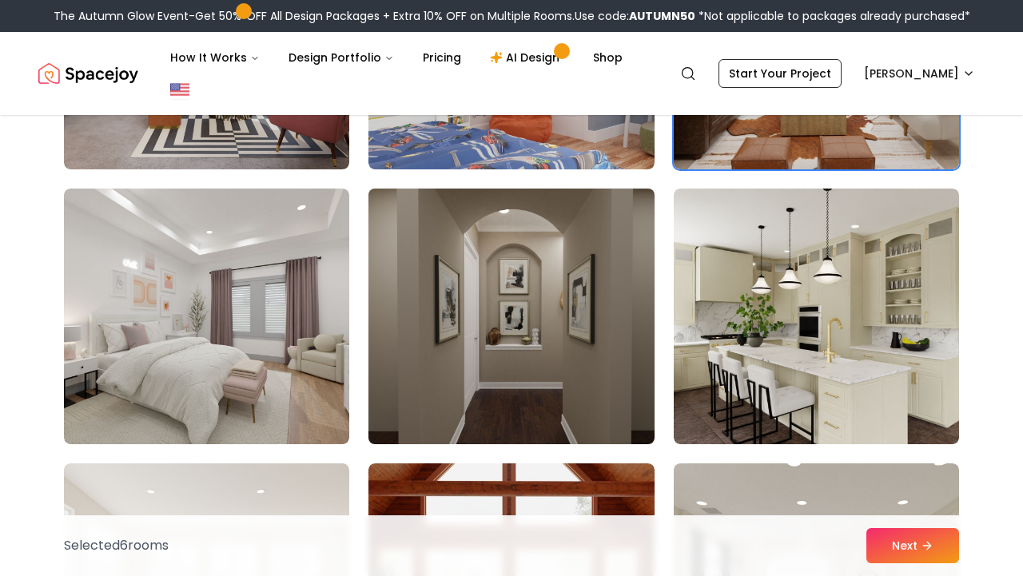
click at [577, 282] on img at bounding box center [511, 316] width 300 height 269
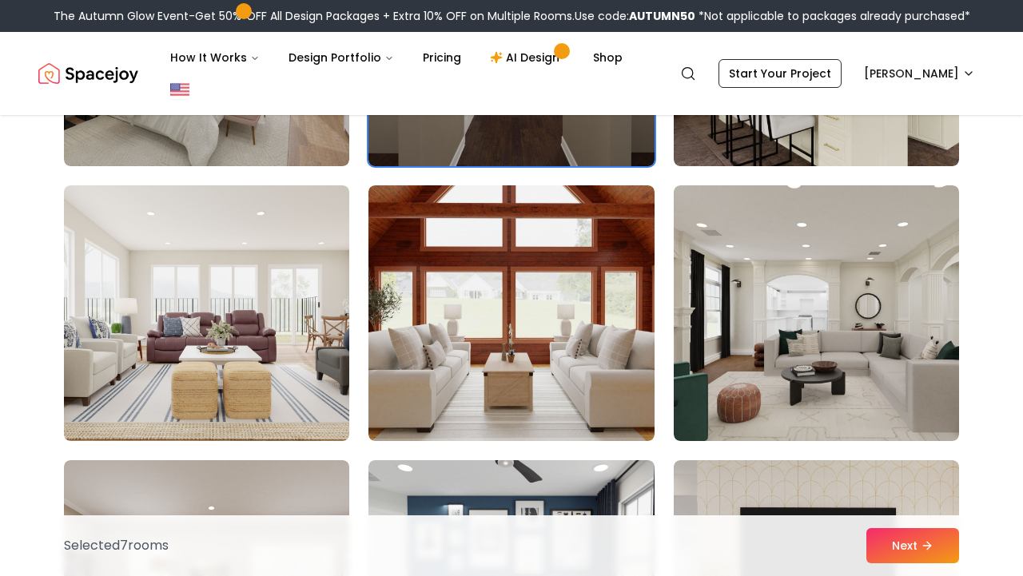
scroll to position [1984, 0]
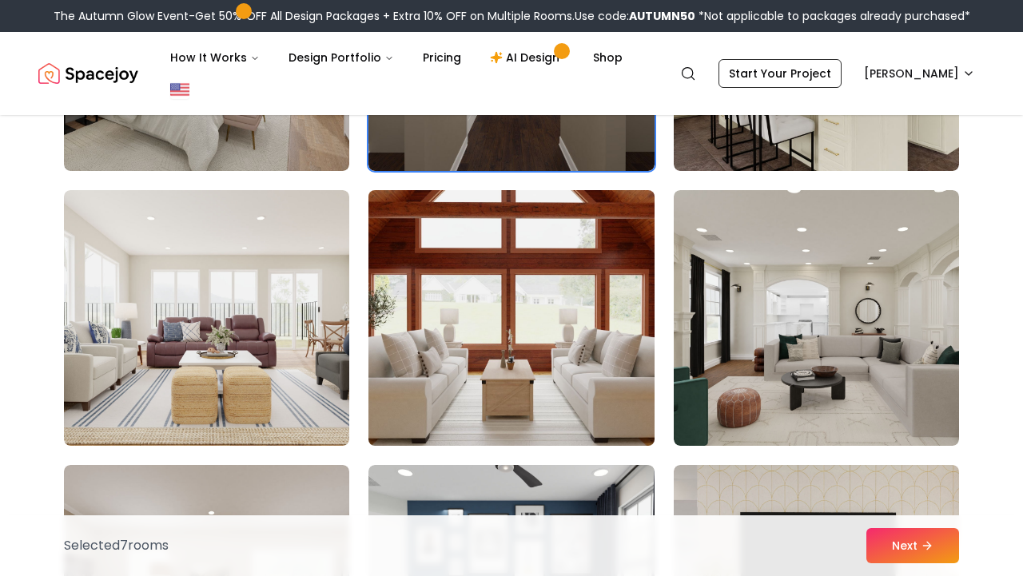
click at [578, 282] on img at bounding box center [511, 318] width 300 height 269
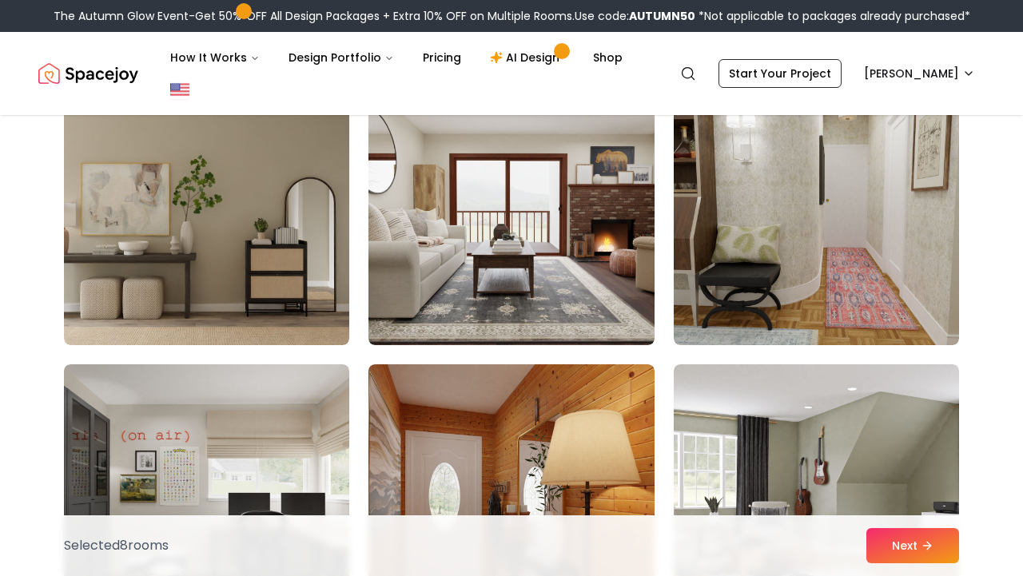
click at [587, 269] on img at bounding box center [511, 218] width 285 height 256
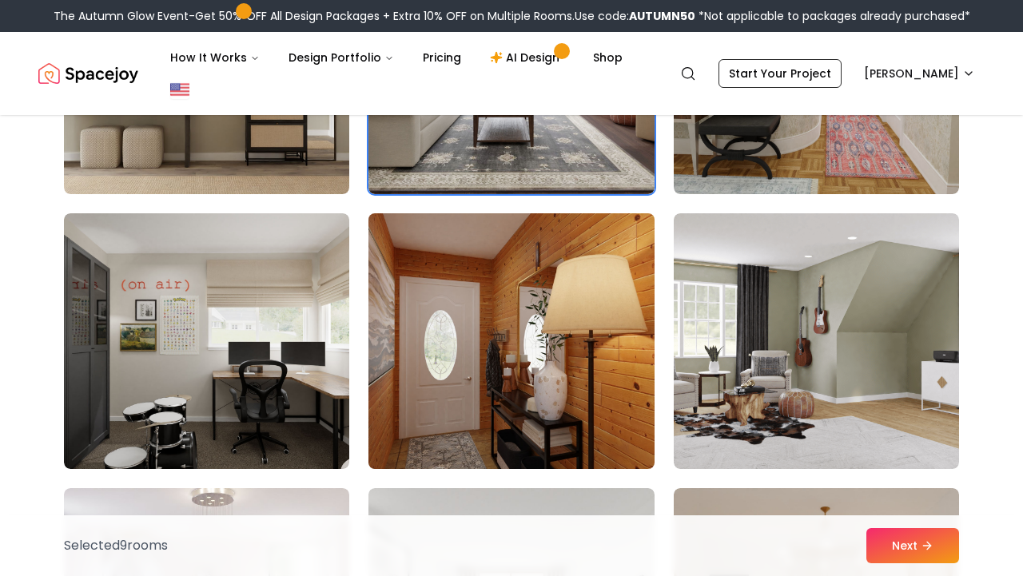
click at [589, 269] on img at bounding box center [511, 341] width 300 height 269
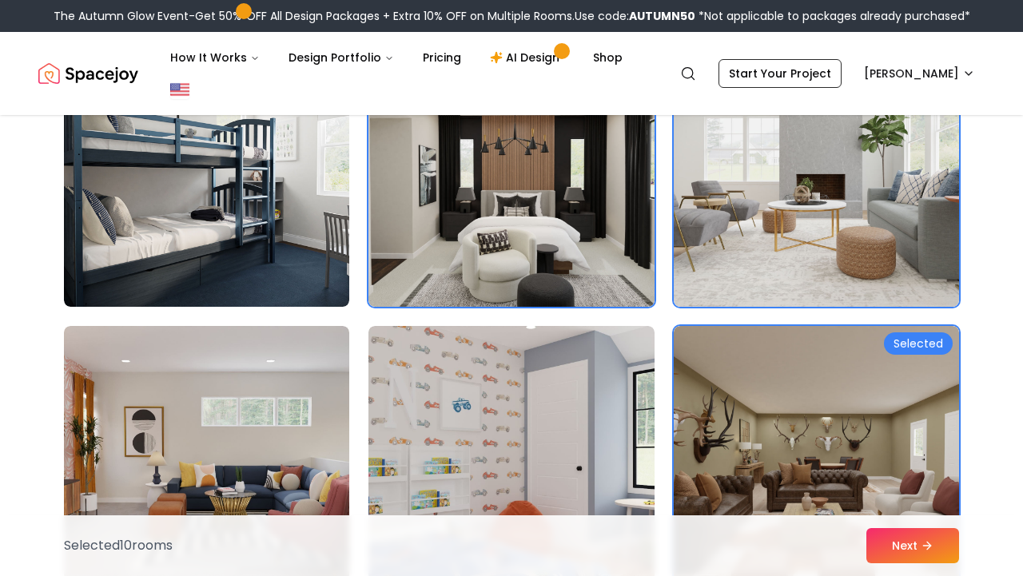
scroll to position [0, 0]
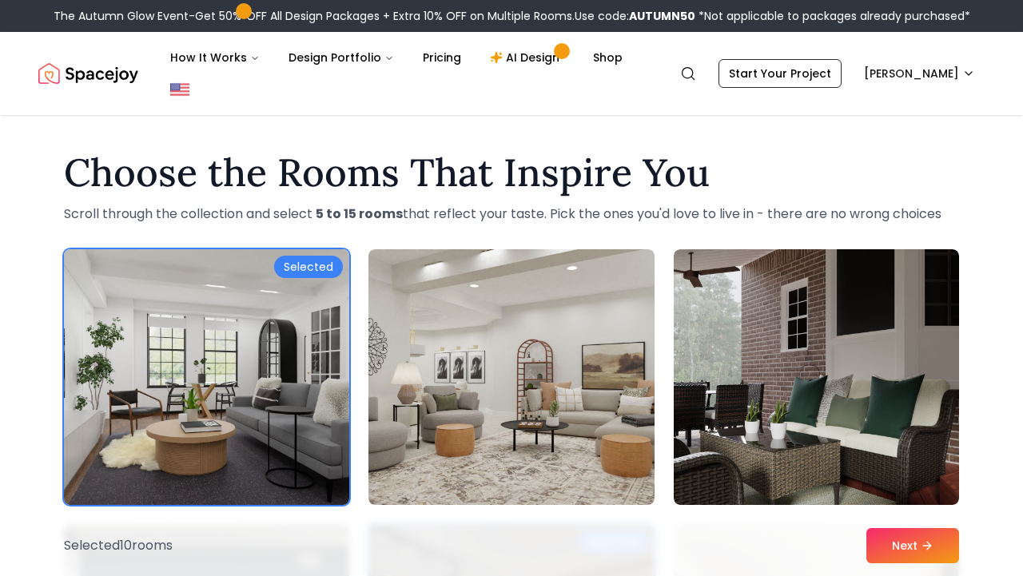
click at [268, 336] on img at bounding box center [207, 377] width 300 height 269
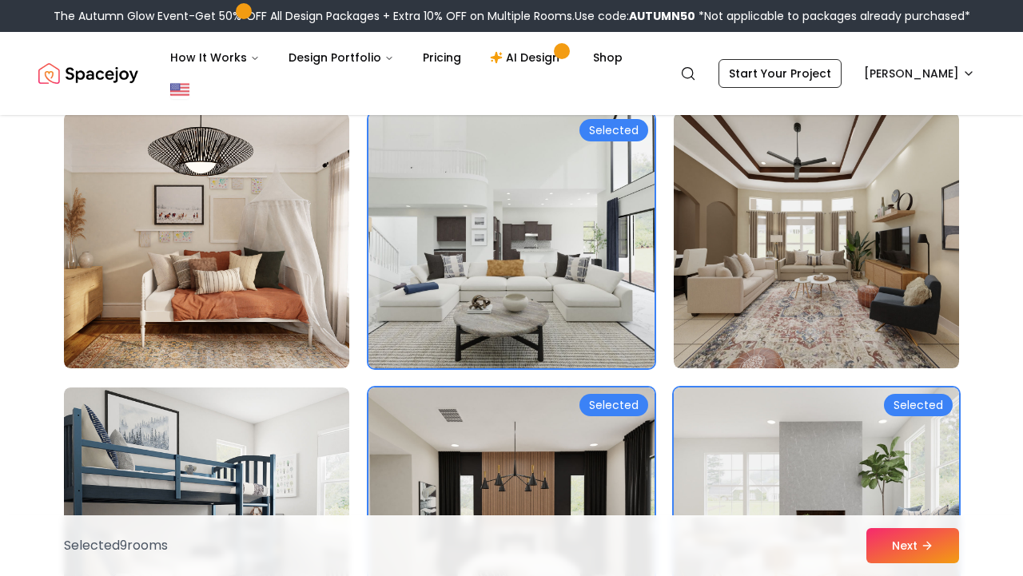
click at [441, 247] on img at bounding box center [511, 241] width 285 height 256
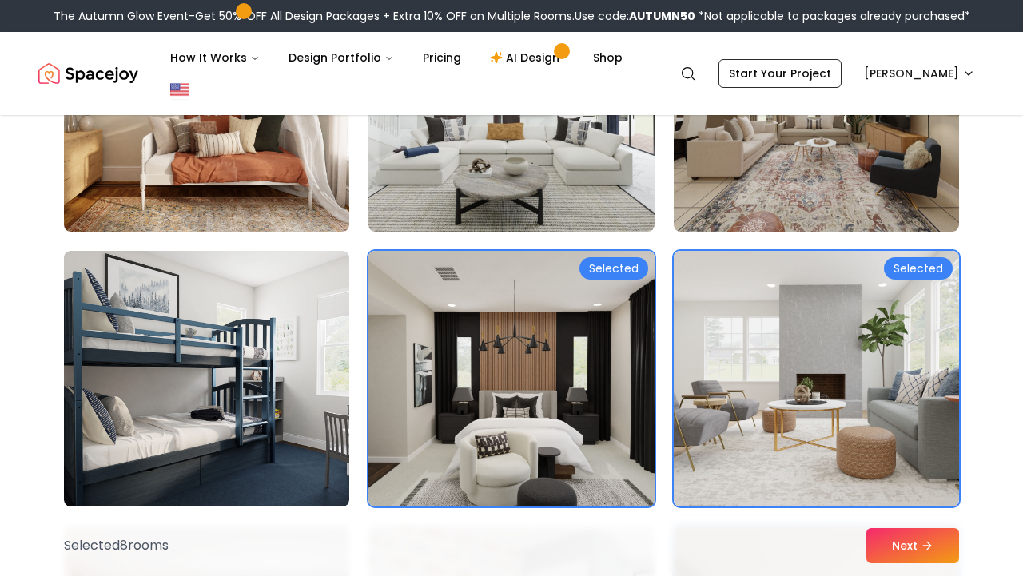
scroll to position [1101, 0]
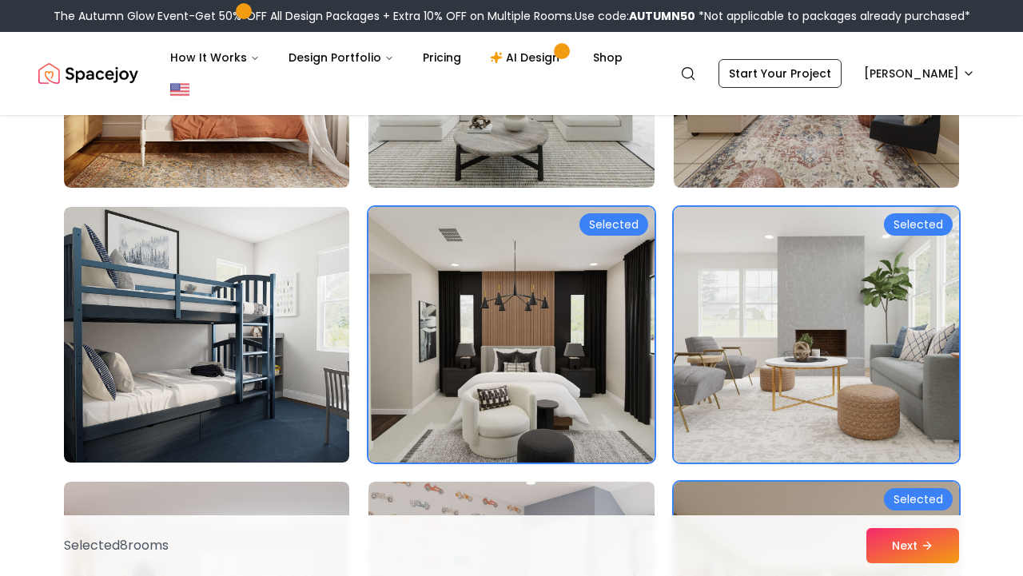
click at [763, 321] on img at bounding box center [817, 335] width 300 height 269
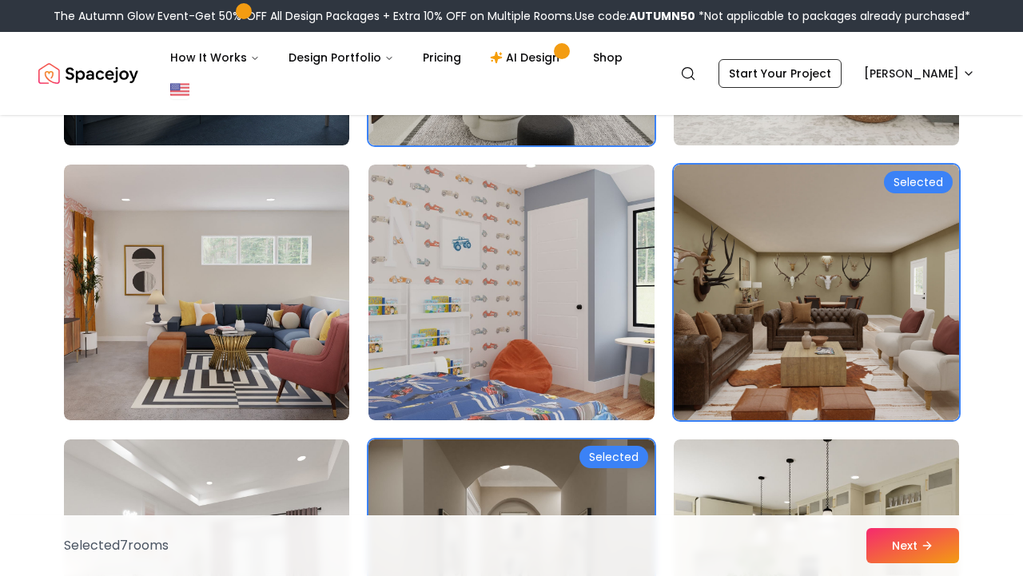
scroll to position [1468, 0]
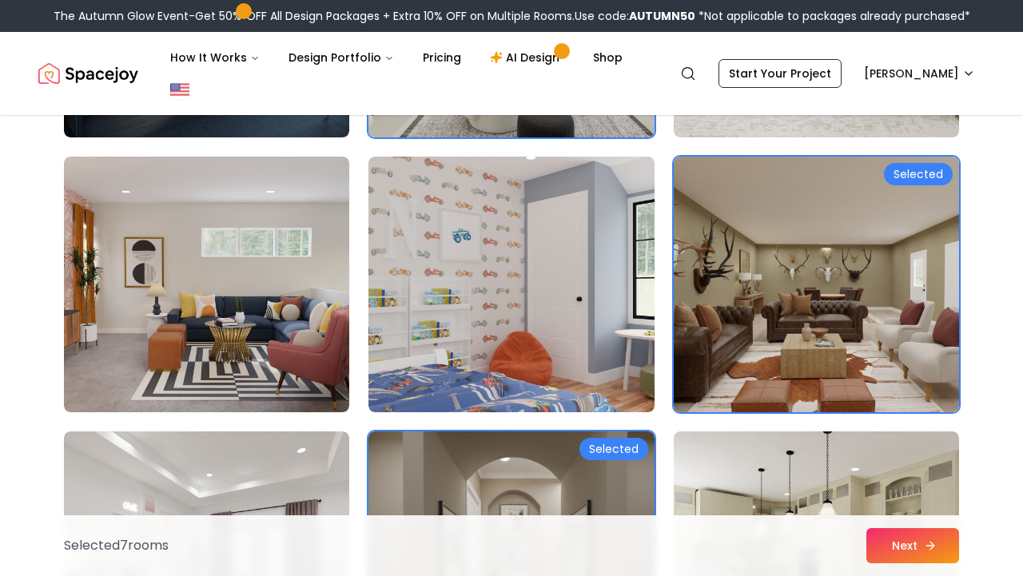
click at [894, 546] on button "Next" at bounding box center [913, 545] width 93 height 35
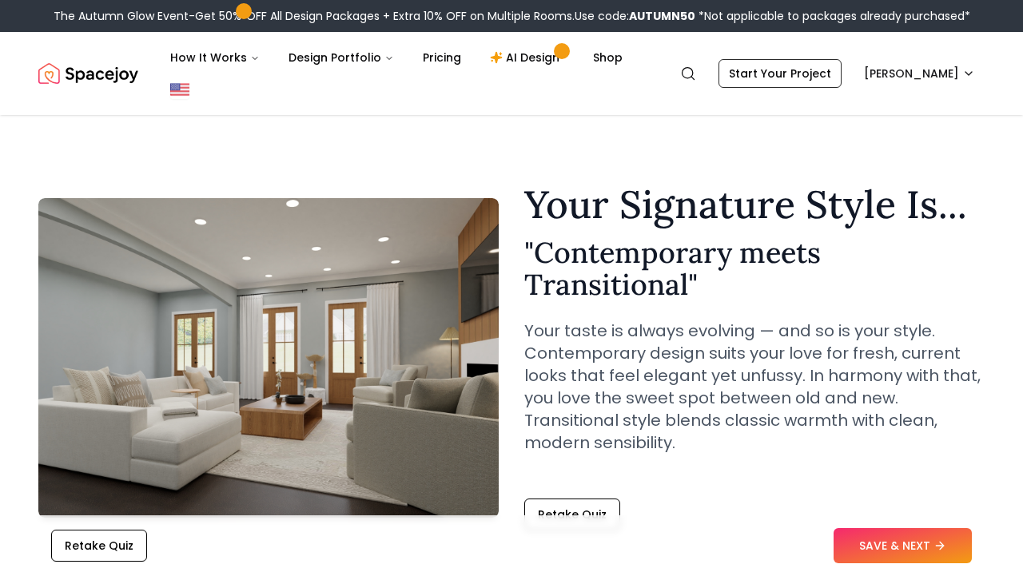
click at [894, 546] on button "SAVE & NEXT" at bounding box center [903, 545] width 138 height 35
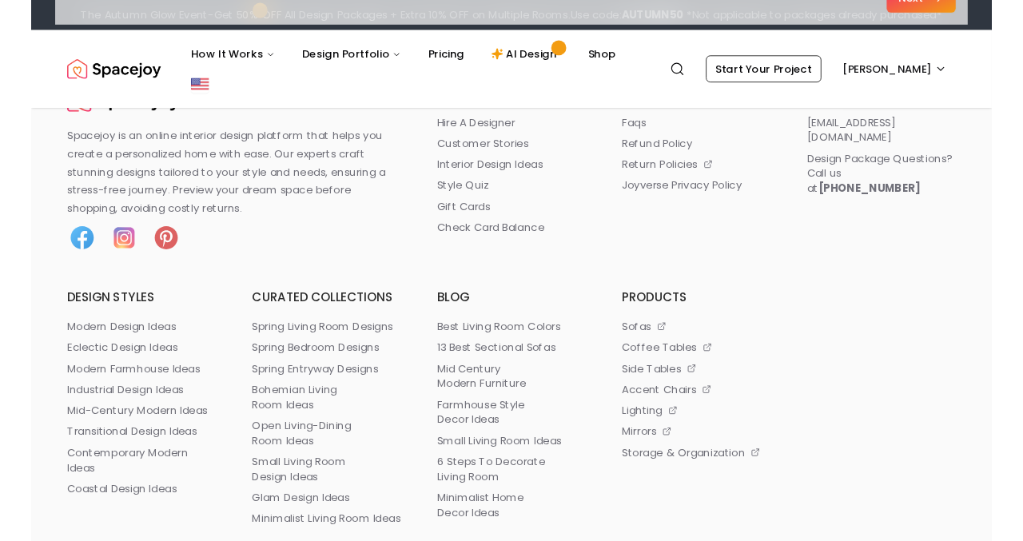
scroll to position [773, 0]
